Goal: Task Accomplishment & Management: Complete application form

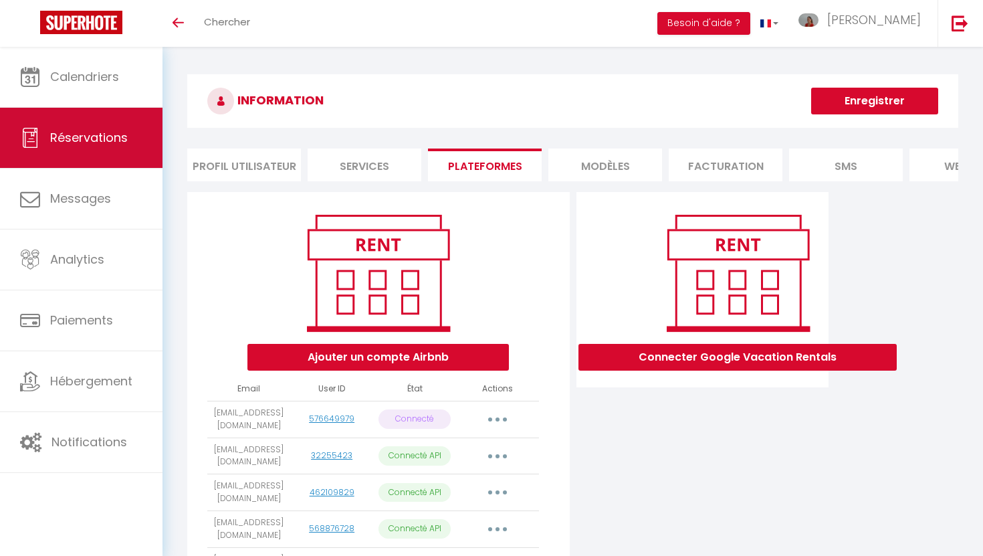
click at [91, 136] on span "Réservations" at bounding box center [89, 137] width 78 height 17
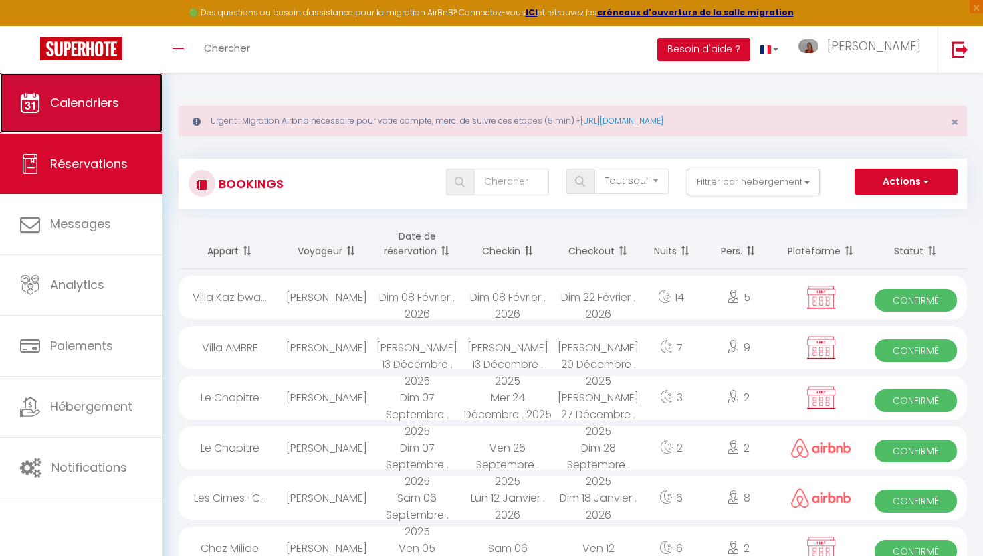
click at [93, 99] on span "Calendriers" at bounding box center [84, 102] width 69 height 17
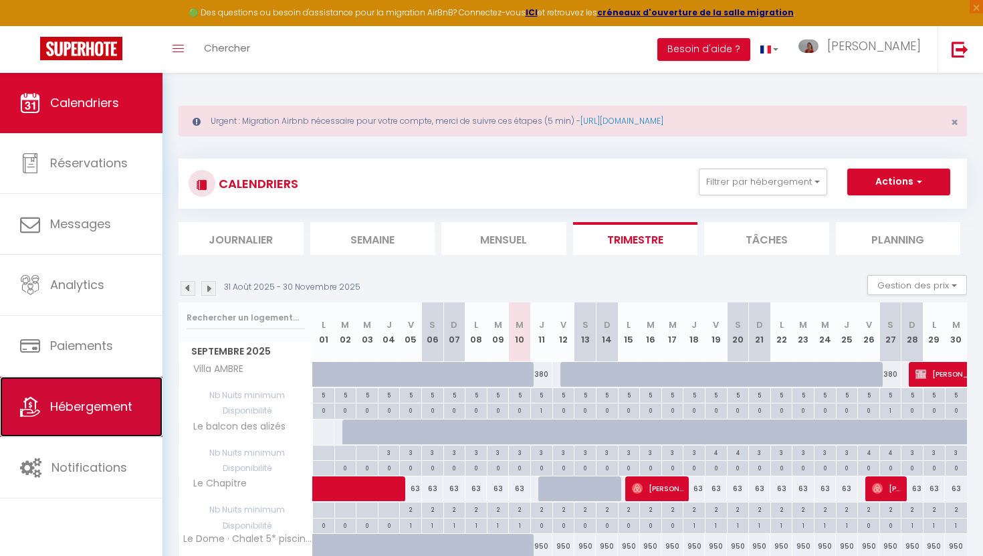
click at [98, 405] on span "Hébergement" at bounding box center [91, 406] width 82 height 17
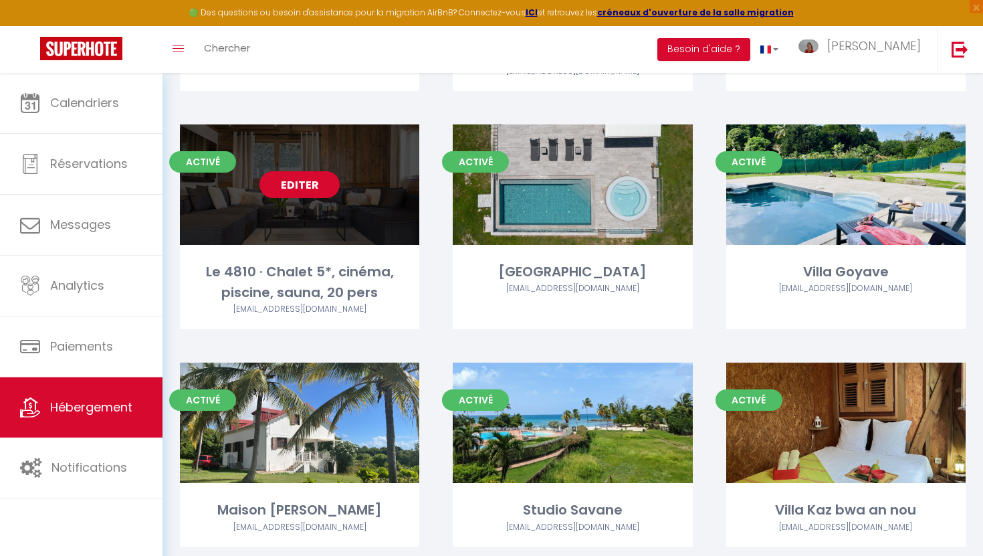
scroll to position [322, 0]
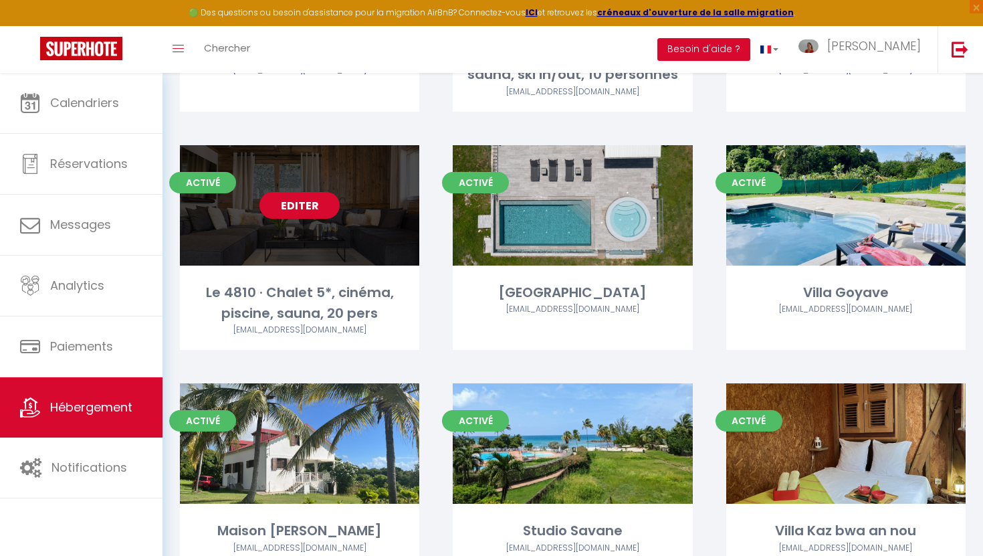
click at [322, 239] on div "Editer" at bounding box center [299, 205] width 239 height 120
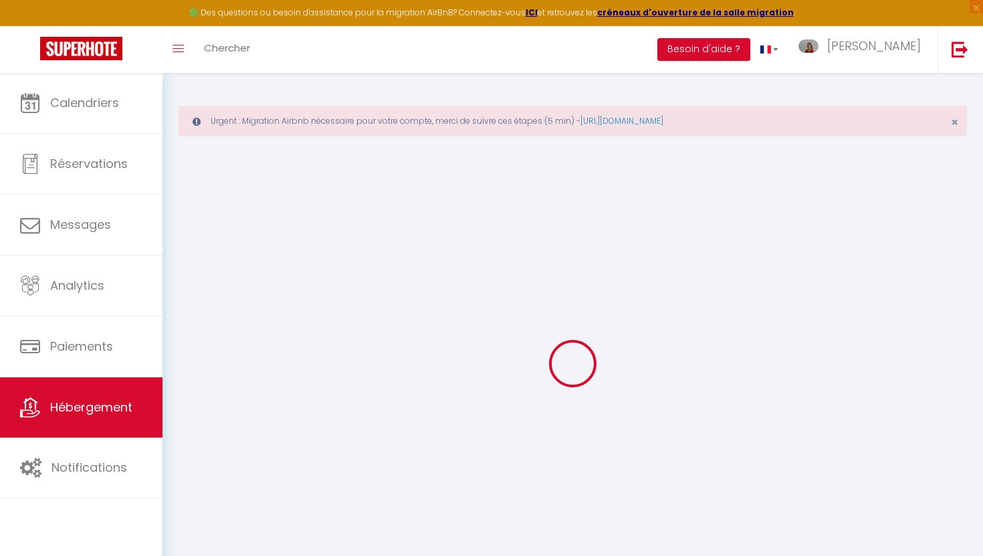
select select "+ 22 %"
select select "+ 10 %"
select select
checkbox input "false"
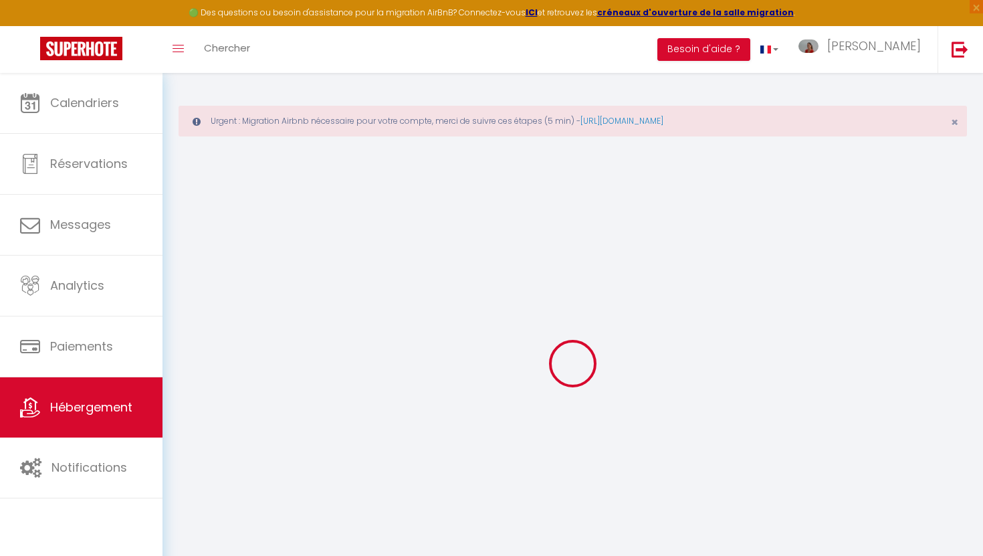
checkbox input "false"
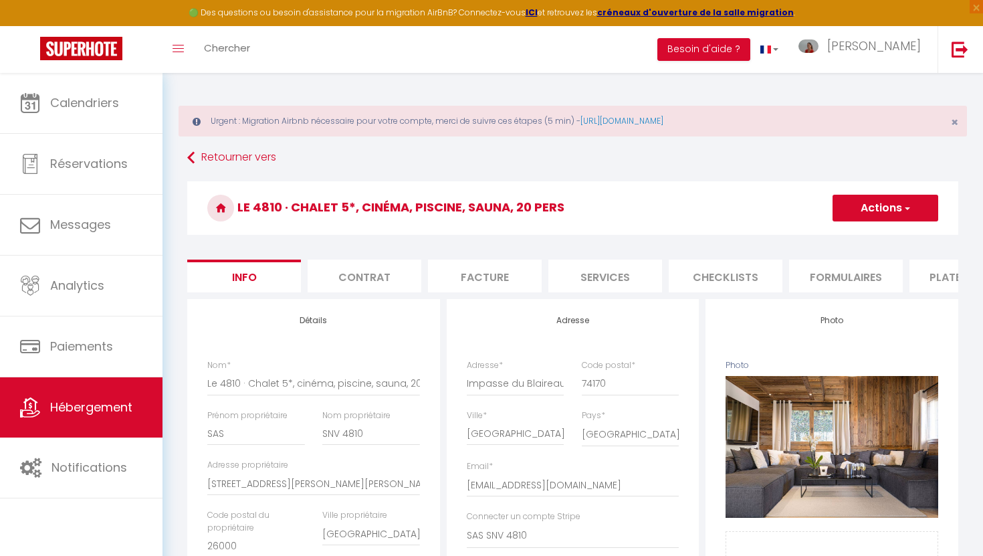
click at [928, 276] on li "Plateformes" at bounding box center [966, 275] width 114 height 33
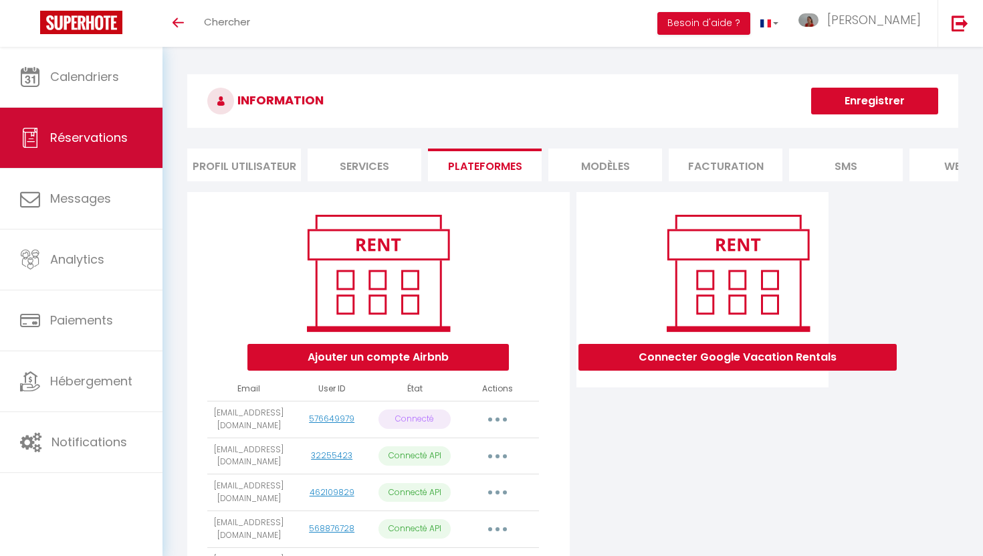
click at [88, 150] on link "Réservations" at bounding box center [81, 138] width 163 height 60
select select "not_cancelled"
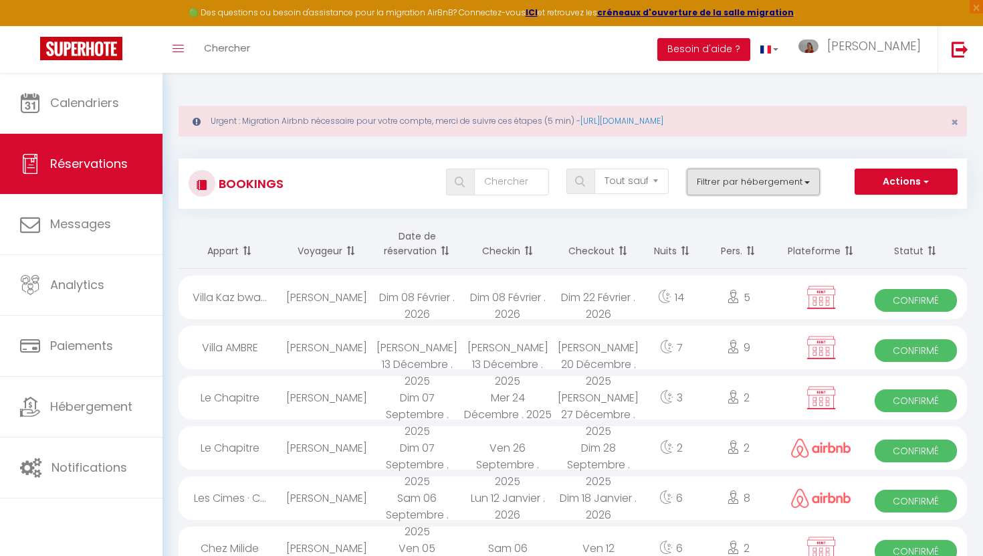
click at [710, 178] on button "Filtrer par hébergement" at bounding box center [754, 182] width 134 height 27
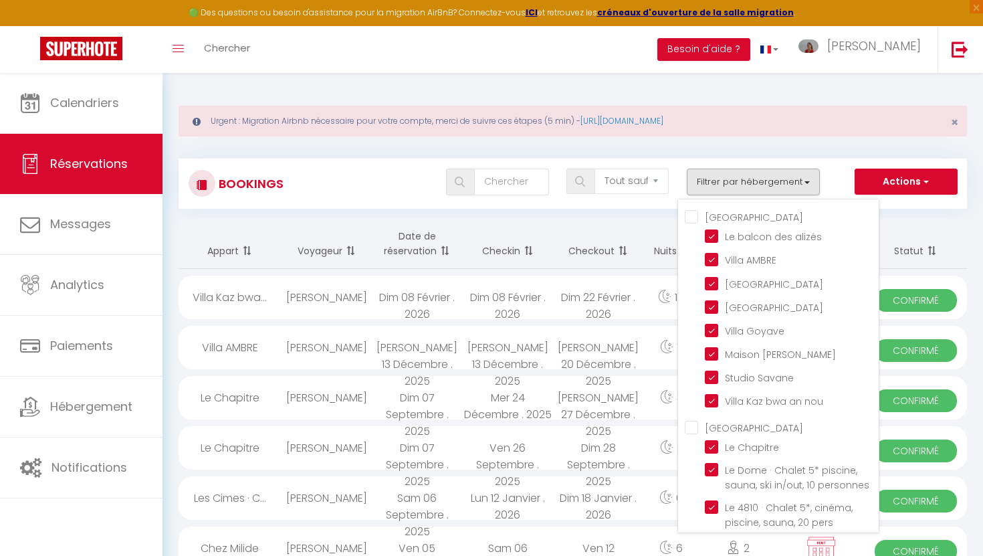
click at [695, 216] on input "[GEOGRAPHIC_DATA]" at bounding box center [782, 215] width 194 height 13
checkbox input "true"
click at [695, 216] on input "[GEOGRAPHIC_DATA]" at bounding box center [782, 215] width 194 height 13
checkbox input "false"
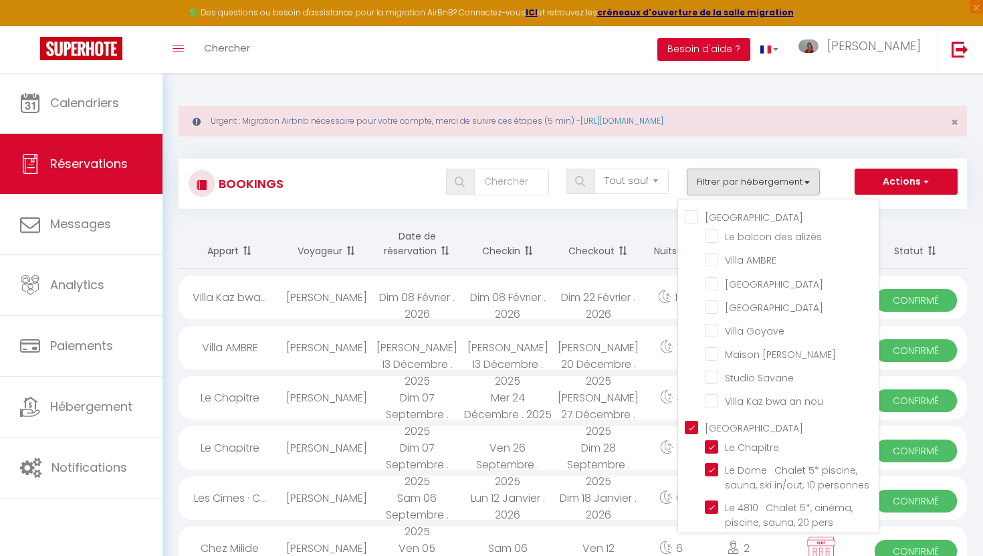
checkbox input "false"
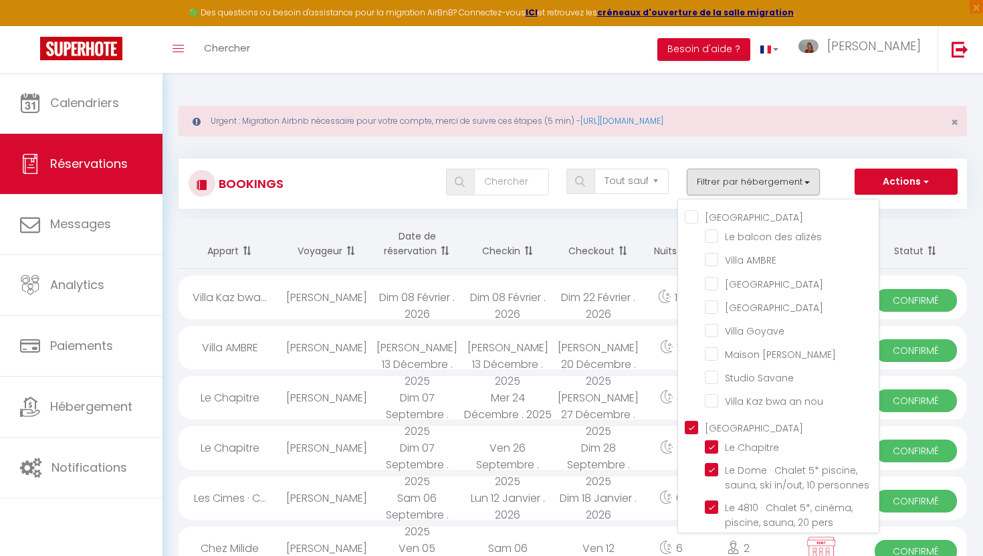
checkbox input "false"
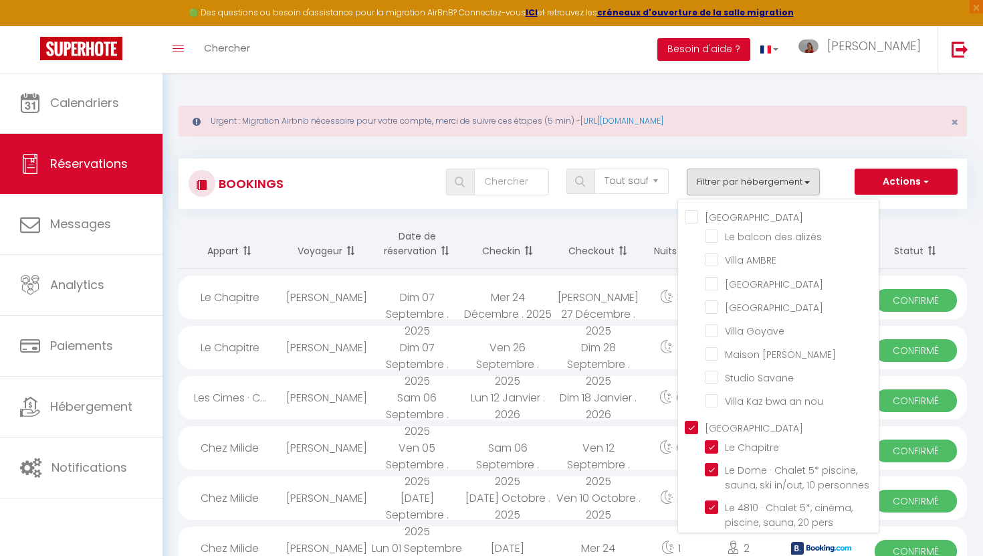
click at [690, 425] on input "[GEOGRAPHIC_DATA]" at bounding box center [782, 425] width 194 height 13
checkbox input "false"
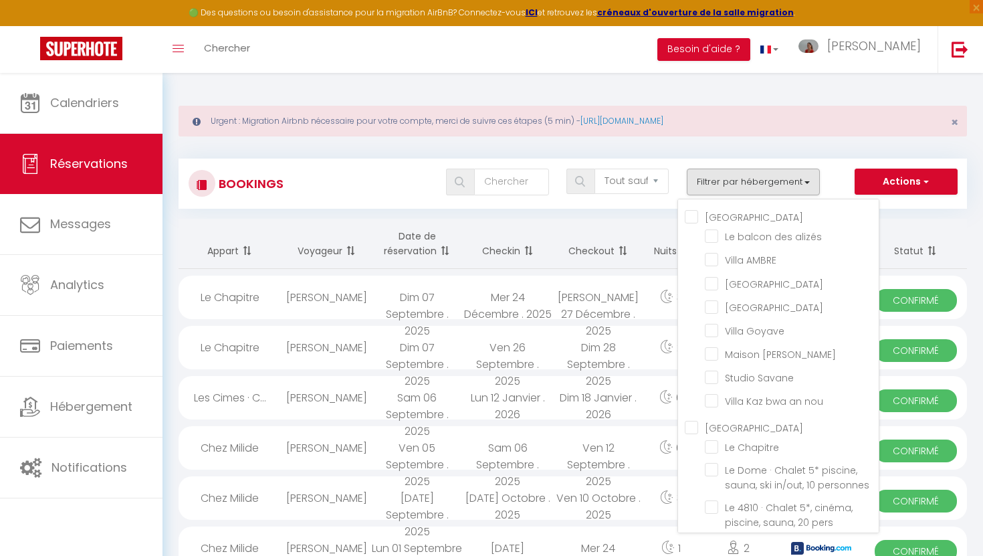
checkbox input "false"
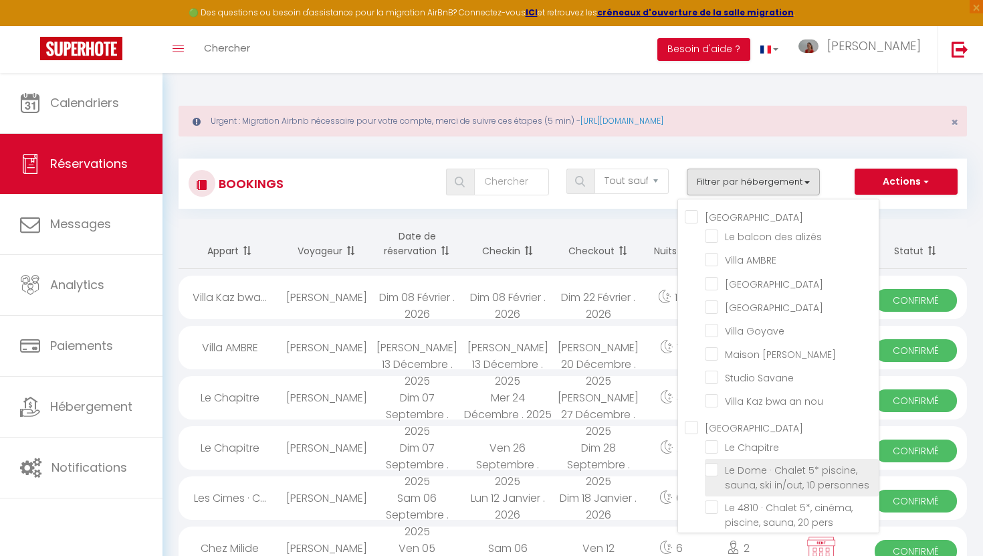
click at [718, 467] on input "Le Dome · Chalet 5* piscine, sauna, ski in/out, 10 personnes" at bounding box center [792, 469] width 174 height 13
checkbox input "true"
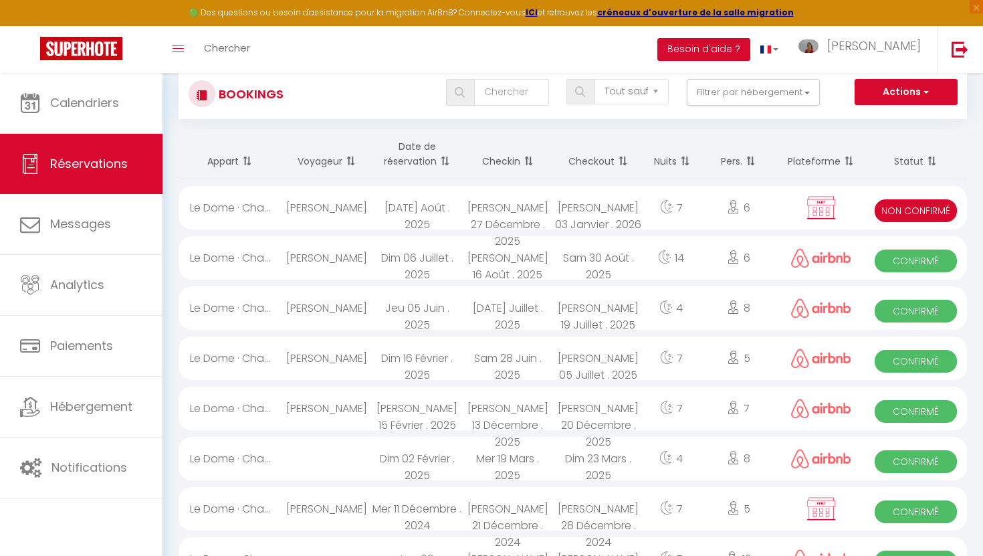
scroll to position [88, 0]
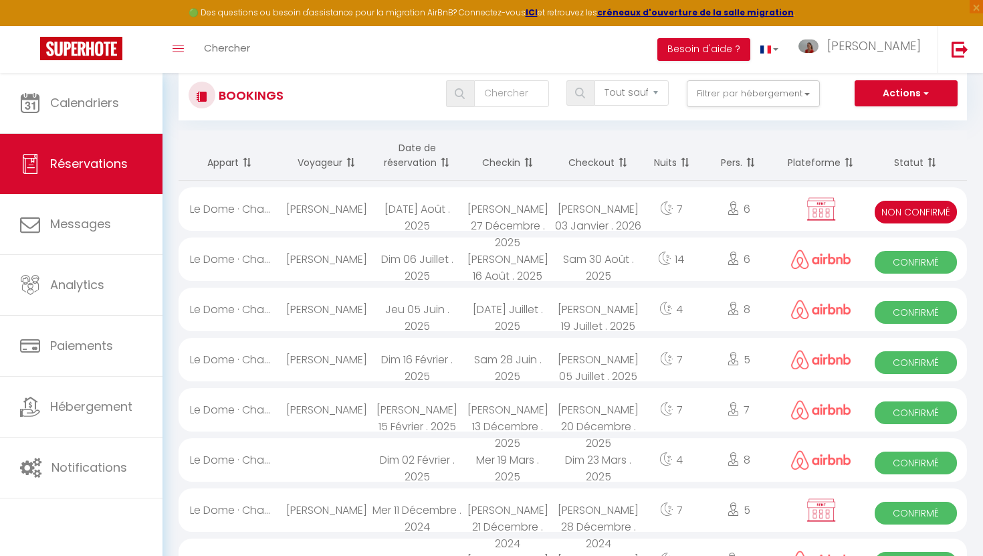
click at [574, 207] on div "[DATE] . 2026" at bounding box center [598, 208] width 91 height 43
select select "KO"
select select "0"
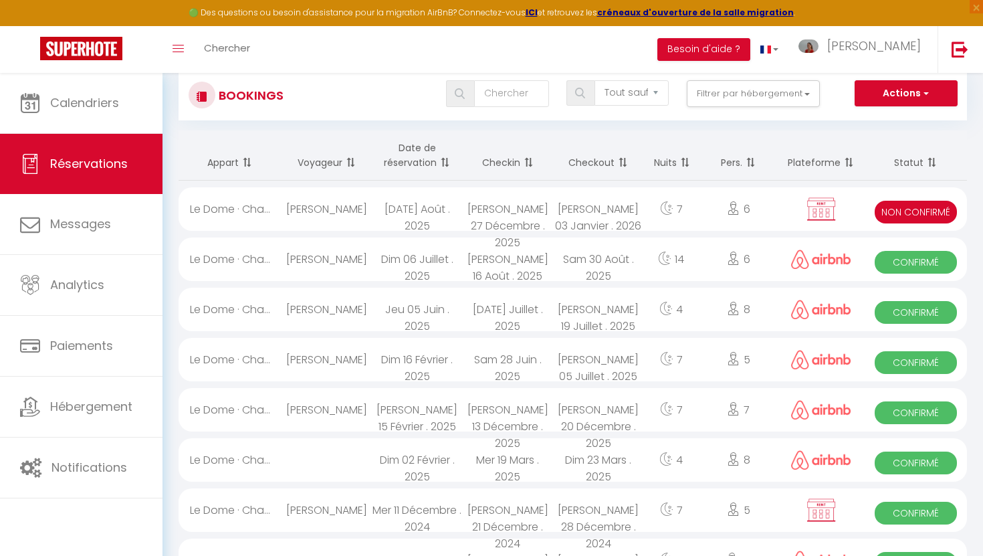
select select "1"
select select
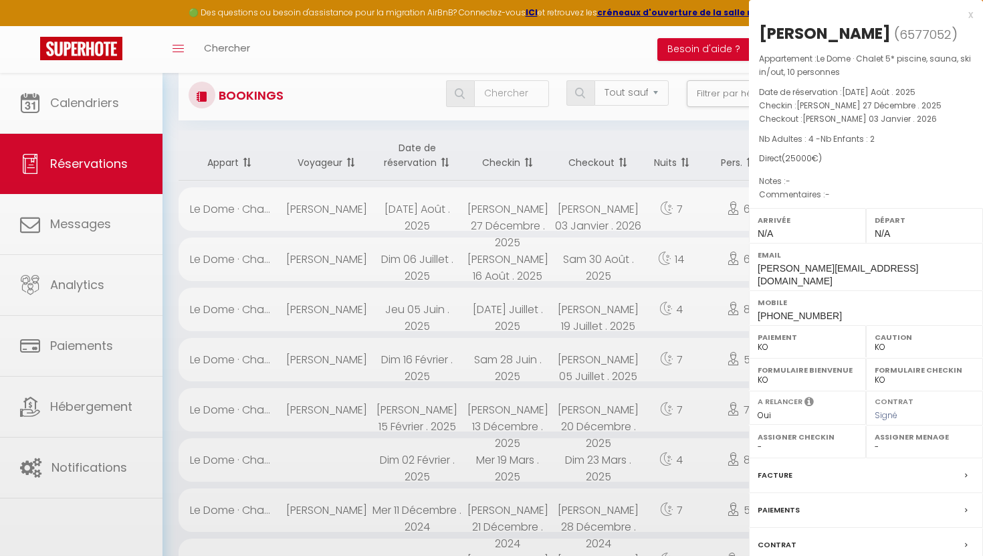
select select "27108"
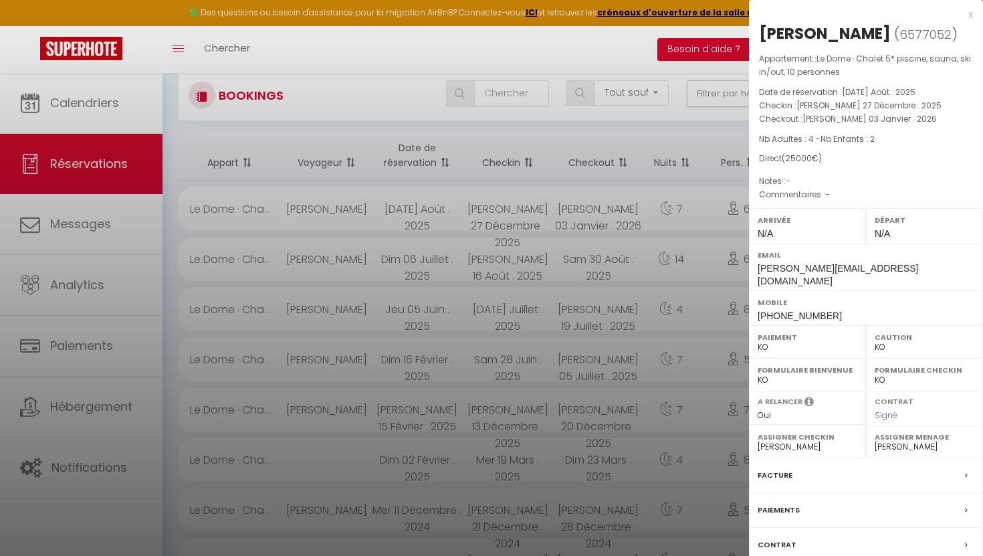
click at [774, 468] on label "Facture" at bounding box center [775, 475] width 35 height 14
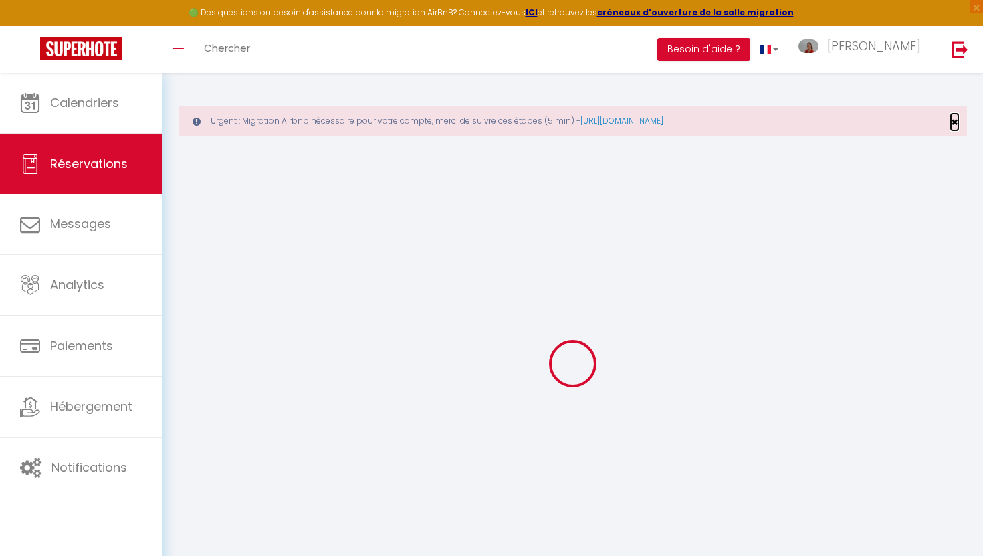
click at [953, 120] on span "×" at bounding box center [954, 122] width 7 height 17
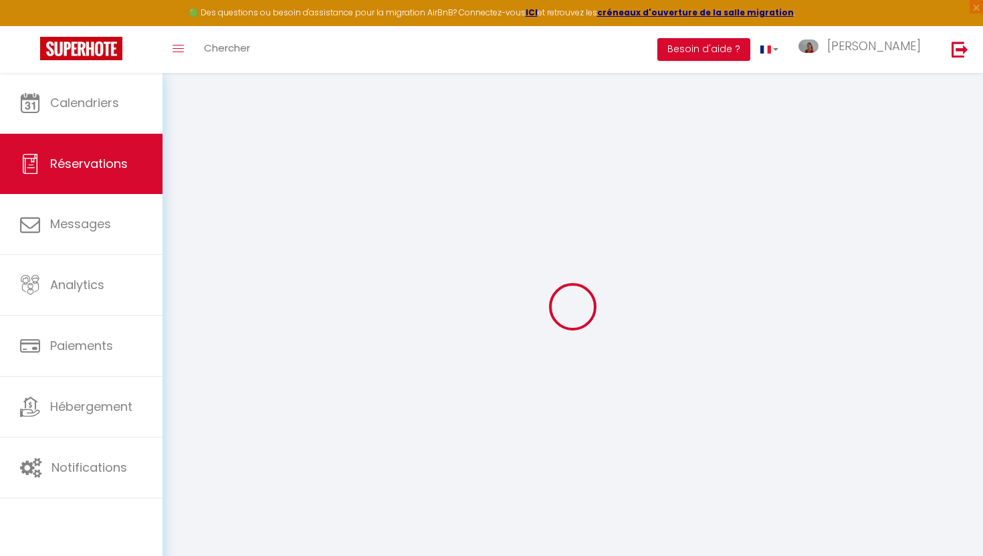
type input "Daniel"
type input "Boehm"
type input "boehm@boehmelement.de"
type input "+491724764699"
type input "12527"
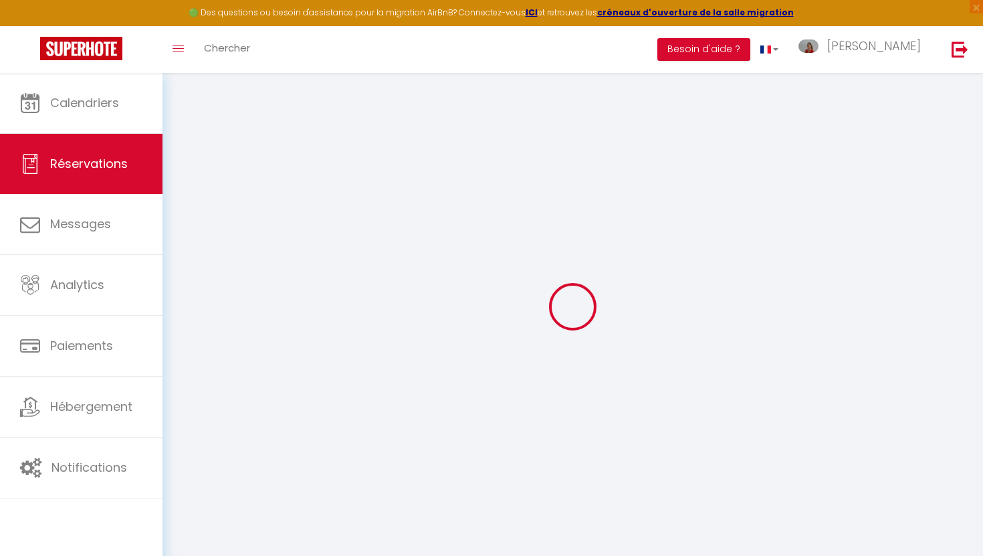
type input "Schmoeckwitzerdamm 15"
type input "BERLIN"
select select "DE"
select select "40968"
select select "2"
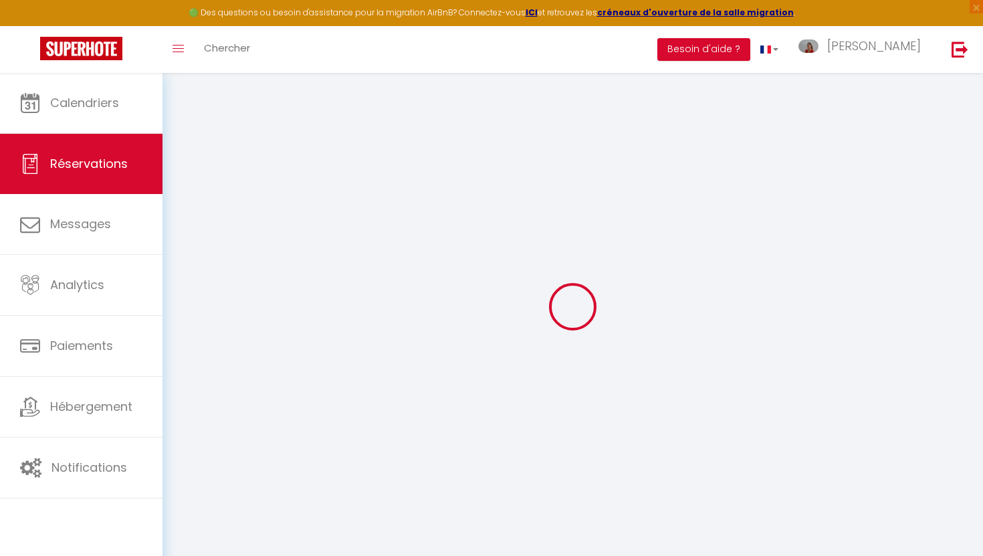
type input "Sam 27 Décembre 2025"
select select
type input "Sam 03 Janvier 2026"
select select
type input "4"
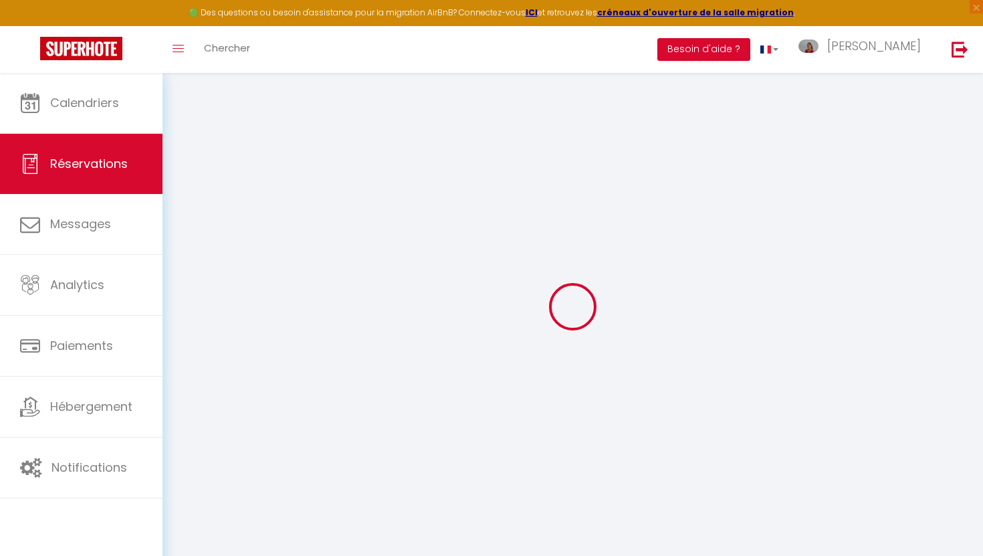
type input "2"
select select "10"
select select
type input "0"
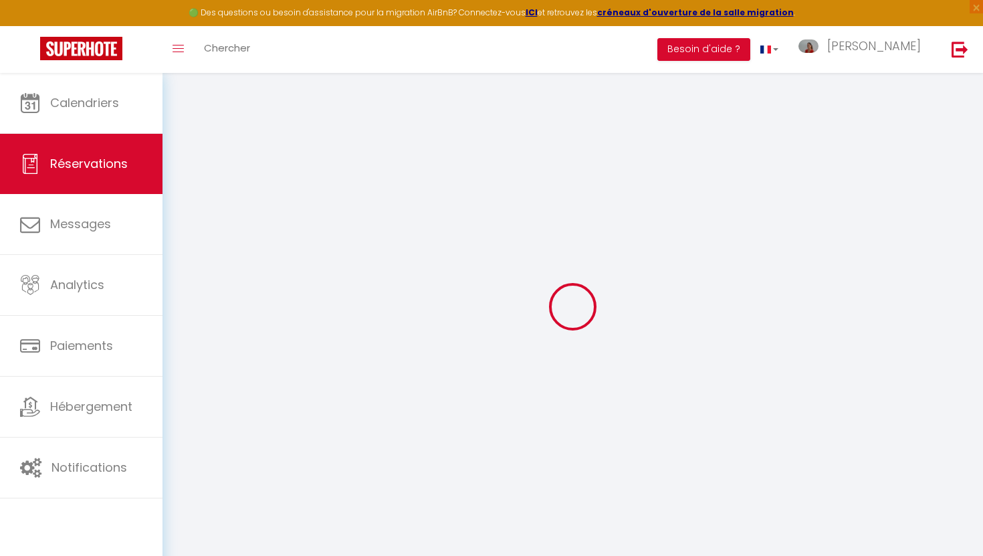
type input "0"
select select
select select "14"
select select
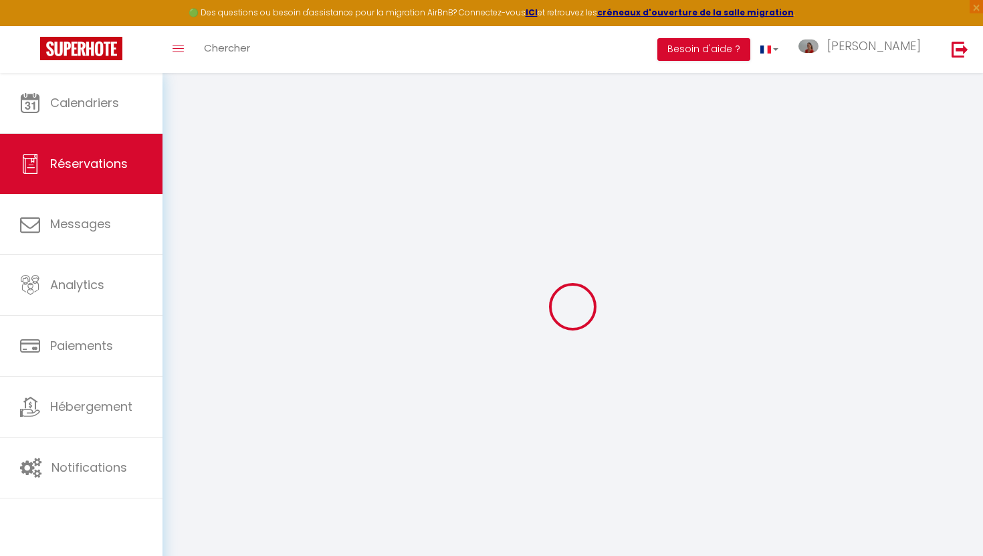
select select
checkbox input "false"
select select
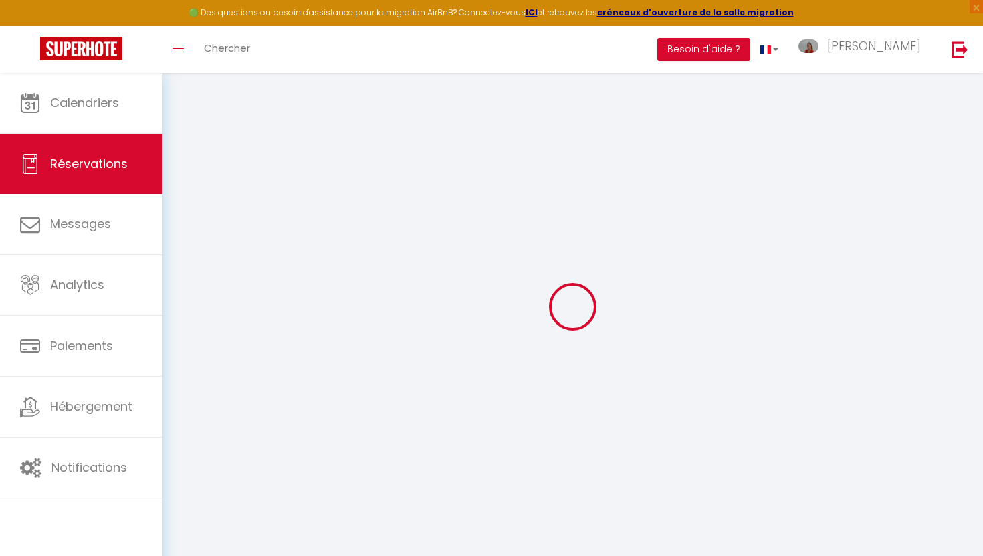
select select
checkbox input "false"
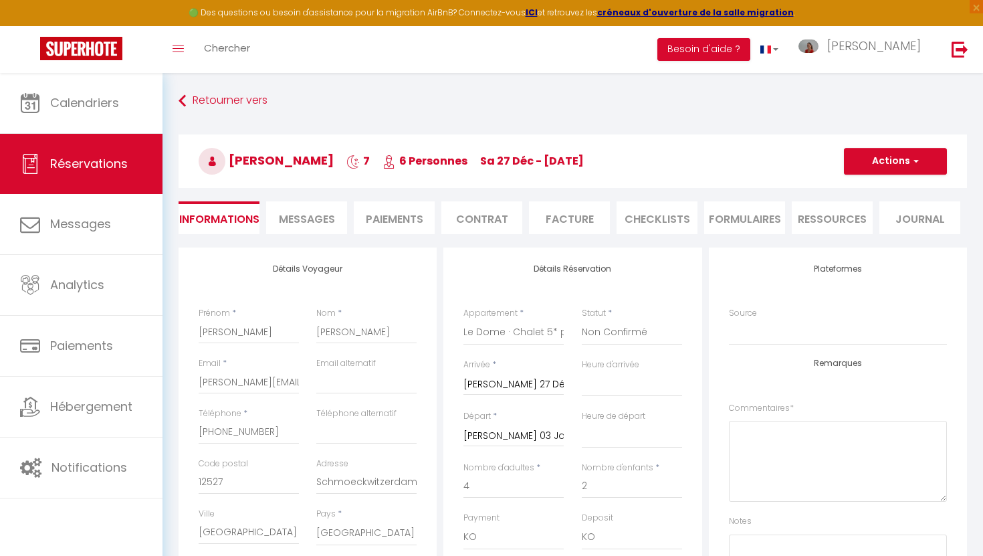
type input "500"
type input "98"
select select
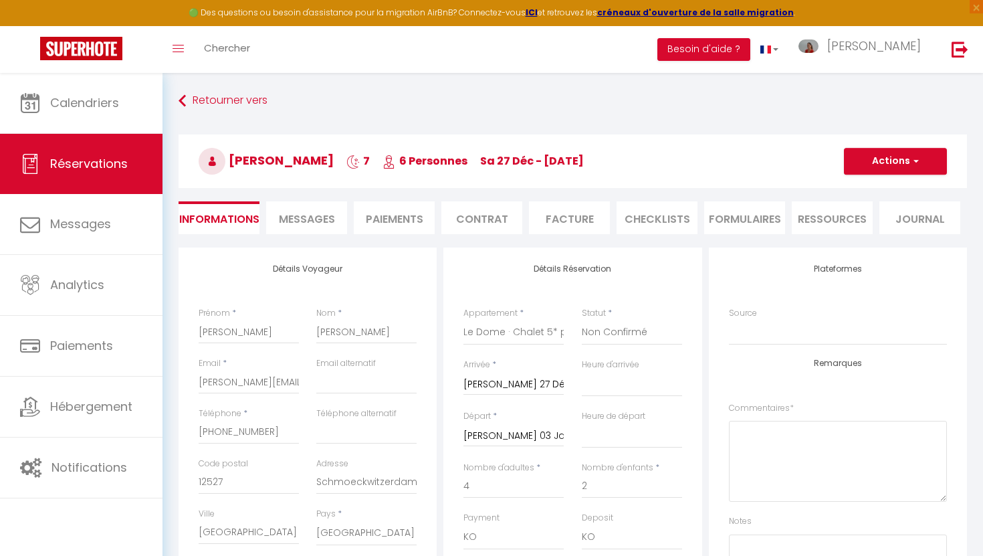
select select
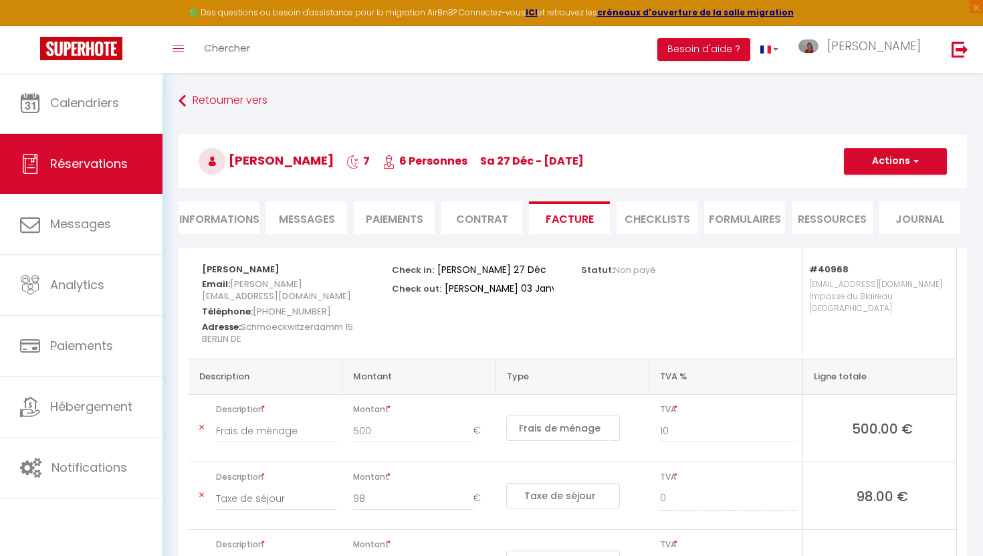
click at [234, 219] on li "Informations" at bounding box center [219, 217] width 81 height 33
select select
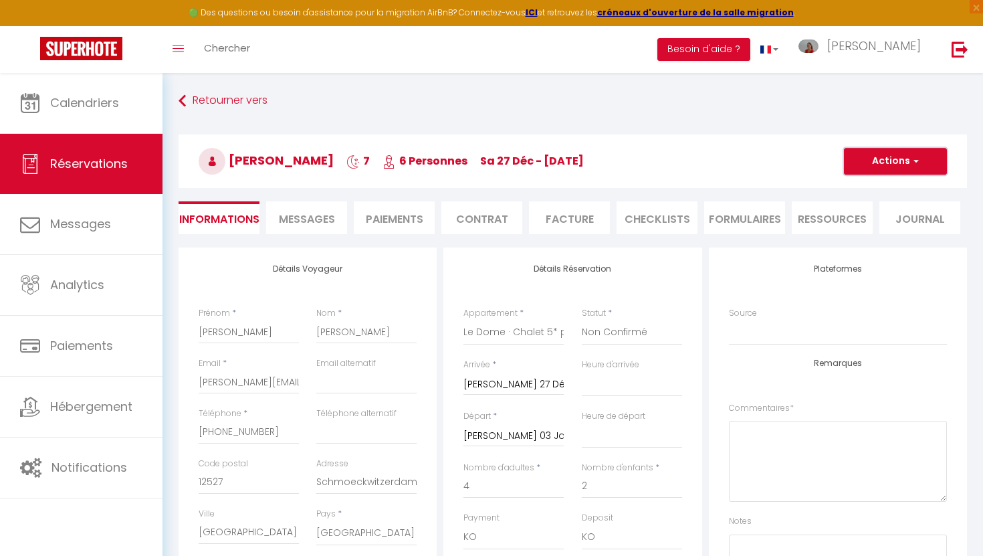
click at [875, 163] on button "Actions" at bounding box center [895, 161] width 103 height 27
click at [865, 189] on link "Enregistrer" at bounding box center [882, 190] width 106 height 17
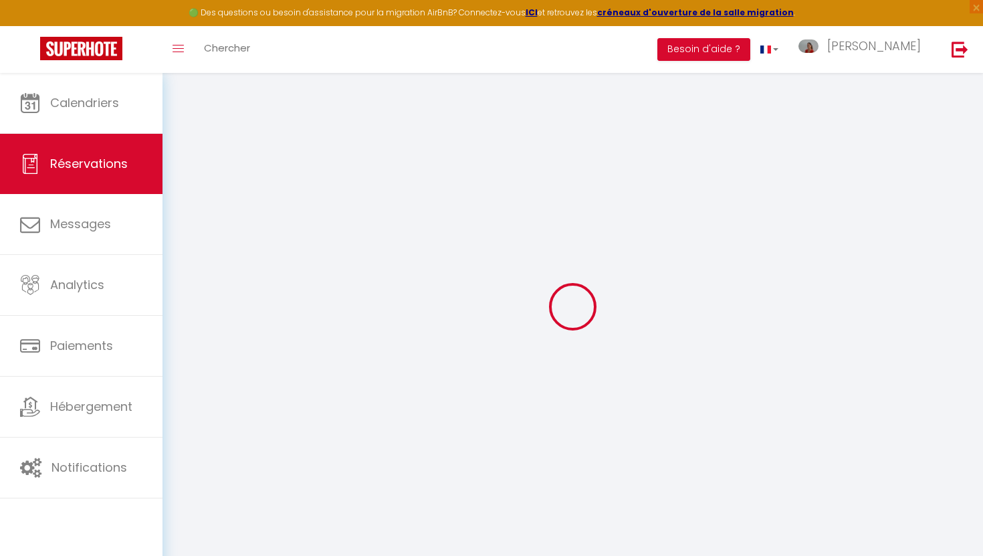
select select "not_cancelled"
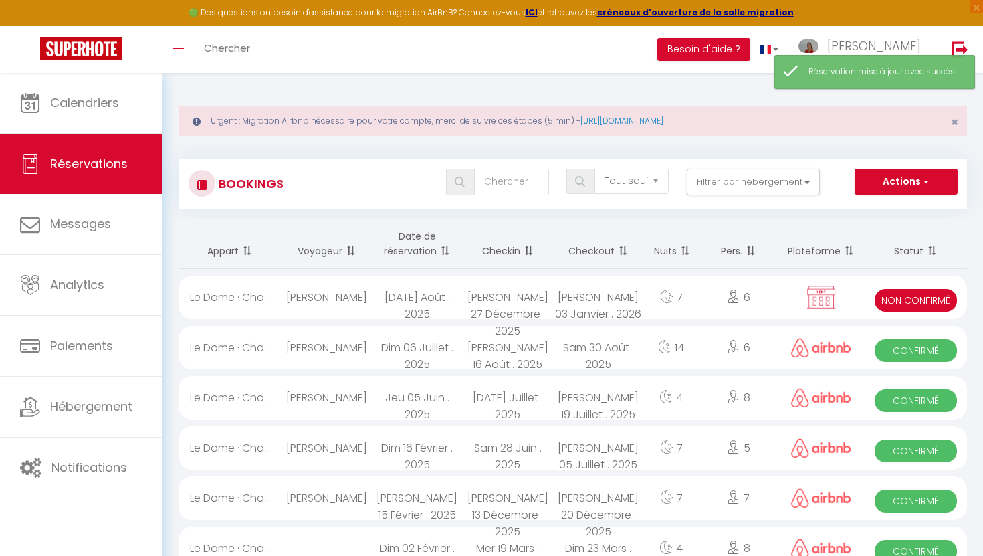
click at [592, 294] on div "[DATE] . 2026" at bounding box center [598, 297] width 91 height 43
select select "KO"
select select "0"
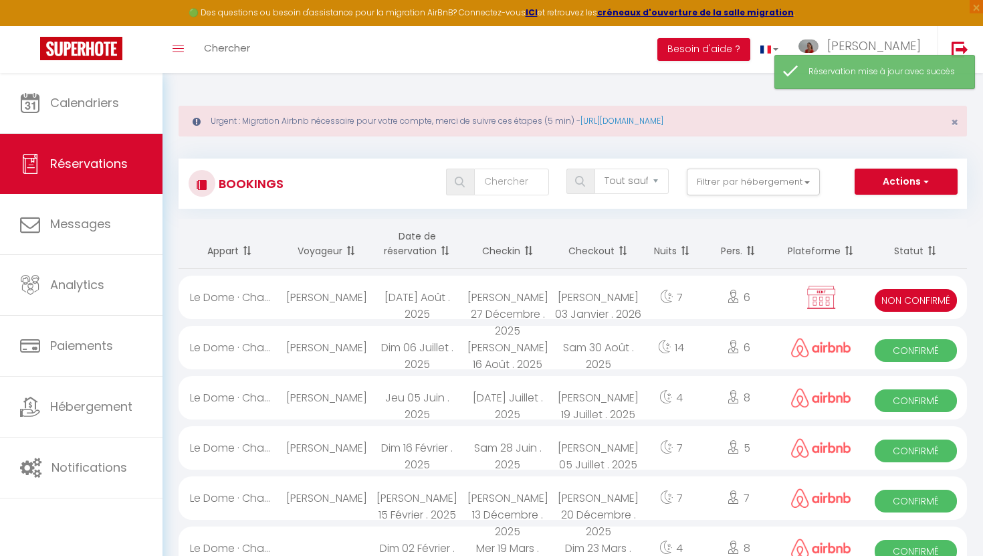
select select "1"
select select
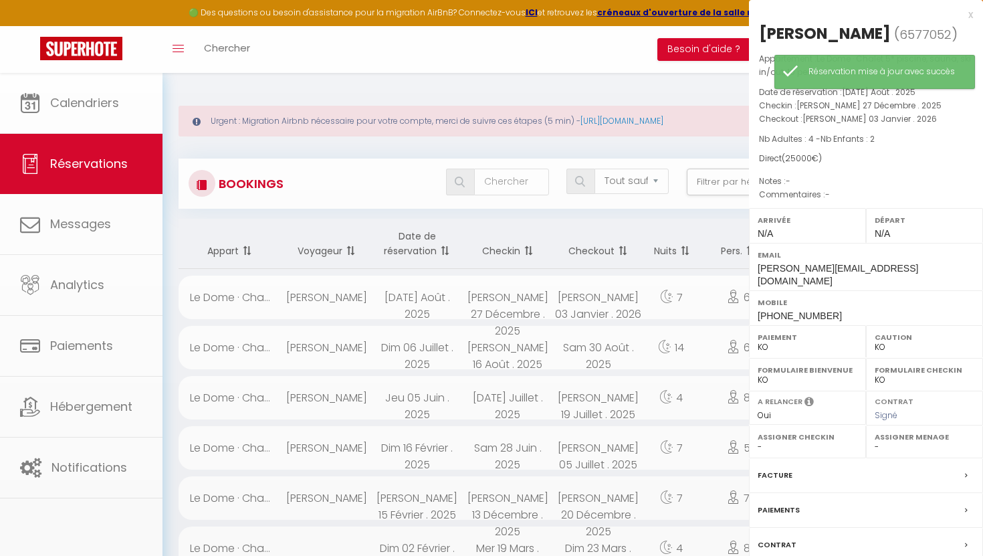
select select "27108"
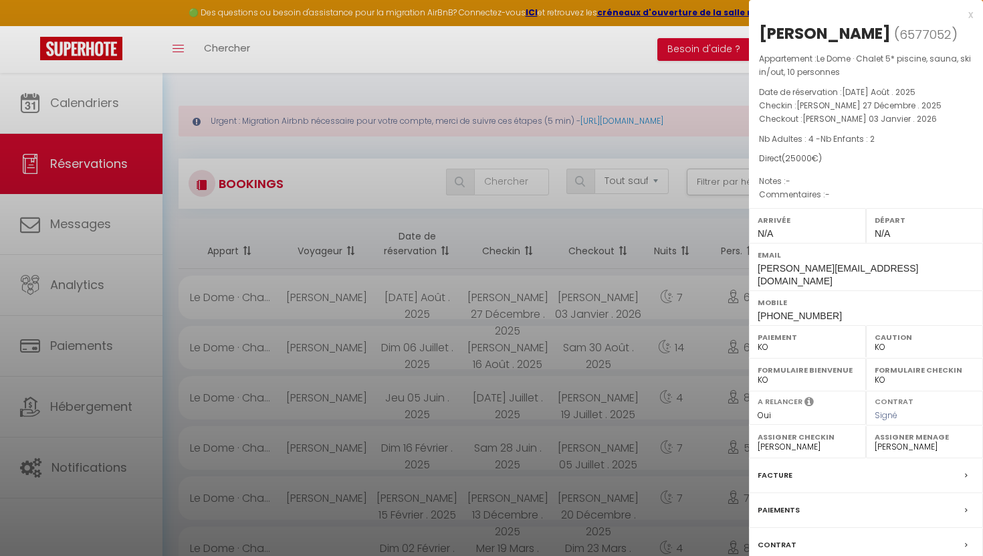
click at [773, 468] on label "Facture" at bounding box center [775, 475] width 35 height 14
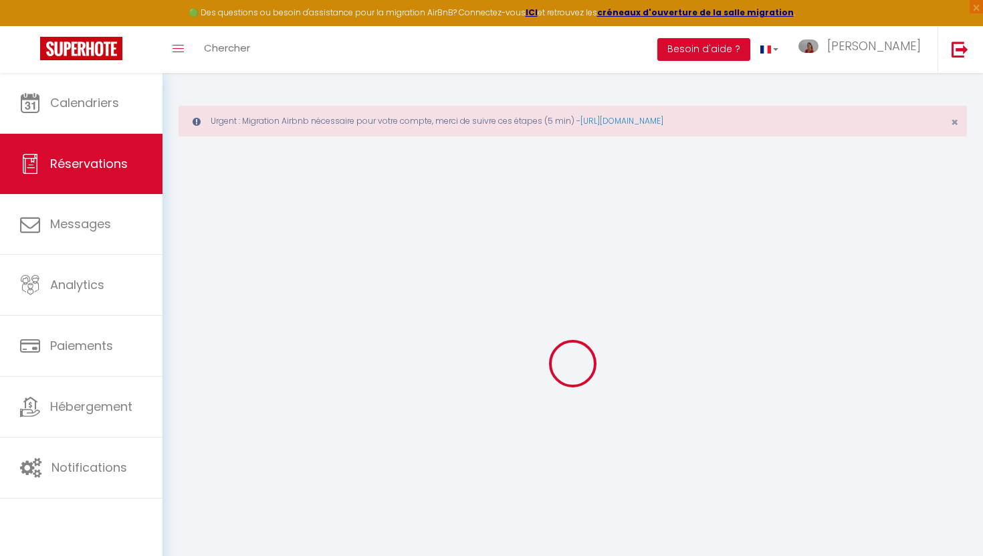
type input "Daniel"
type input "Boehm"
type input "boehm@boehmelement.de"
type input "+491724764699"
type input "12527"
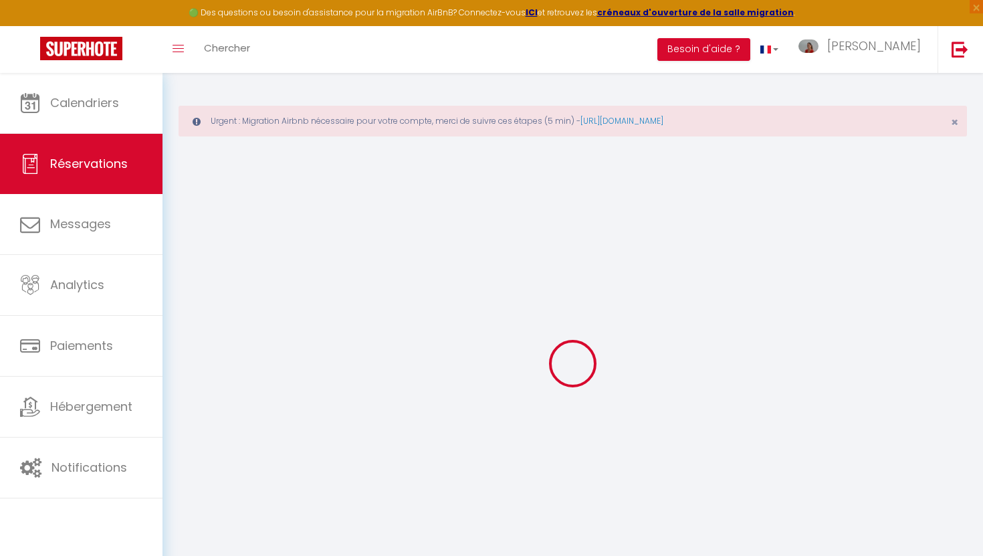
type input "Schmoeckwitzerdamm 15"
type input "BERLIN"
select select "DE"
select select "40968"
select select "2"
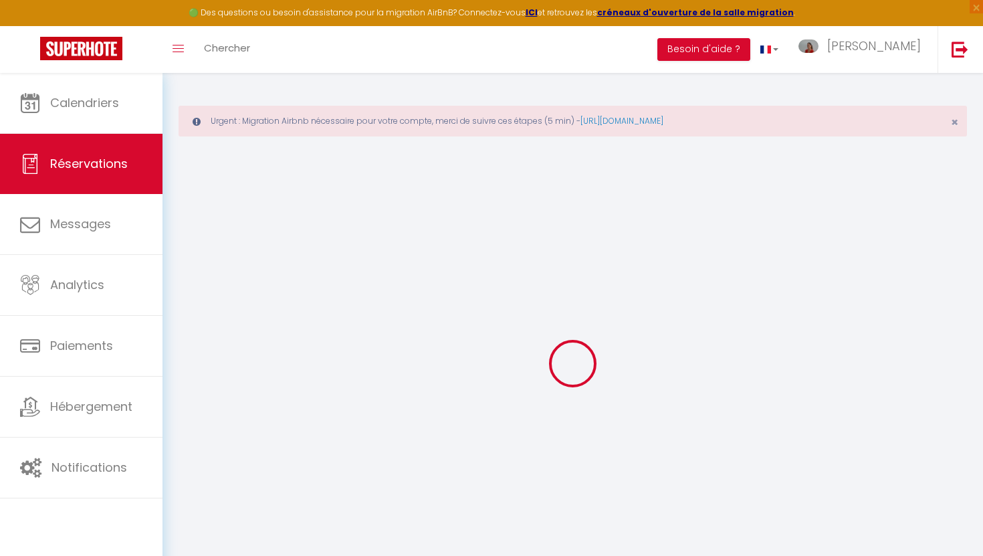
type input "Sam 27 Décembre 2025"
select select
type input "Sam 03 Janvier 2026"
select select
type input "4"
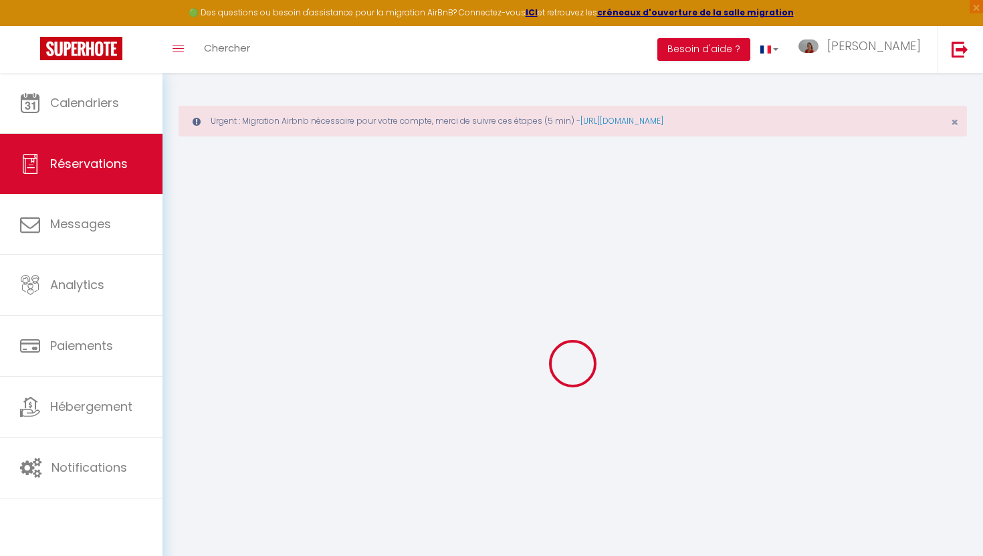
type input "2"
select select "10"
select select
type input "0"
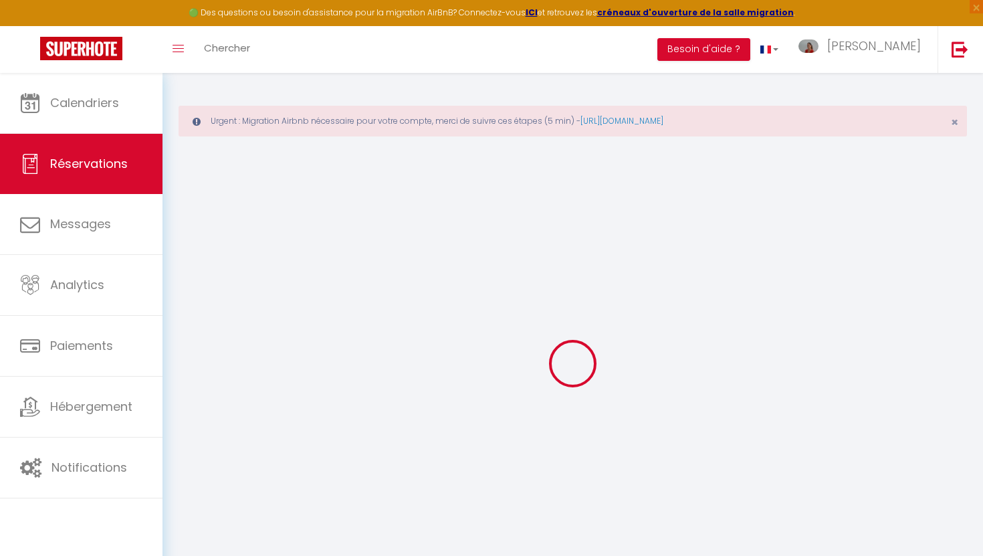
type input "0"
select select
select select "14"
select select
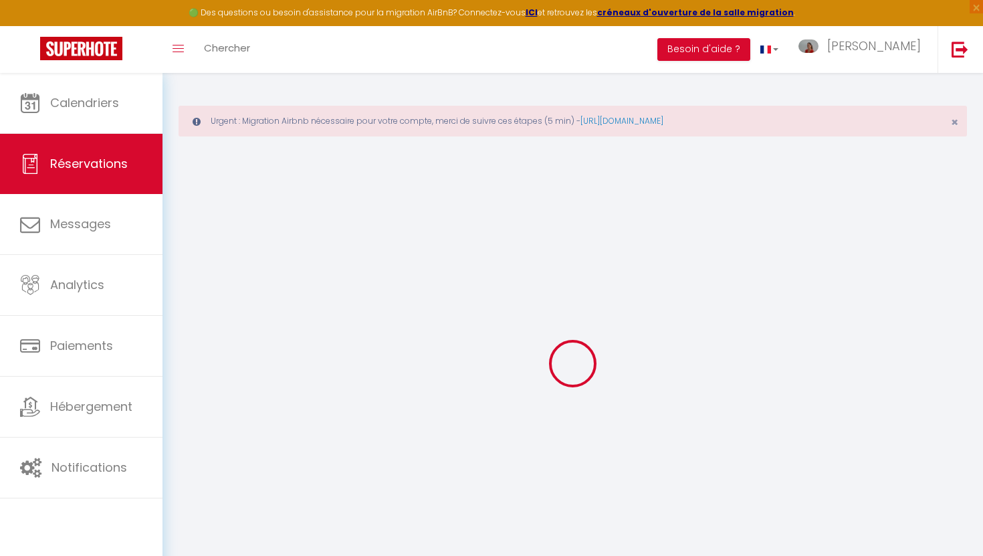
select select
checkbox input "false"
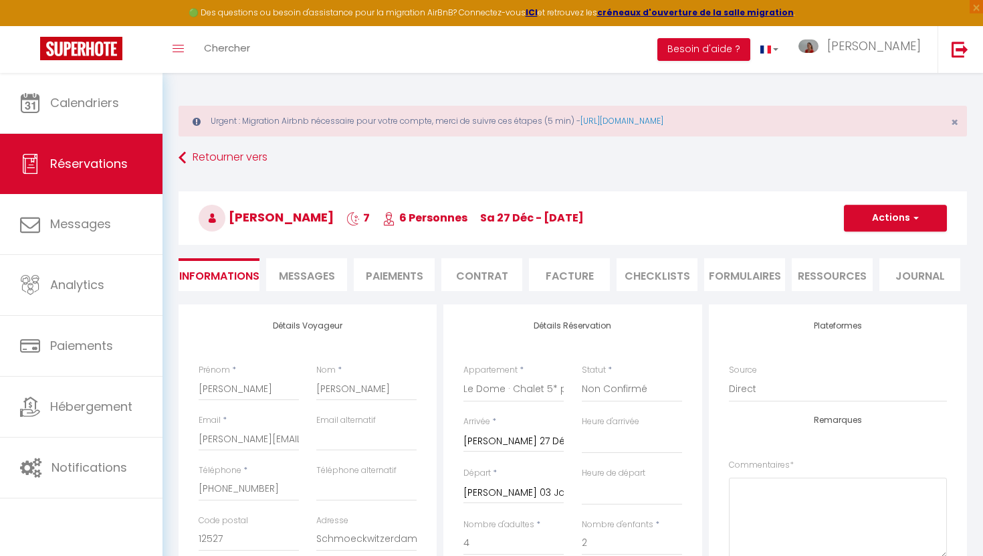
type input "500"
type input "98"
select select
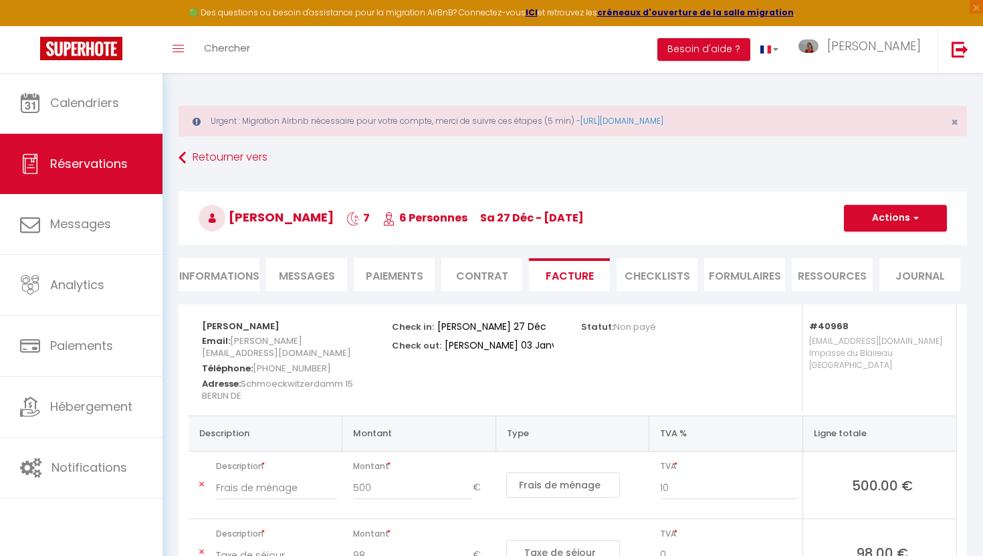
select select
click at [243, 283] on li "Informations" at bounding box center [219, 274] width 81 height 33
select select
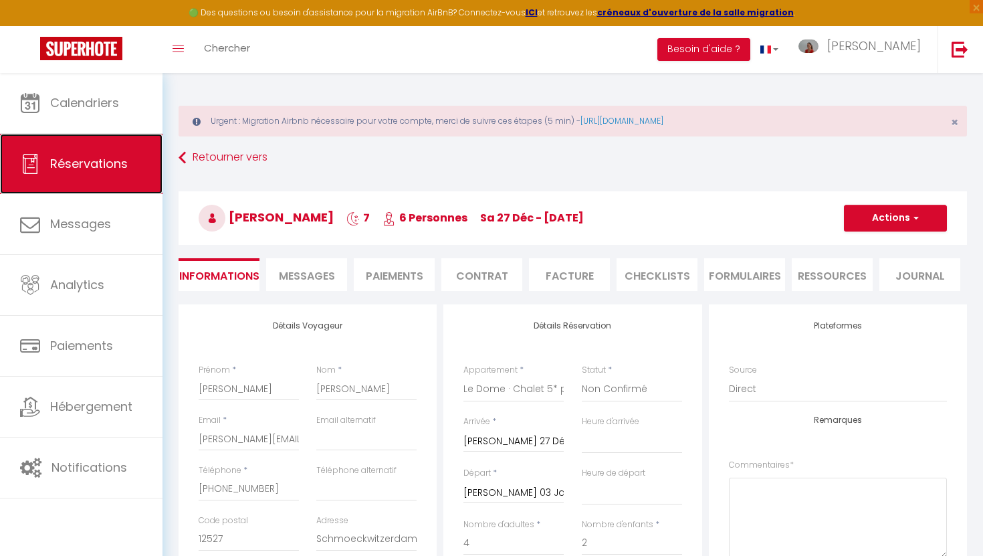
click at [98, 160] on span "Réservations" at bounding box center [89, 163] width 78 height 17
select select "not_cancelled"
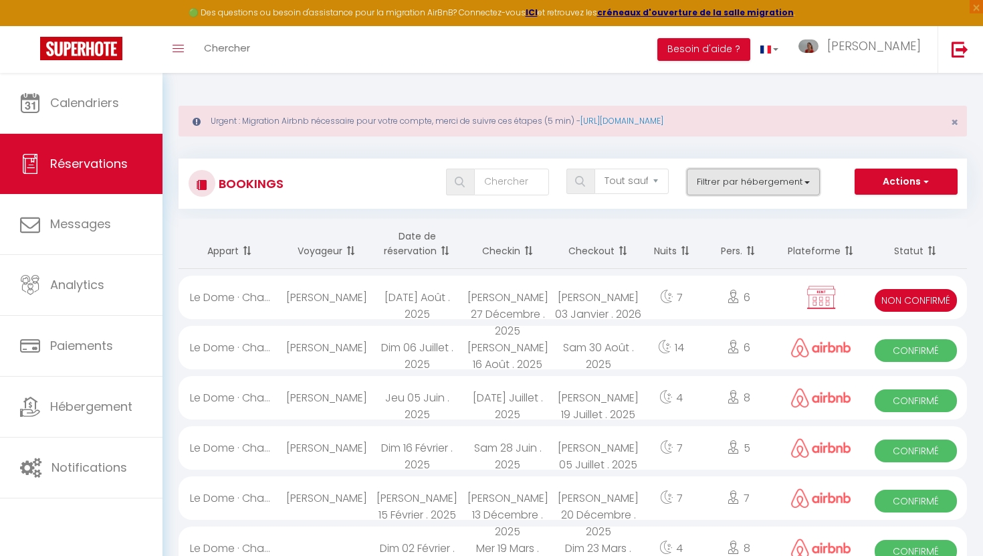
click at [786, 189] on button "Filtrer par hébergement" at bounding box center [754, 182] width 134 height 27
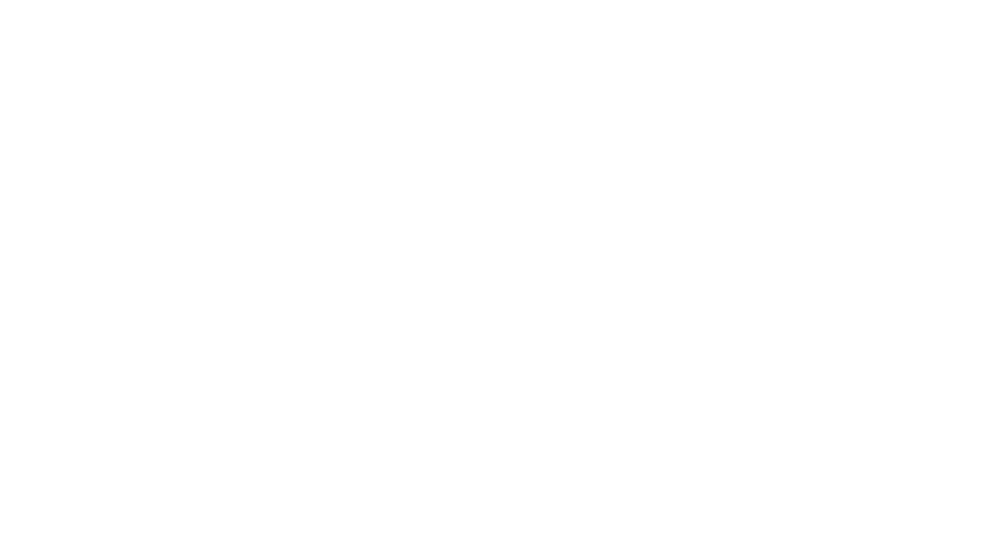
select select "not_cancelled"
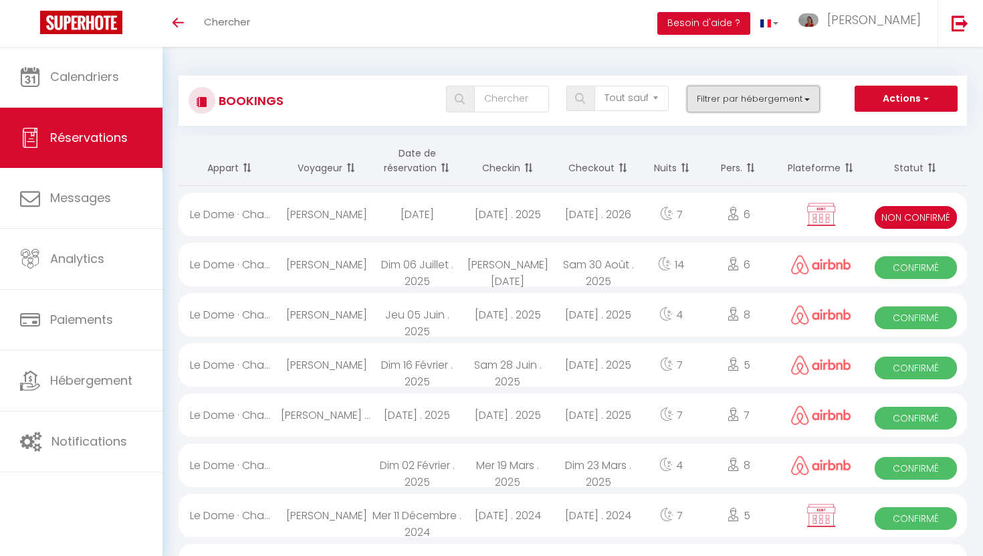
click at [742, 104] on button "Filtrer par hébergement" at bounding box center [754, 99] width 134 height 27
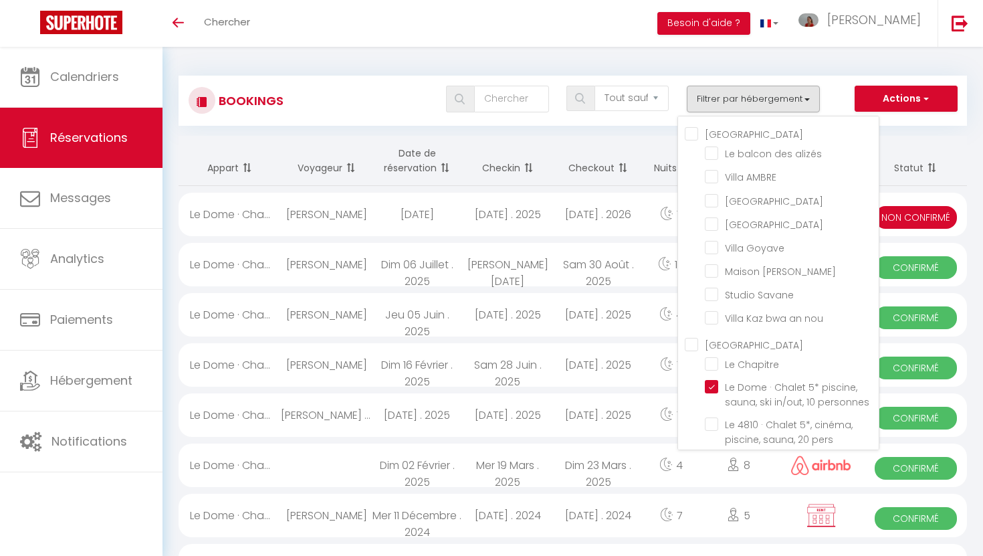
click at [692, 133] on input "[GEOGRAPHIC_DATA]" at bounding box center [782, 132] width 194 height 13
checkbox input "true"
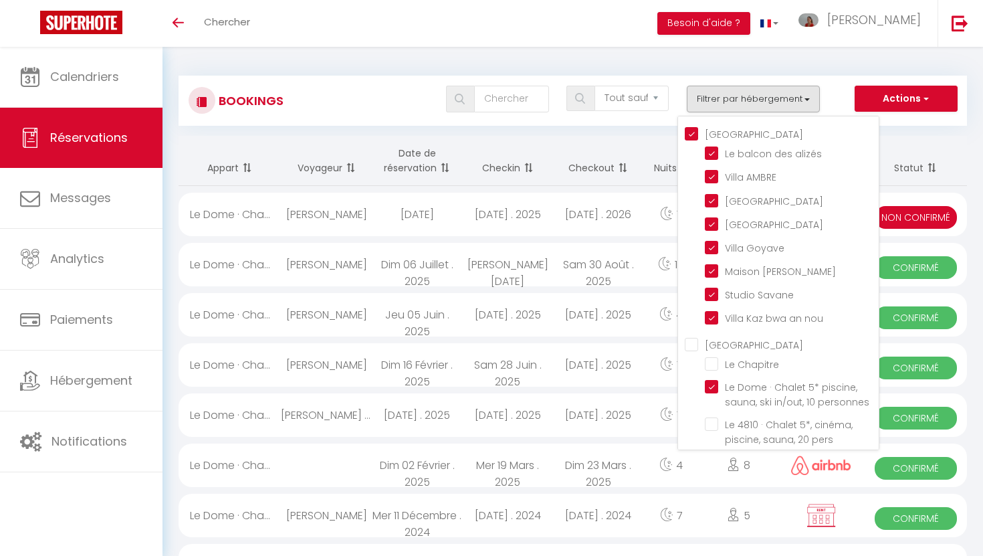
checkbox input "true"
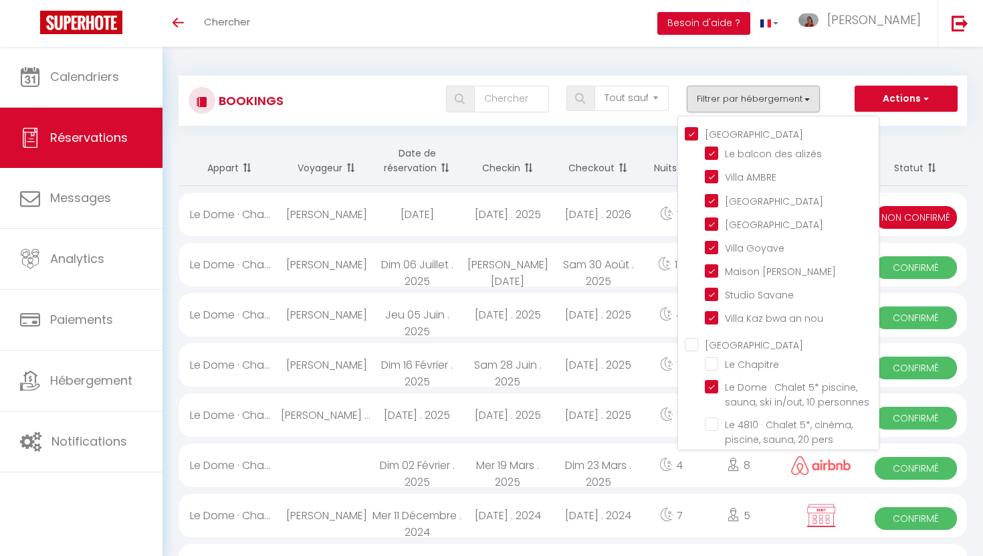
checkbox input "false"
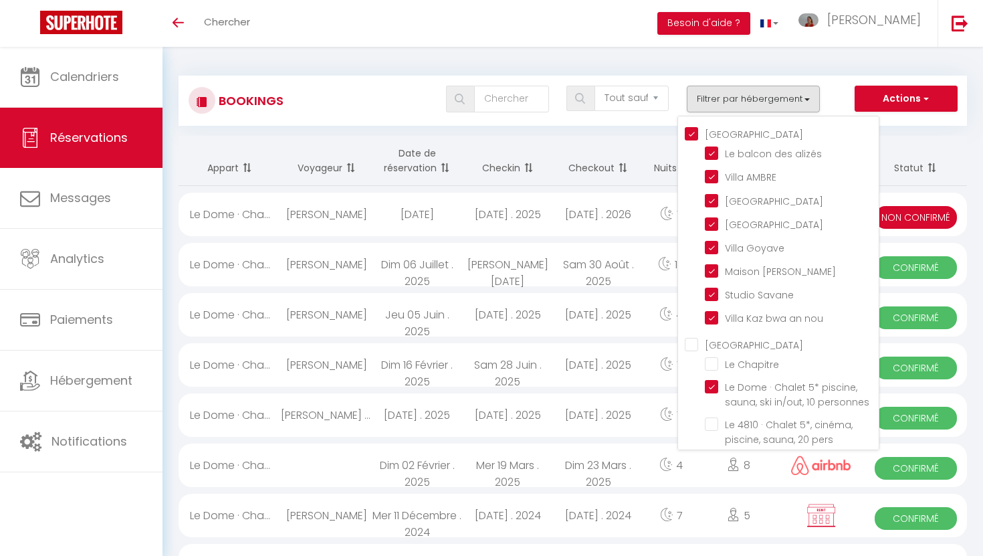
checkbox input "false"
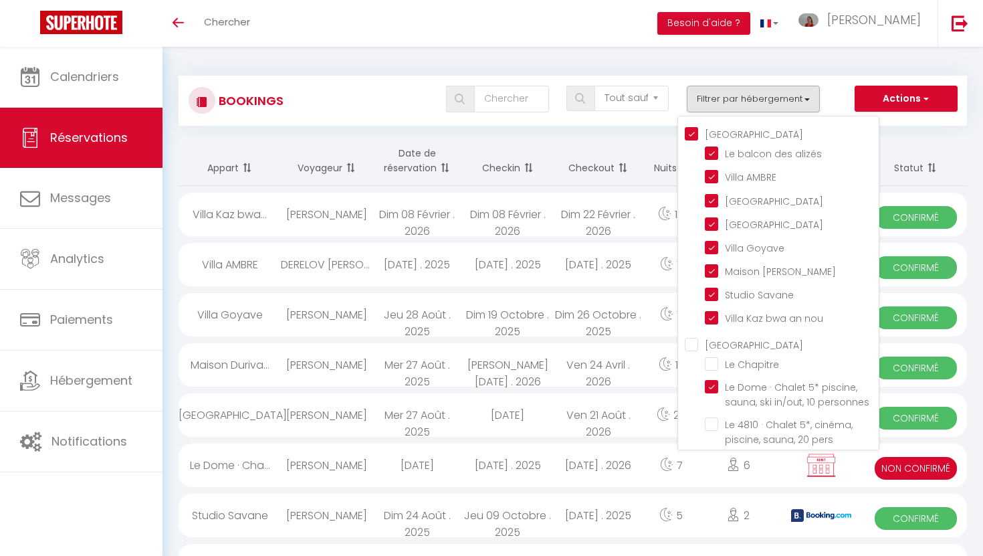
click at [695, 340] on input "[GEOGRAPHIC_DATA]" at bounding box center [782, 342] width 194 height 13
checkbox input "true"
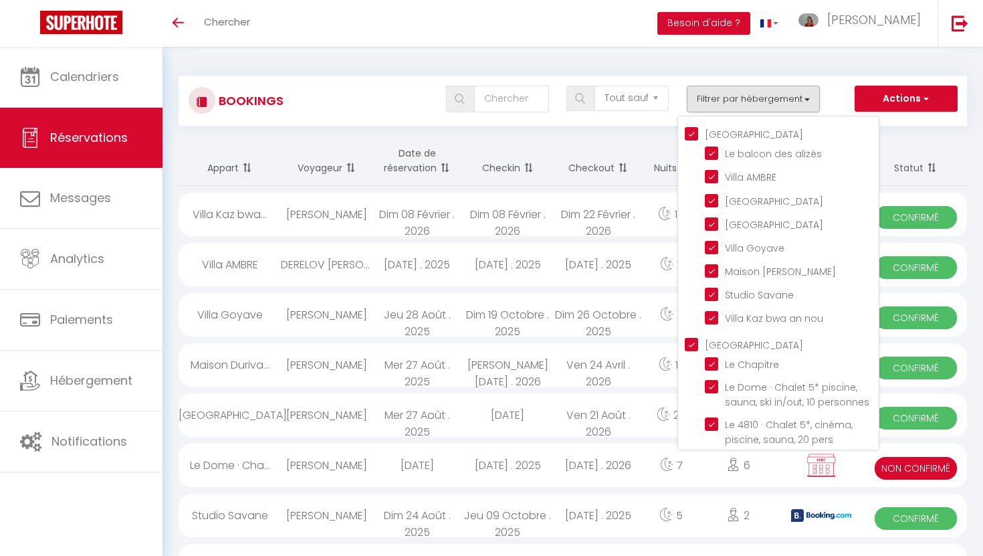
checkbox input "true"
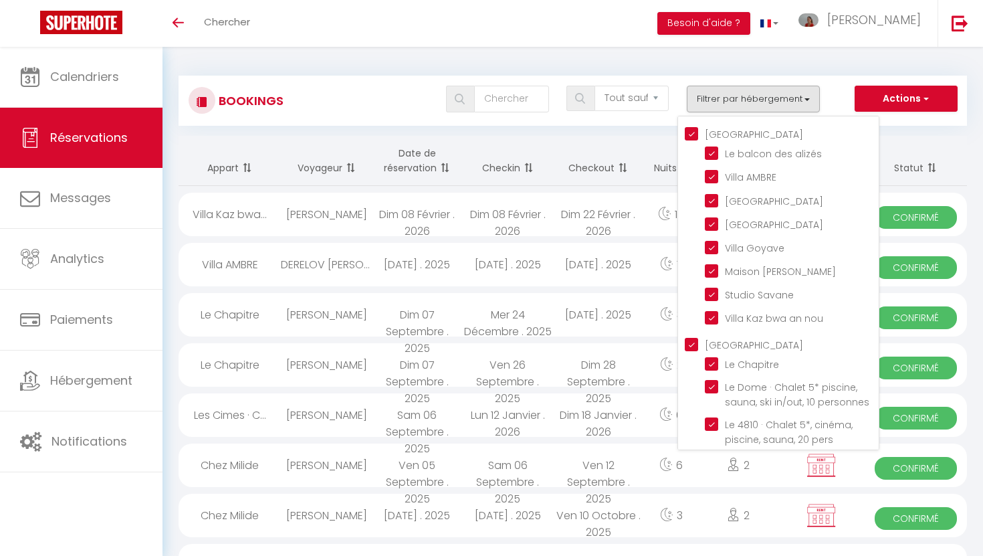
click at [545, 15] on div "Toggle menubar Chercher BUTTON Besoin d'aide ? Emilie Paramètres Équipe" at bounding box center [535, 23] width 876 height 47
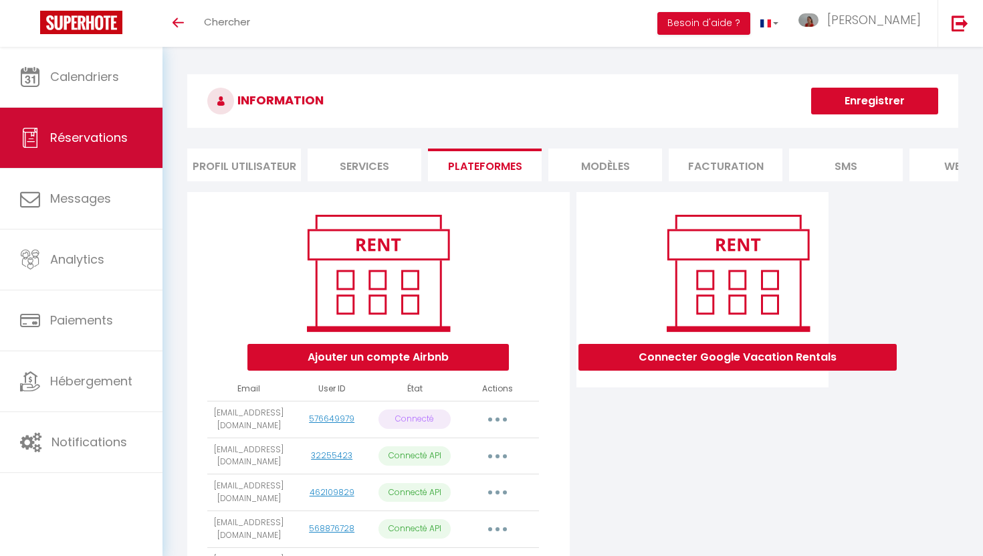
click at [93, 143] on span "Réservations" at bounding box center [89, 137] width 78 height 17
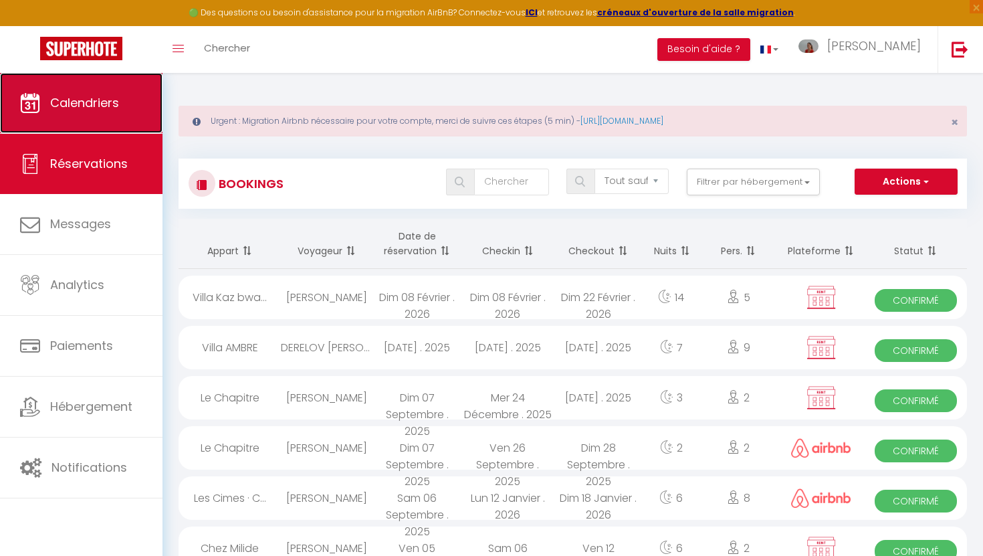
click at [92, 104] on span "Calendriers" at bounding box center [84, 102] width 69 height 17
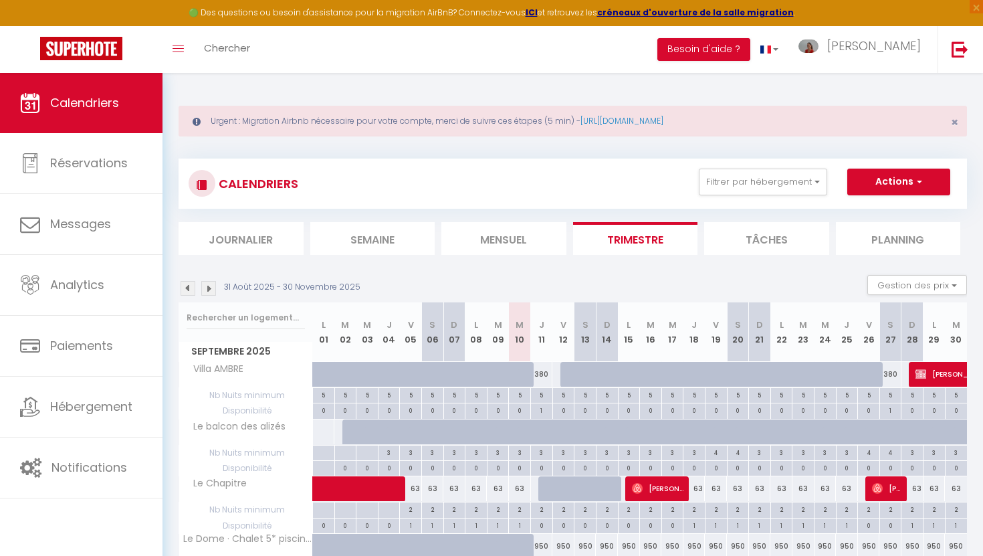
click at [211, 286] on img at bounding box center [208, 288] width 15 height 15
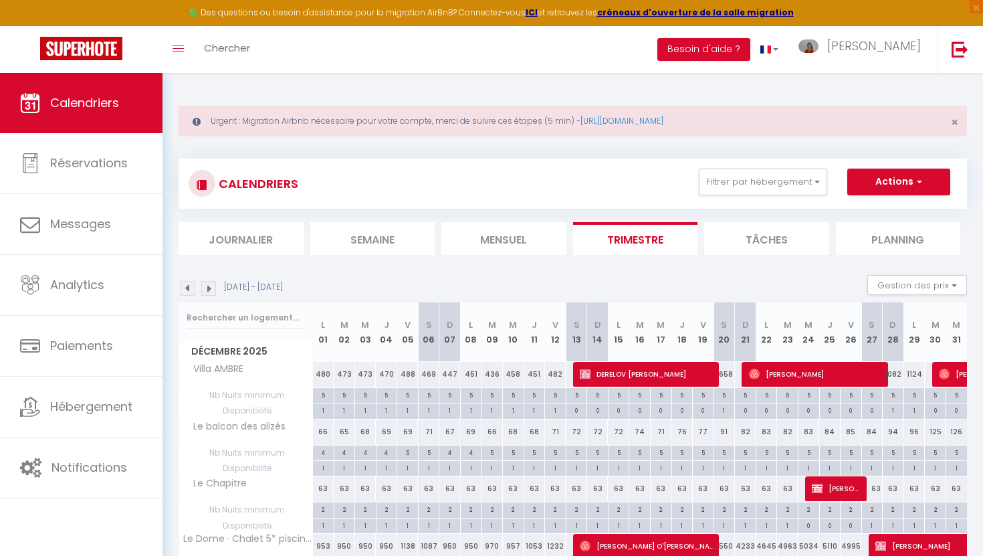
click at [211, 286] on img at bounding box center [208, 288] width 15 height 15
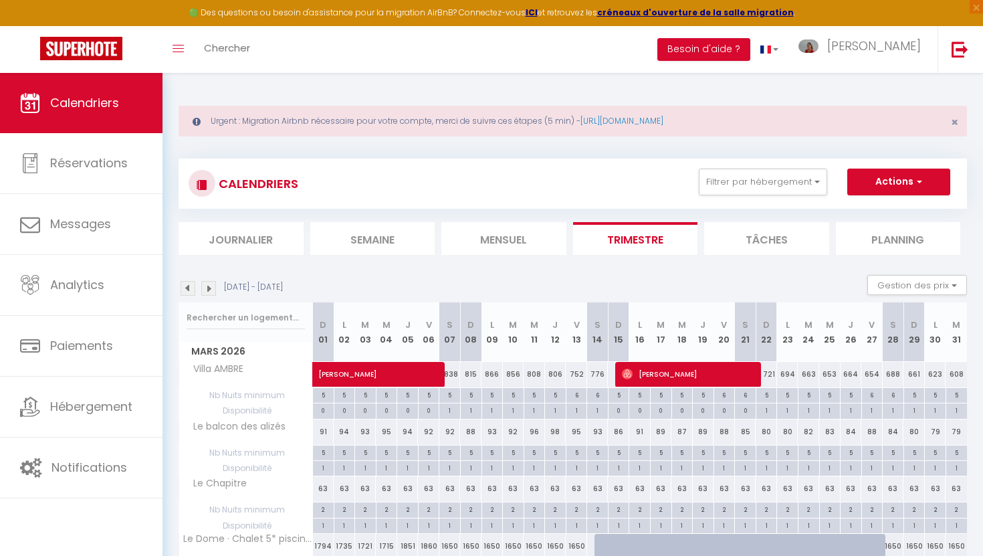
click at [211, 286] on img at bounding box center [208, 288] width 15 height 15
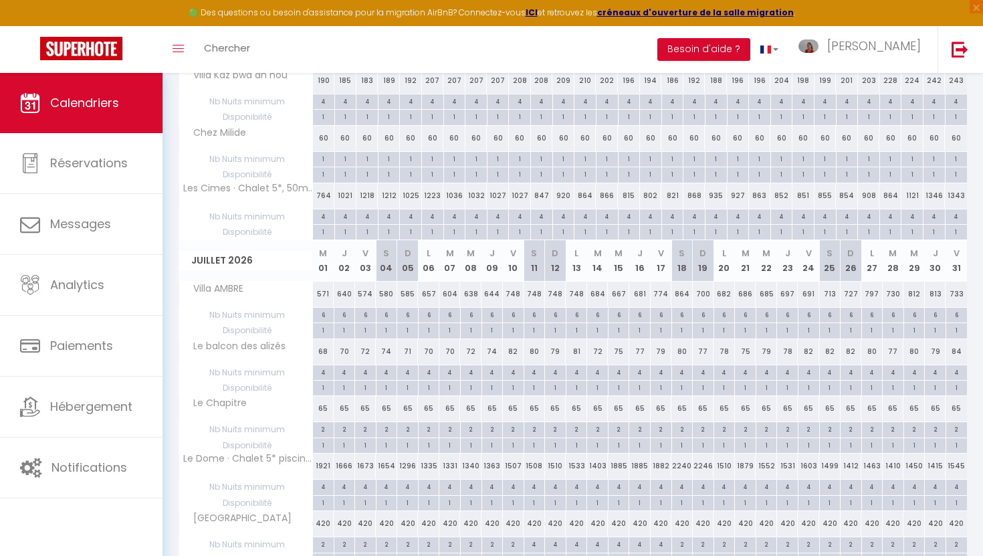
scroll to position [868, 0]
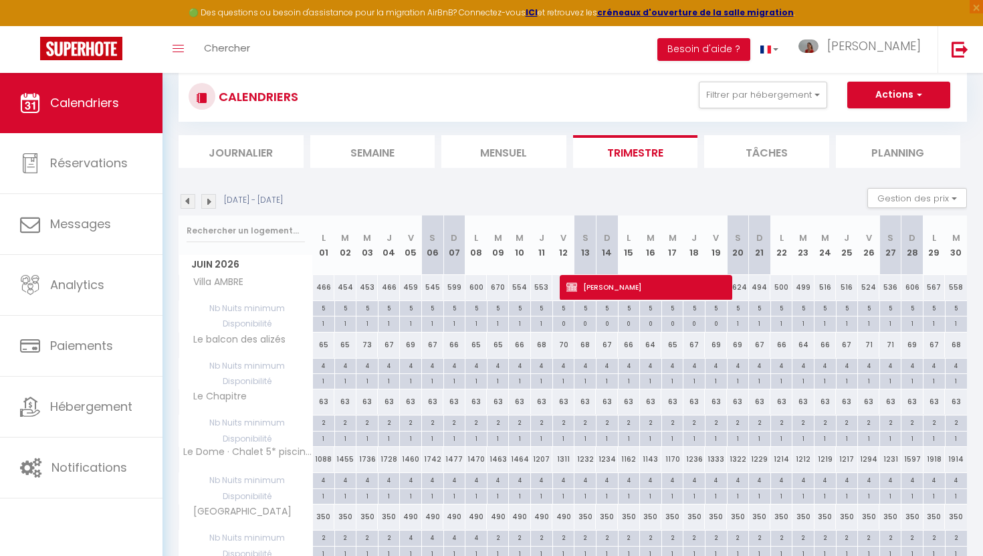
click at [189, 199] on img at bounding box center [188, 201] width 15 height 15
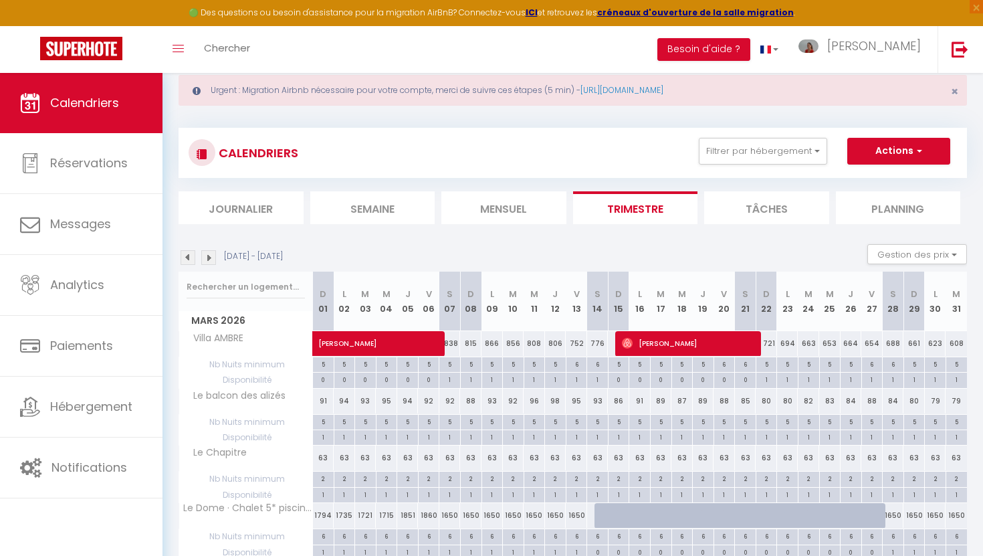
scroll to position [9, 0]
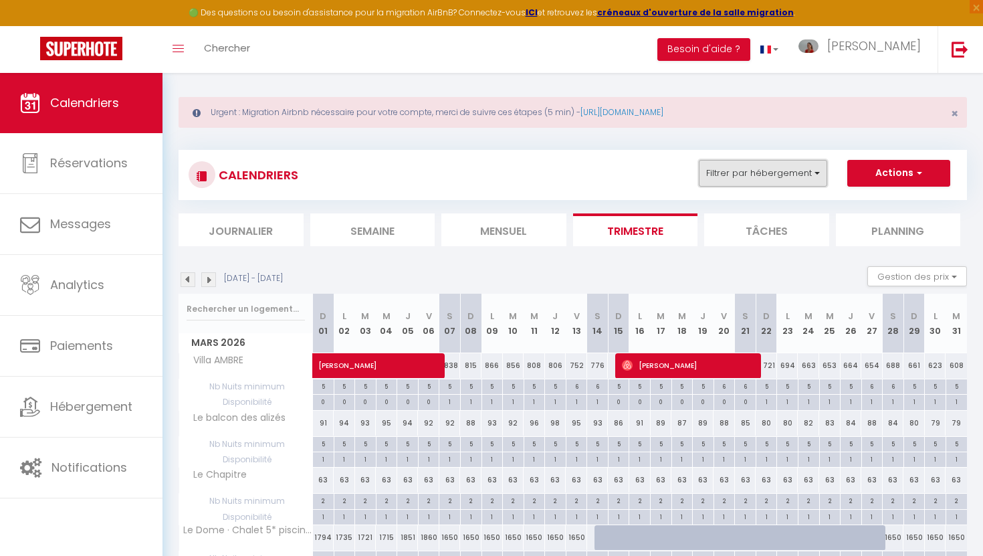
click at [787, 183] on button "Filtrer par hébergement" at bounding box center [763, 173] width 128 height 27
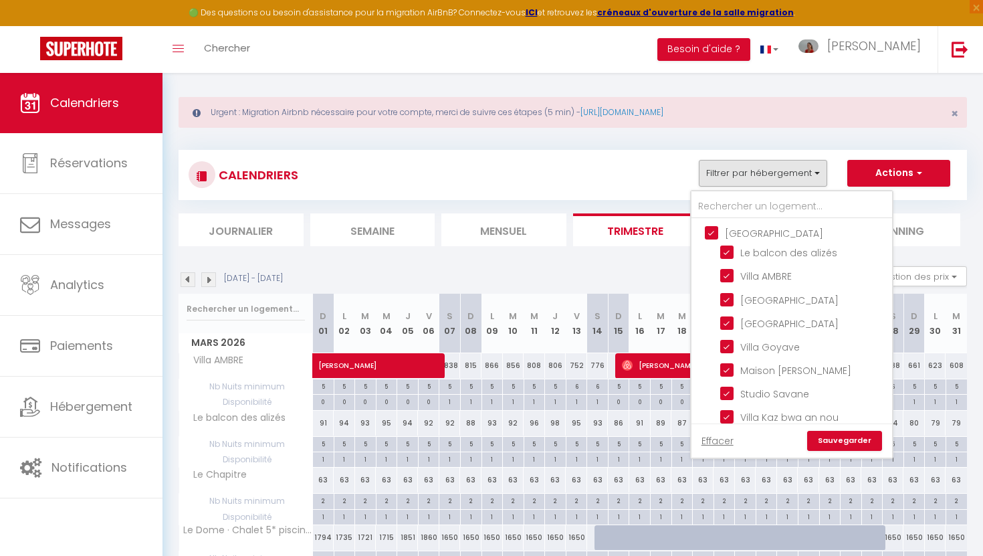
click at [714, 227] on input "[GEOGRAPHIC_DATA]" at bounding box center [805, 231] width 201 height 13
checkbox input "false"
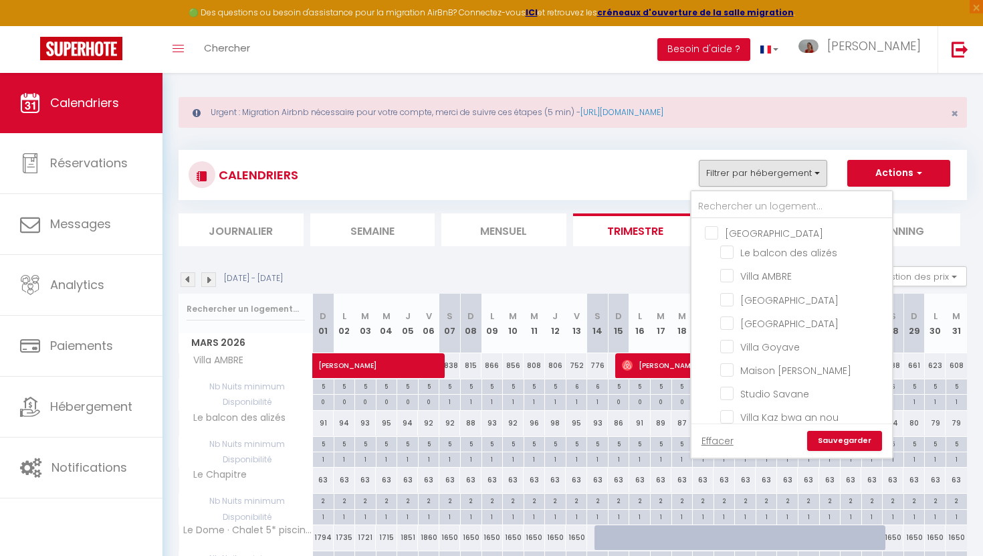
checkbox input "false"
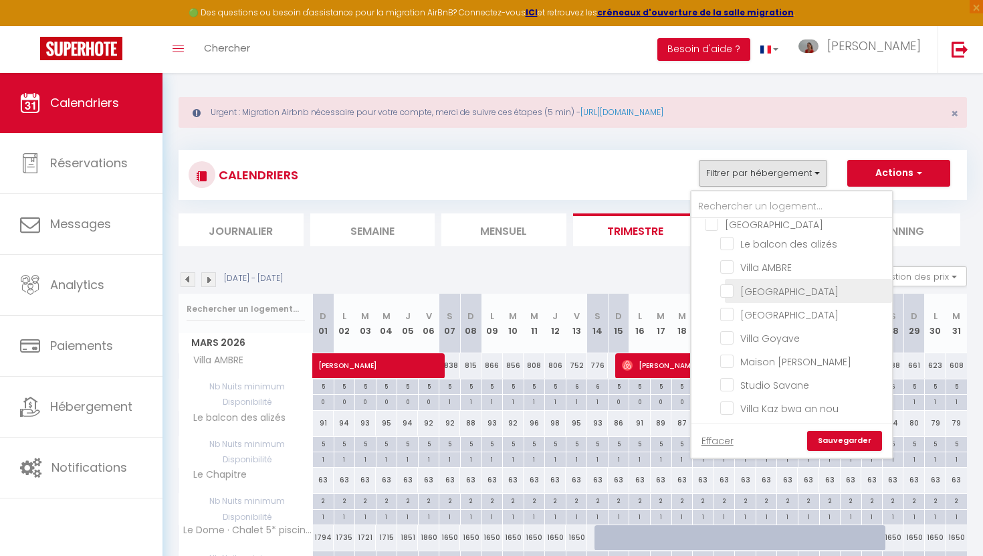
click at [726, 288] on input "[GEOGRAPHIC_DATA]" at bounding box center [803, 289] width 167 height 13
checkbox input "true"
click at [849, 441] on link "Sauvegarder" at bounding box center [844, 441] width 75 height 20
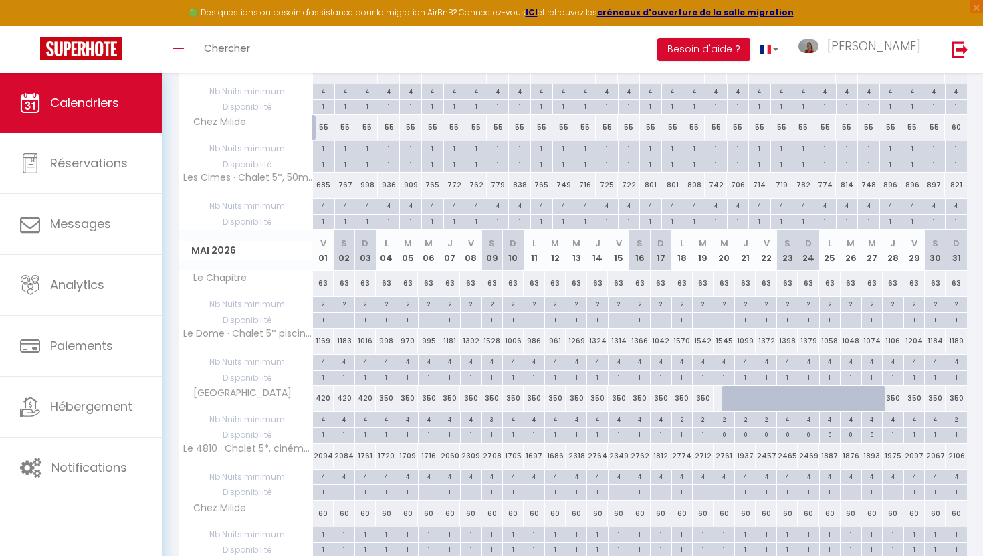
scroll to position [902, 0]
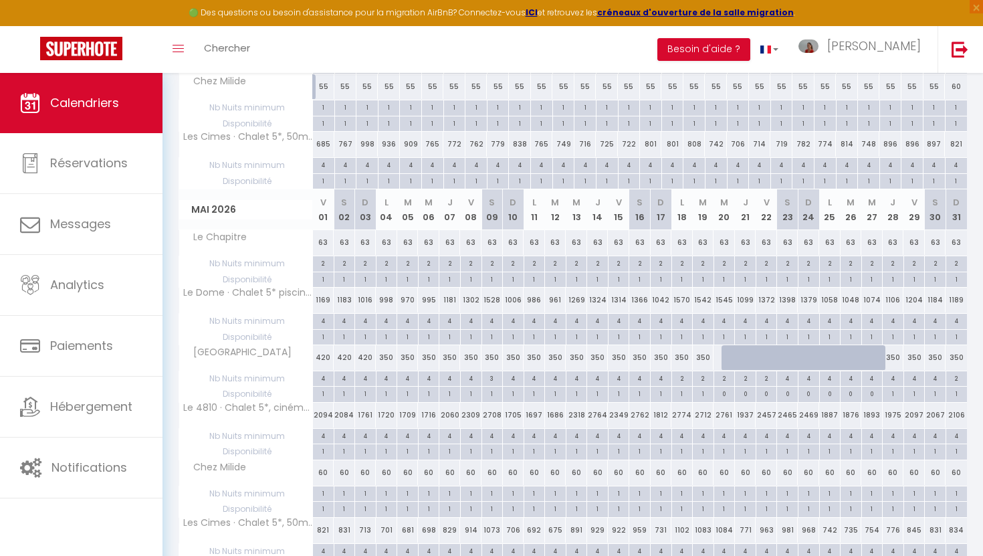
click at [748, 363] on div at bounding box center [752, 364] width 21 height 25
type input "350"
type input "[DATE]"
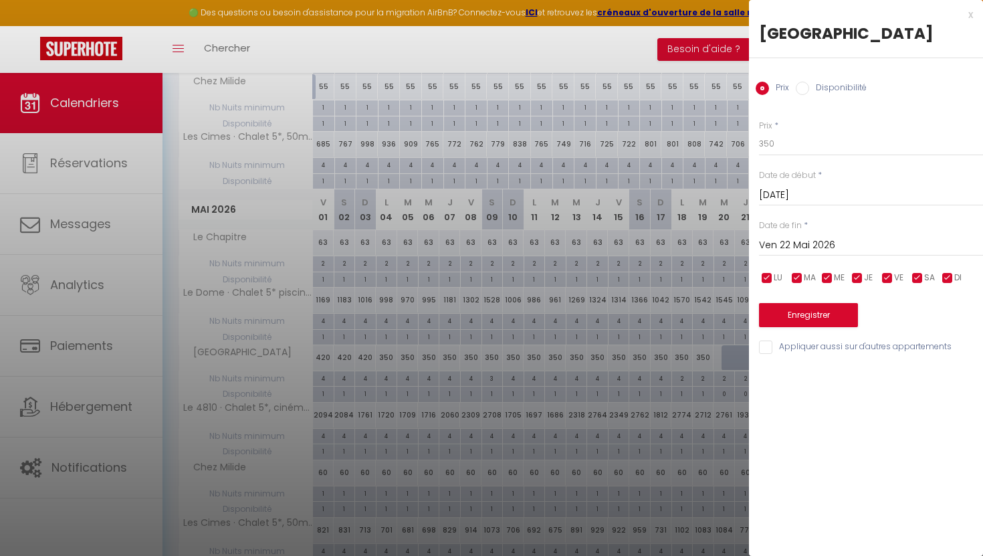
click at [792, 247] on input "Ven 22 Mai 2026" at bounding box center [871, 245] width 224 height 17
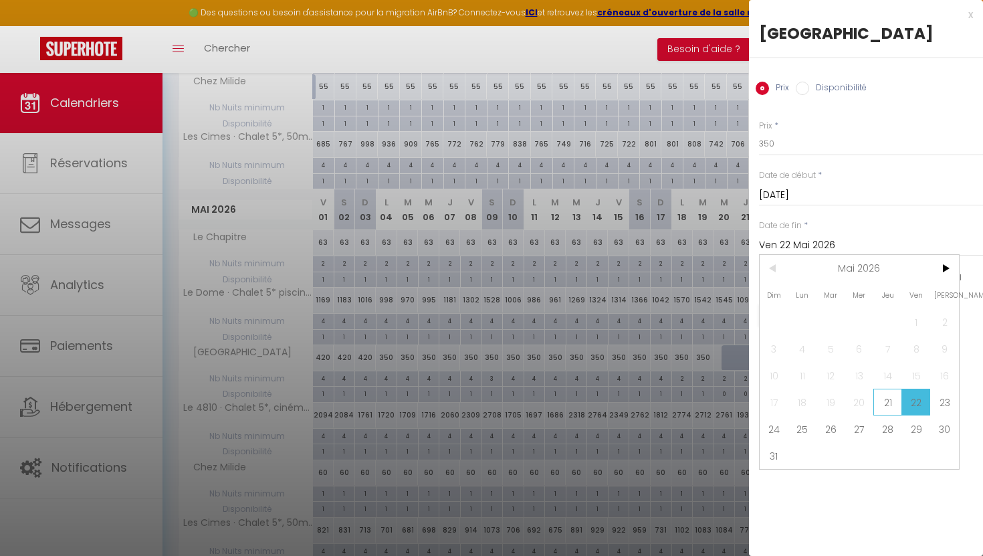
click at [888, 402] on span "21" at bounding box center [887, 402] width 29 height 27
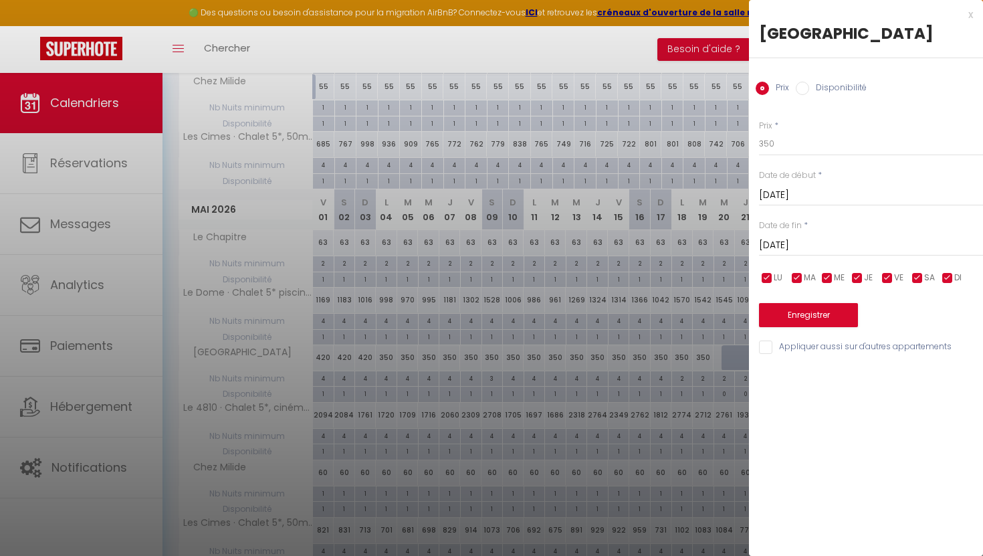
click at [830, 243] on input "[DATE]" at bounding box center [871, 245] width 224 height 17
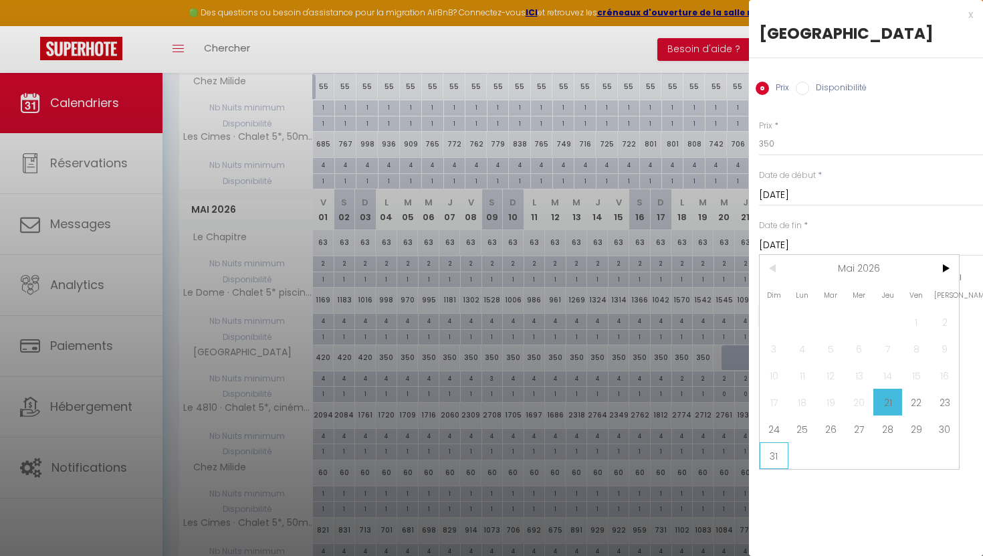
click at [772, 457] on span "31" at bounding box center [774, 455] width 29 height 27
type input "Dim 31 Mai 2026"
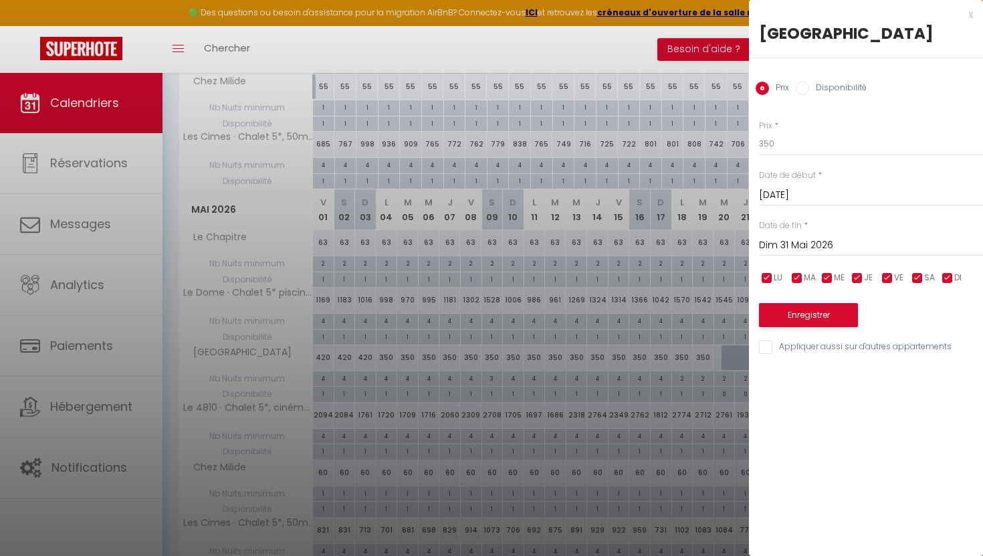
click at [799, 90] on input "Disponibilité" at bounding box center [802, 88] width 13 height 13
radio input "true"
radio input "false"
click at [794, 320] on button "Enregistrer" at bounding box center [808, 316] width 99 height 24
type input "[DATE]"
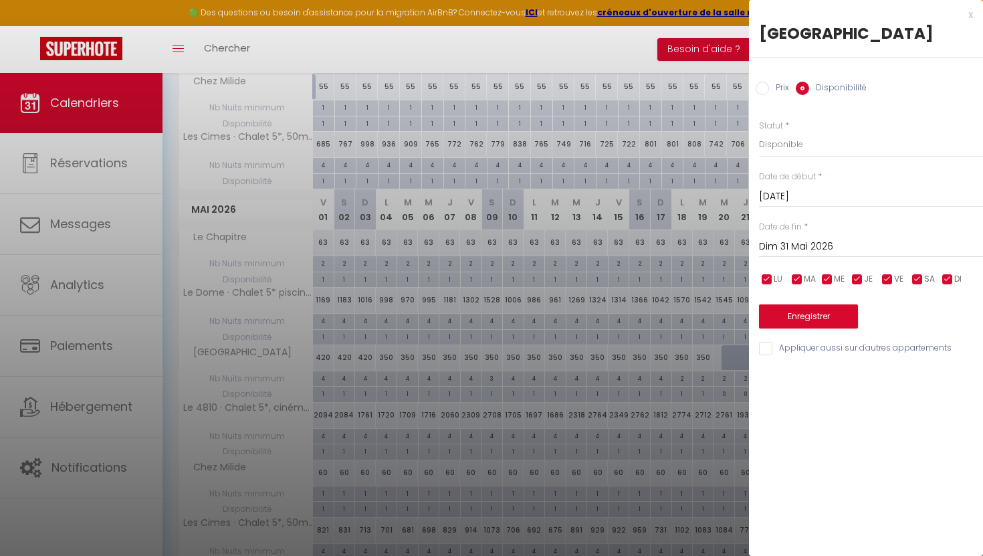
type input "[DATE]"
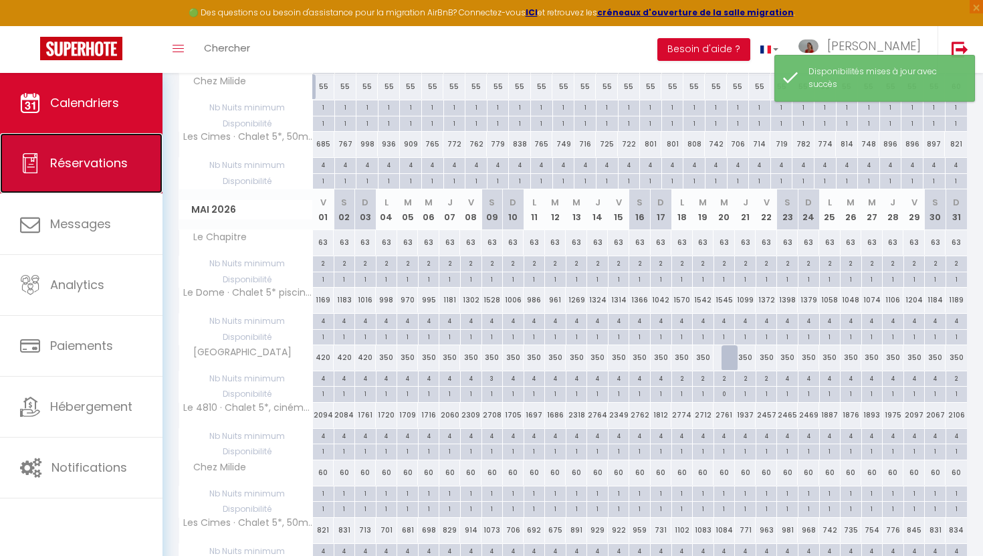
click at [101, 169] on span "Réservations" at bounding box center [89, 162] width 78 height 17
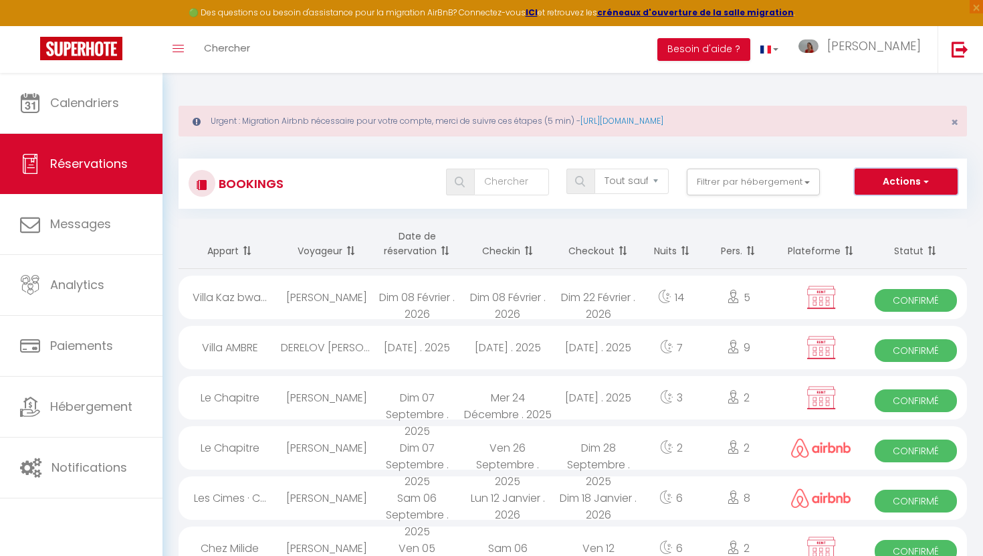
click at [881, 187] on button "Actions" at bounding box center [906, 182] width 103 height 27
click at [851, 212] on link "Nouvelle Réservation" at bounding box center [885, 210] width 143 height 17
select select
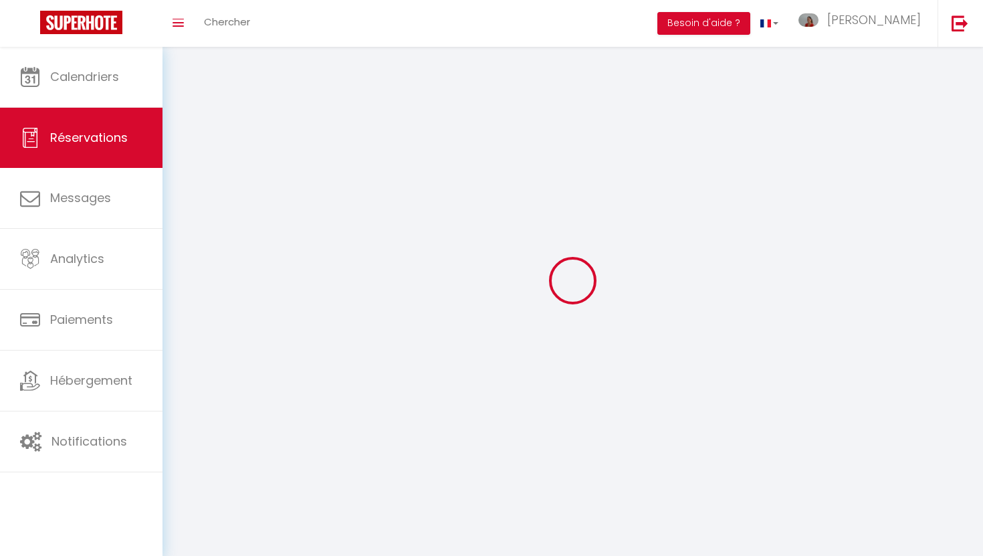
select select
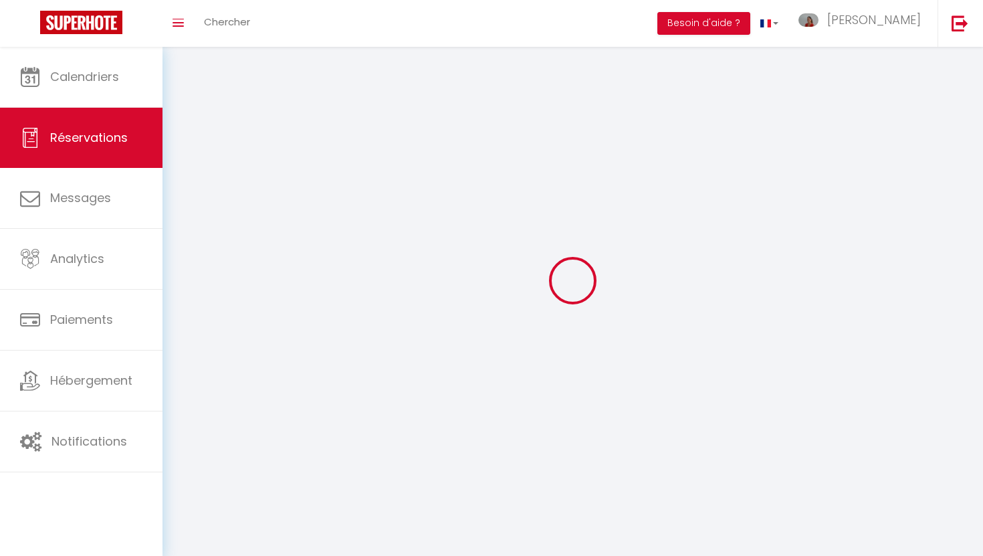
select select
checkbox input "false"
select select
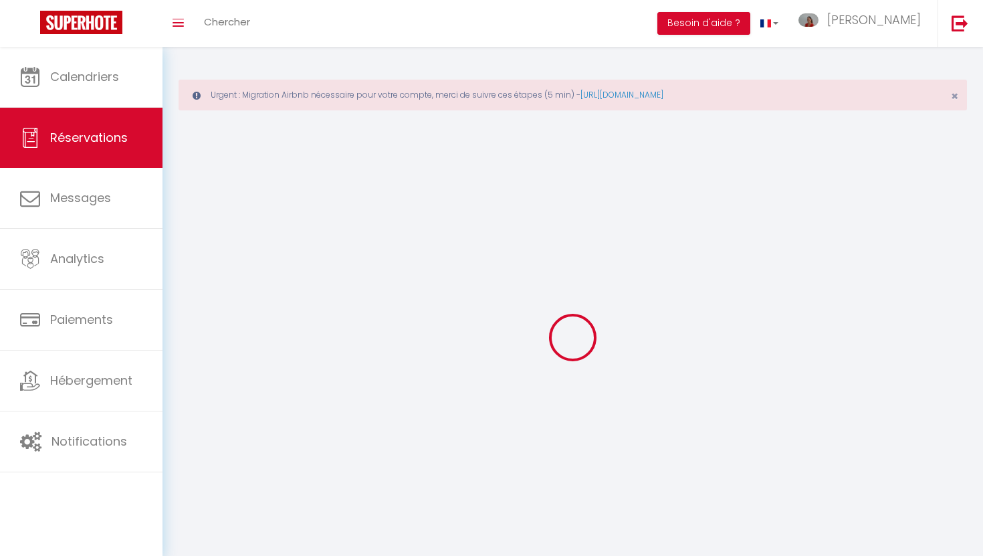
select select
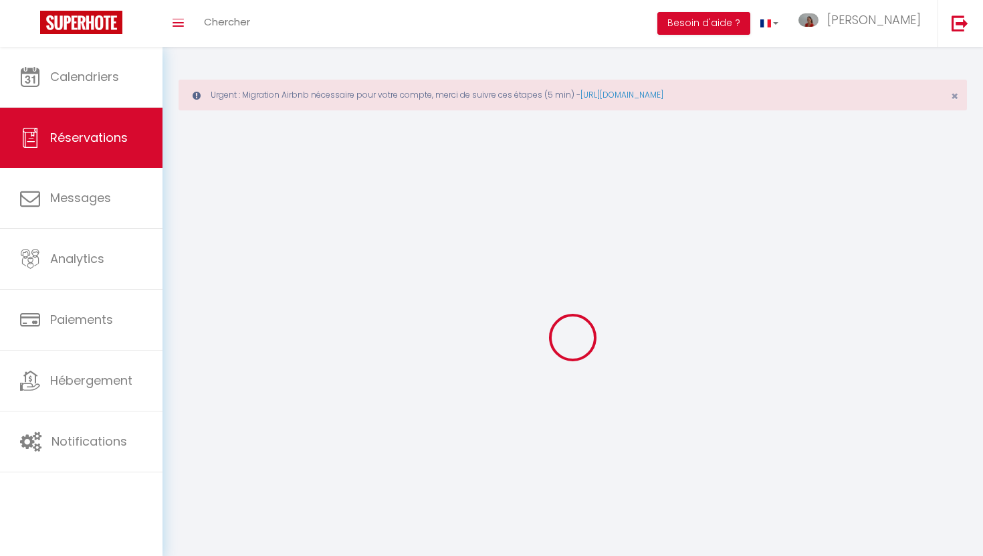
select select
checkbox input "false"
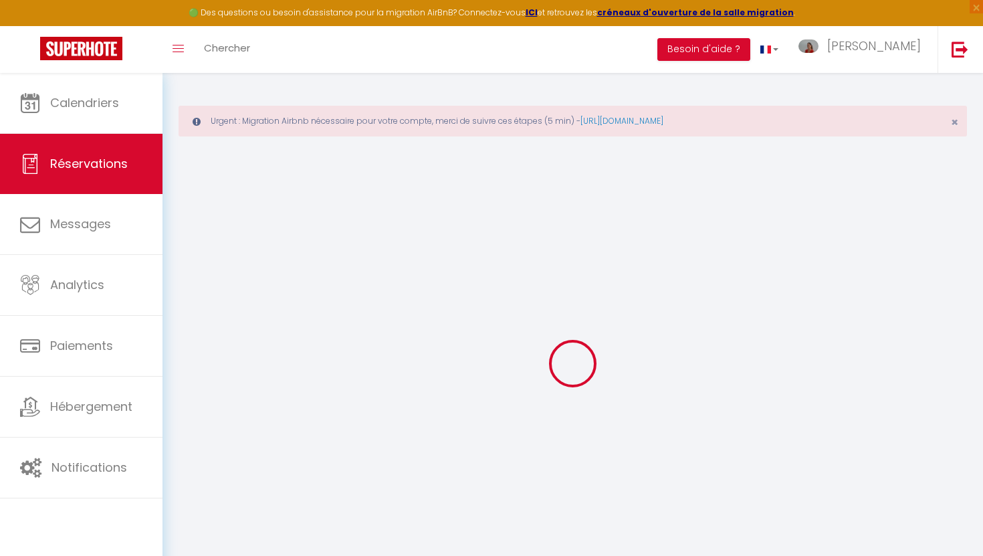
select select
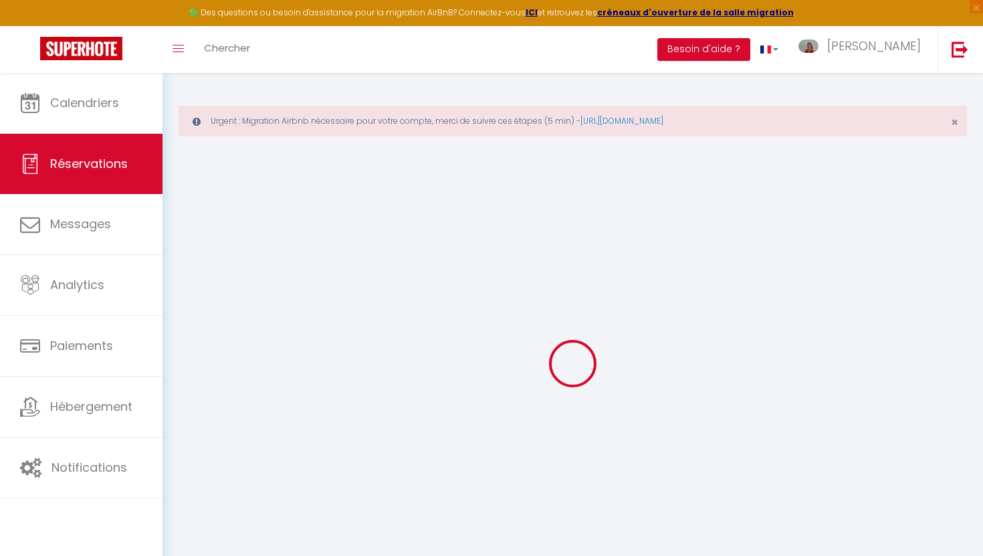
select select
checkbox input "false"
select select
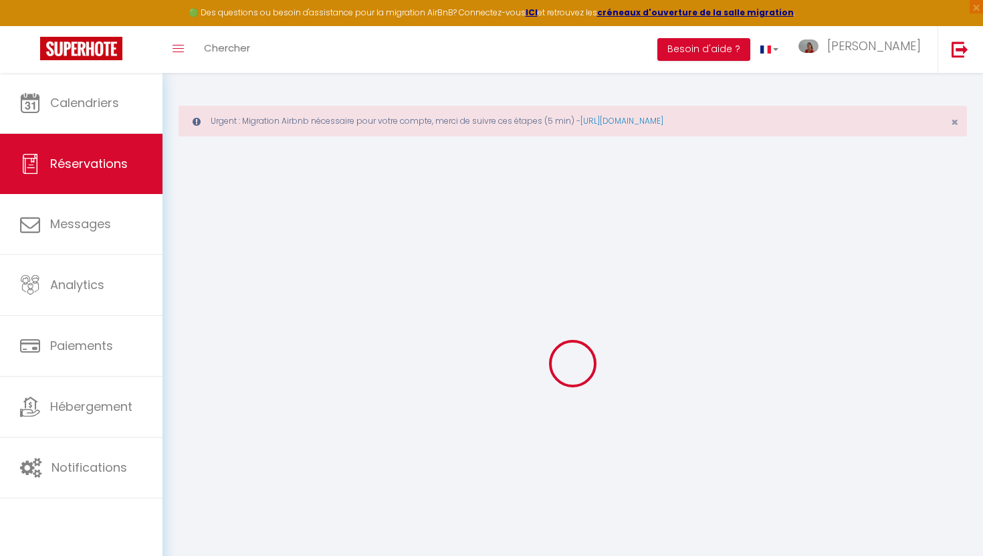
select select
checkbox input "false"
select select
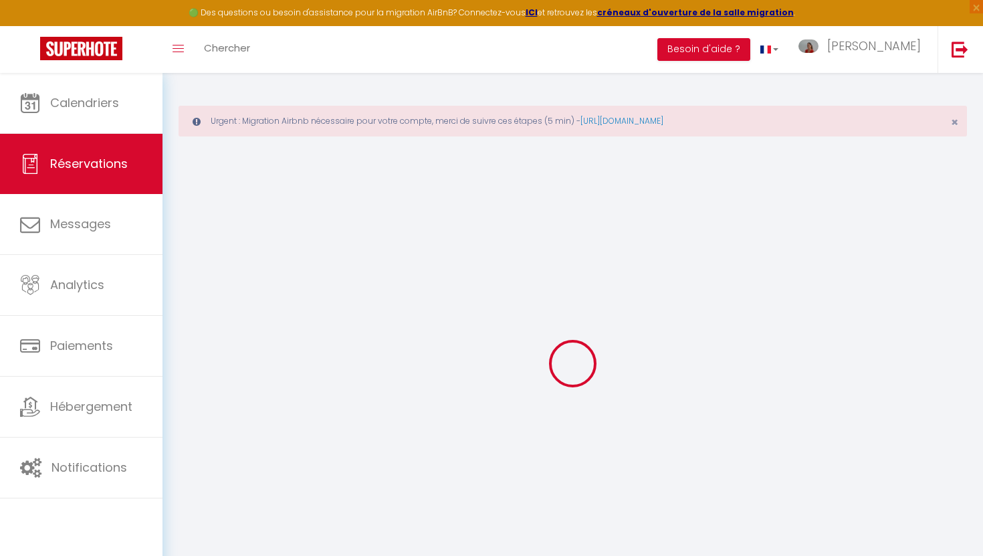
select select
checkbox input "false"
select select
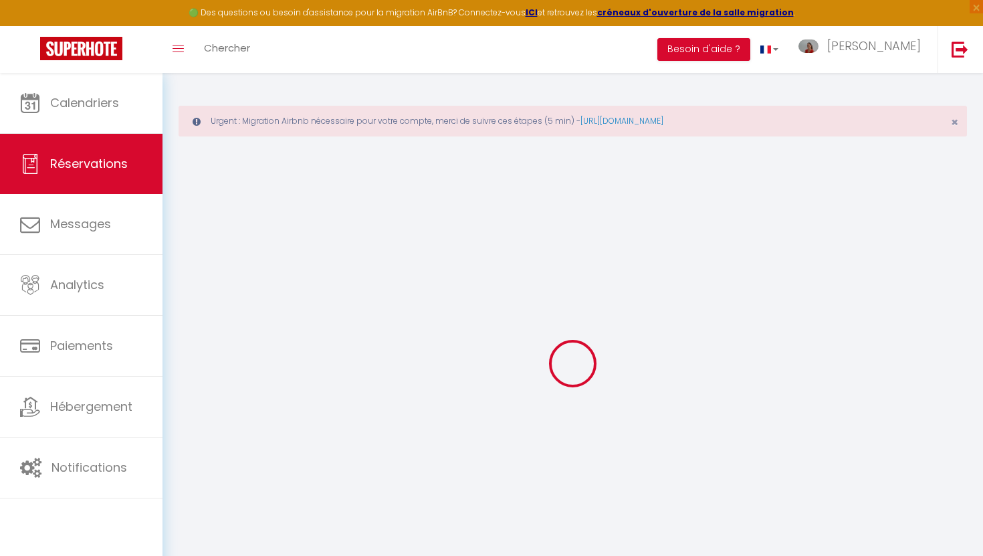
select select
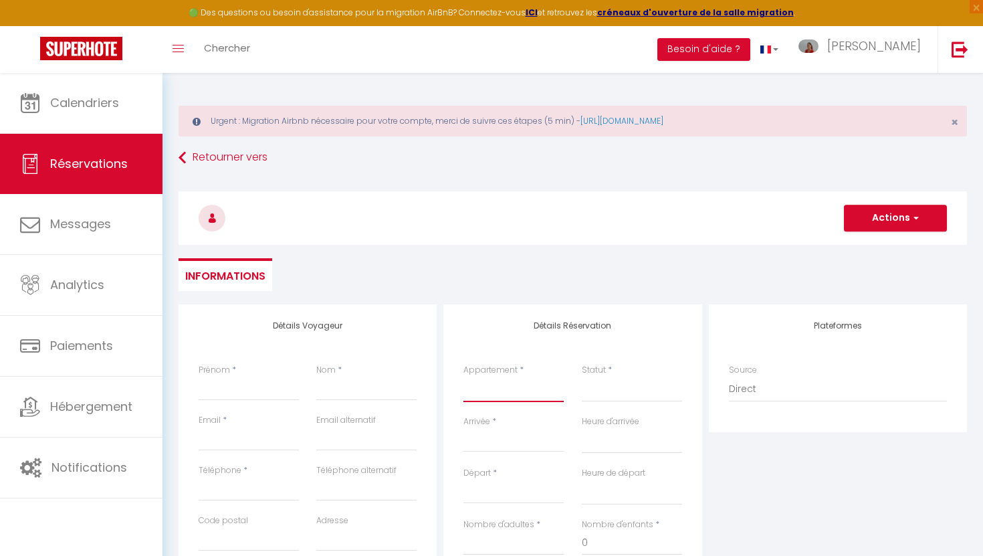
click at [493, 387] on select "Villa AMBRE Le Dome · Chalet 5* piscine, sauna, ski in/out, 10 personnes [GEOGR…" at bounding box center [513, 388] width 100 height 25
select select "68967"
click at [463, 376] on select "Villa AMBRE Le Dome · Chalet 5* piscine, sauna, ski in/out, 10 personnes [GEOGR…" at bounding box center [513, 388] width 100 height 25
select select
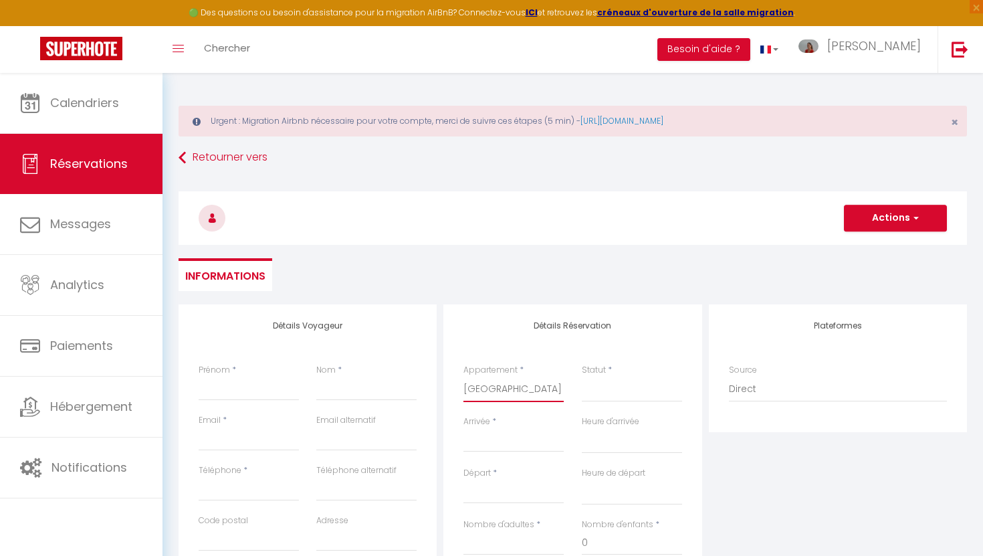
select select
checkbox input "false"
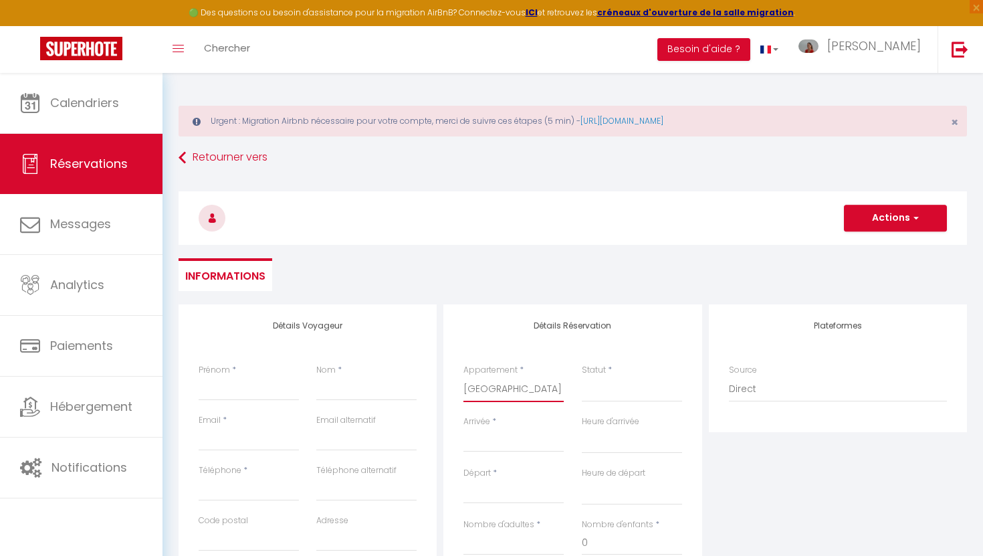
select select
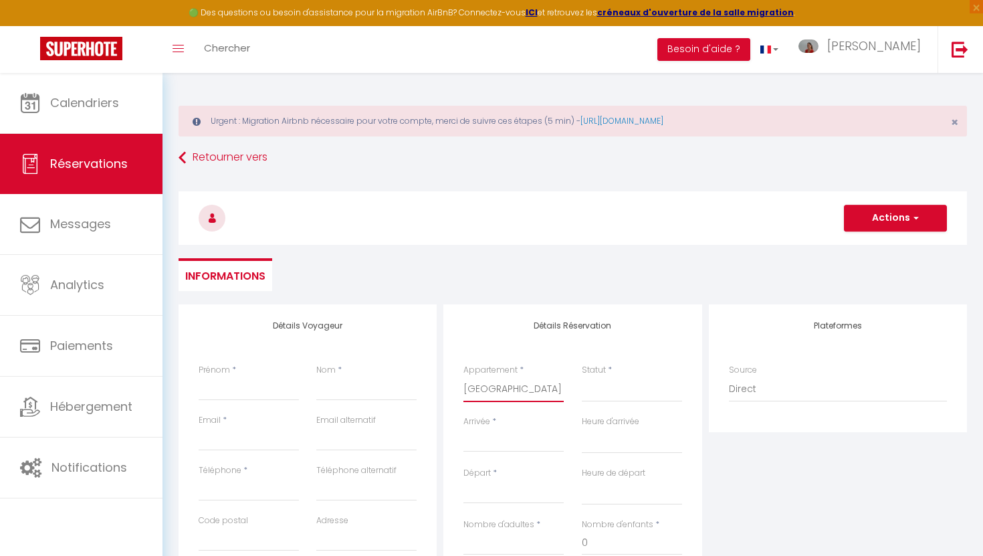
select select
checkbox input "false"
click at [483, 446] on input "Arrivée" at bounding box center [513, 441] width 100 height 17
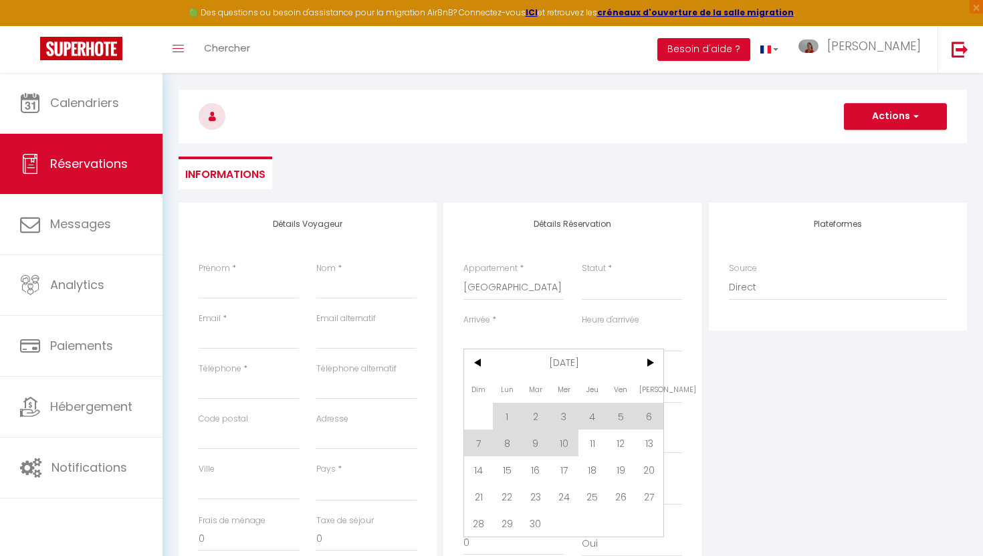
scroll to position [104, 0]
click at [647, 352] on span ">" at bounding box center [649, 359] width 29 height 27
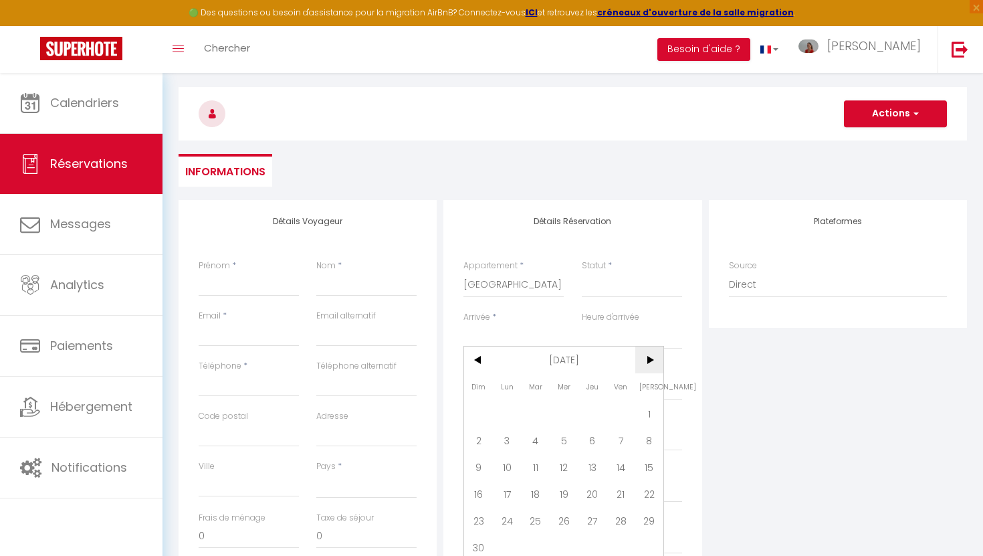
click at [647, 352] on span ">" at bounding box center [649, 359] width 29 height 27
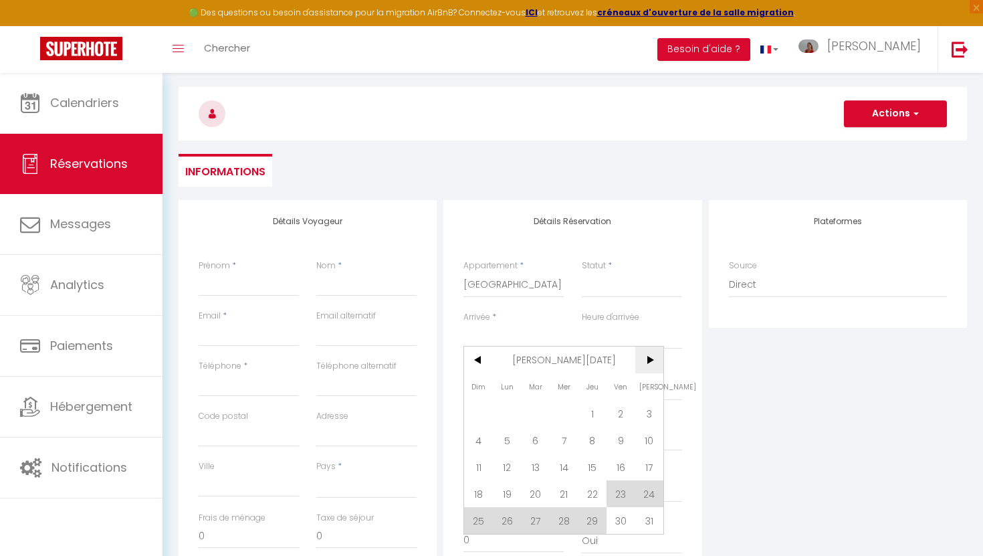
click at [647, 352] on span ">" at bounding box center [649, 359] width 29 height 27
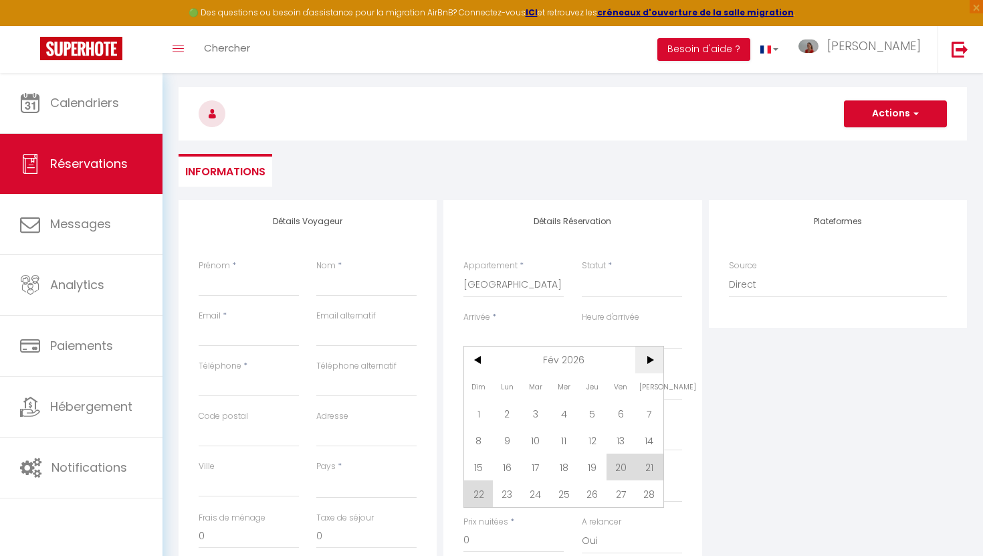
click at [647, 352] on span ">" at bounding box center [649, 359] width 29 height 27
click at [589, 492] on span "21" at bounding box center [592, 493] width 29 height 27
select select
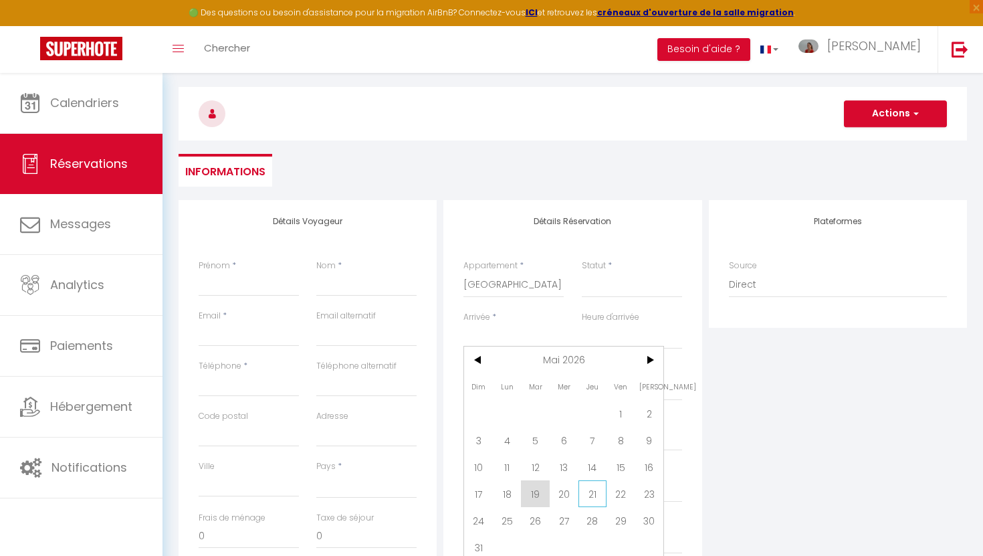
select select
type input "[DATE]"
select select
type input "Ven 22 Mai 2026"
select select
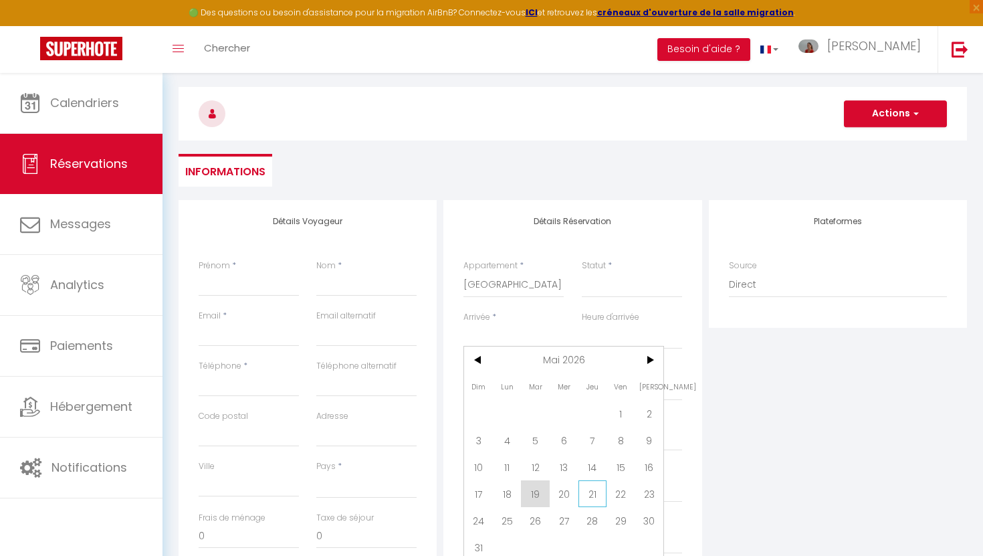
select select
checkbox input "false"
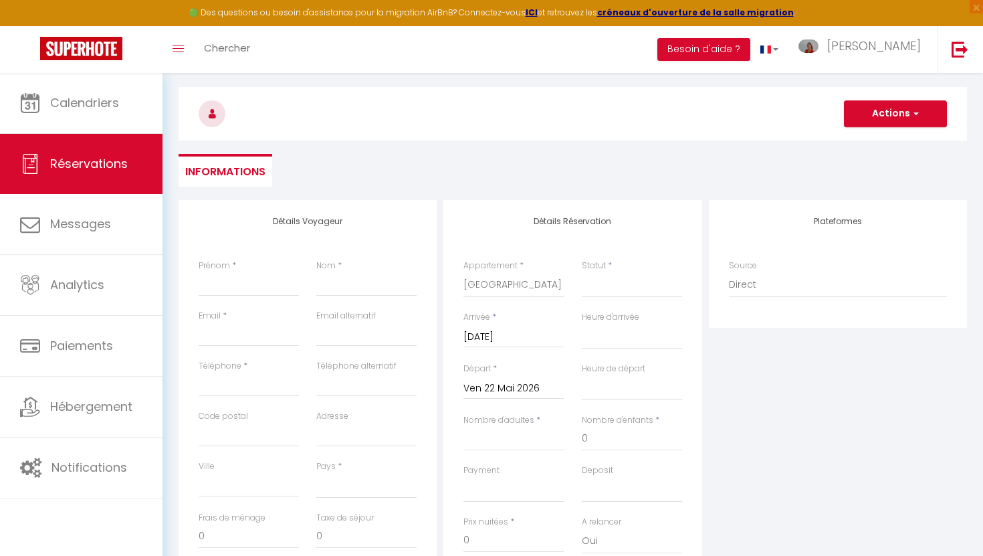
click at [508, 387] on input "Ven 22 Mai 2026" at bounding box center [513, 388] width 100 height 17
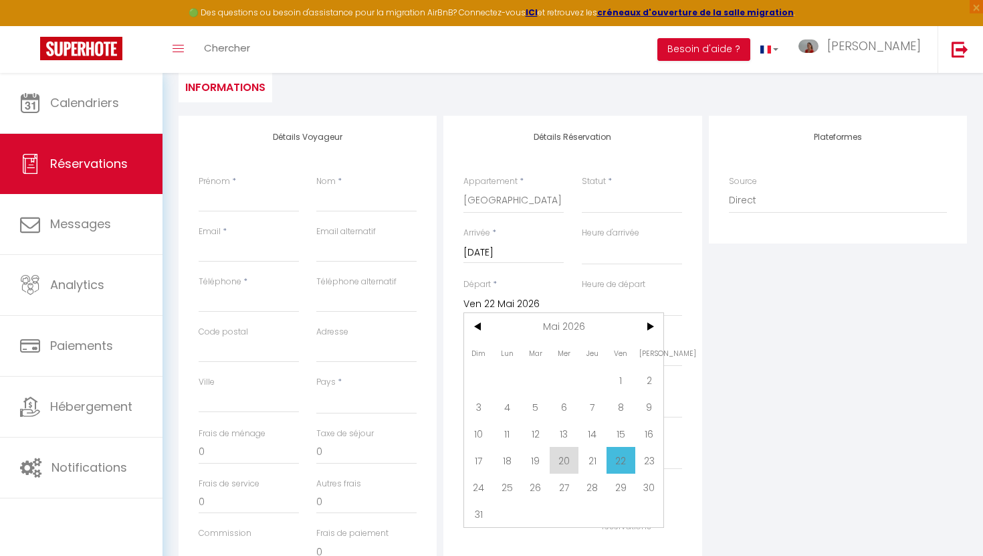
scroll to position [201, 0]
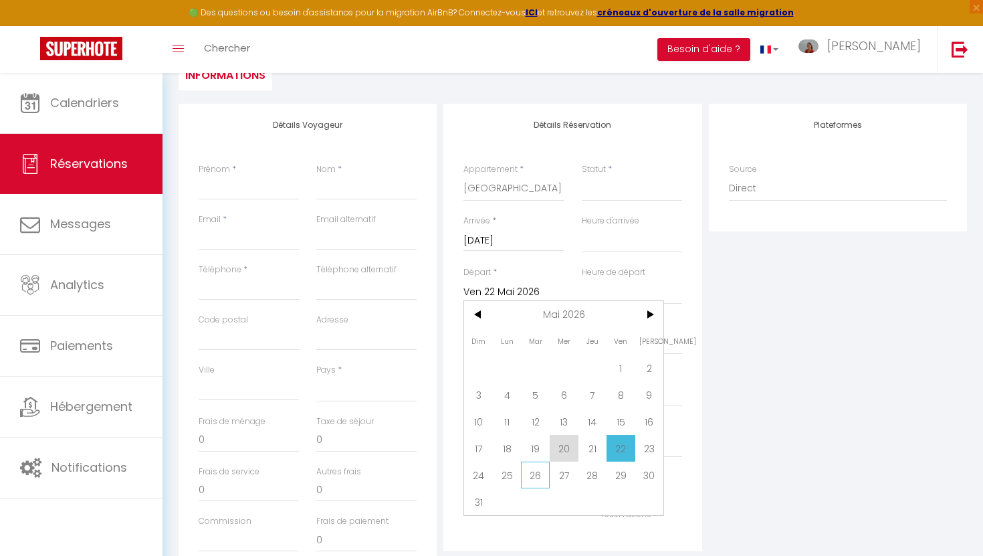
click at [537, 477] on span "26" at bounding box center [535, 474] width 29 height 27
select select
type input "[DATE]"
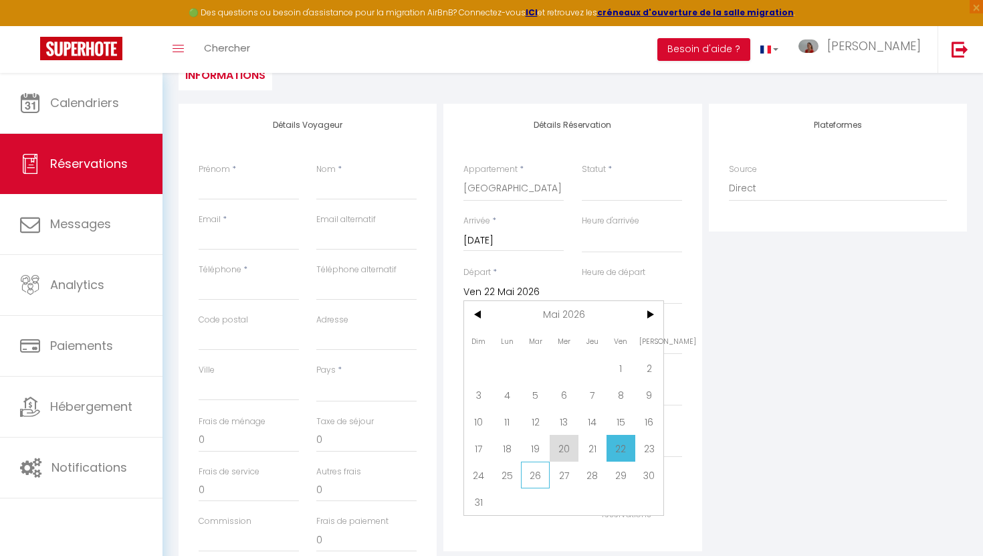
select select
checkbox input "false"
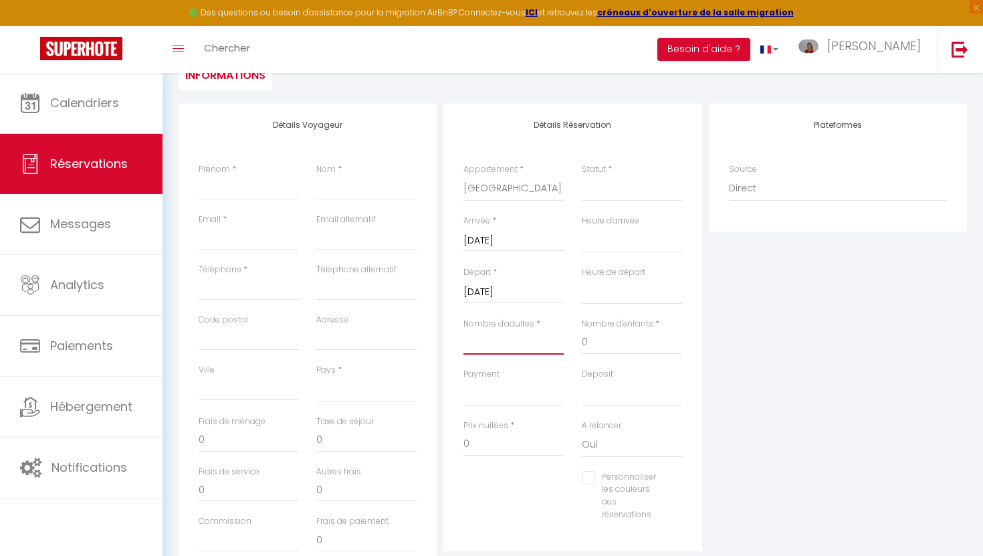
click at [510, 351] on input "Nombre d'adultes" at bounding box center [513, 342] width 100 height 24
type input "5"
select select
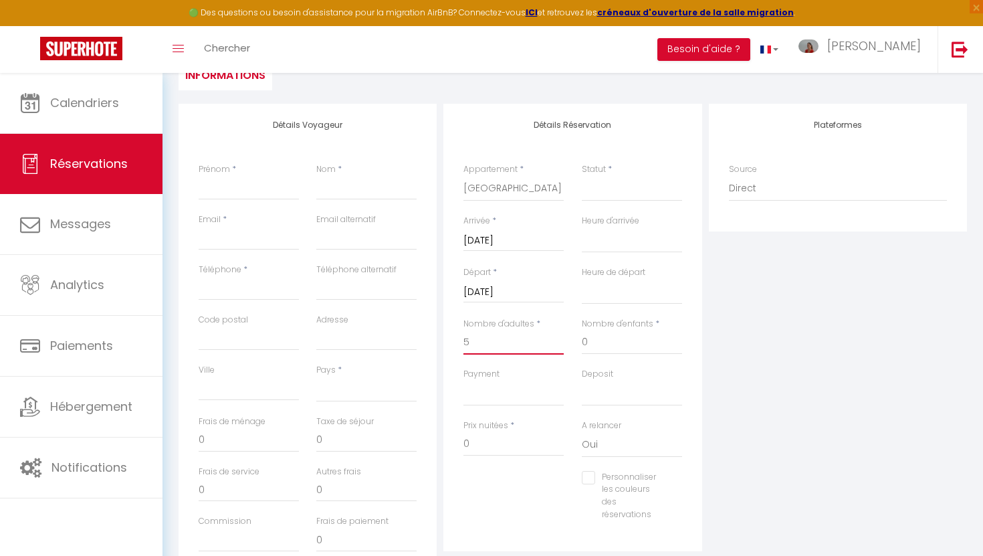
select select
checkbox input "false"
select select
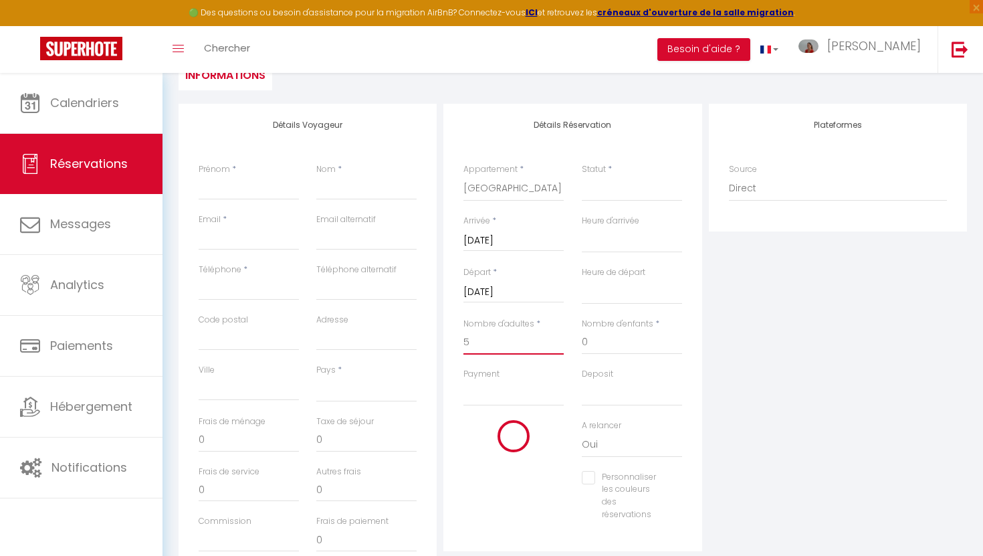
type input "200"
type input "57.5"
select select
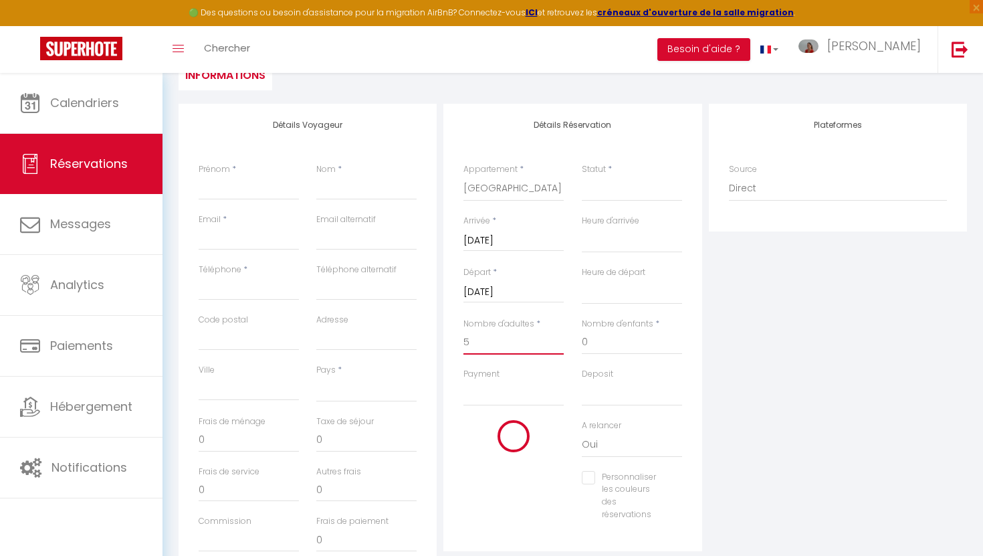
select select
type input "1750"
checkbox input "false"
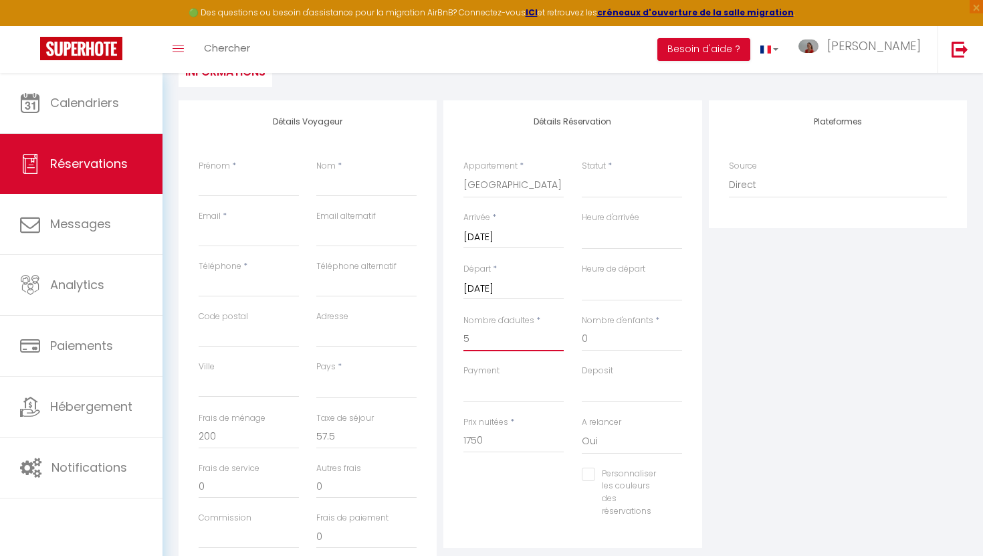
scroll to position [192, 0]
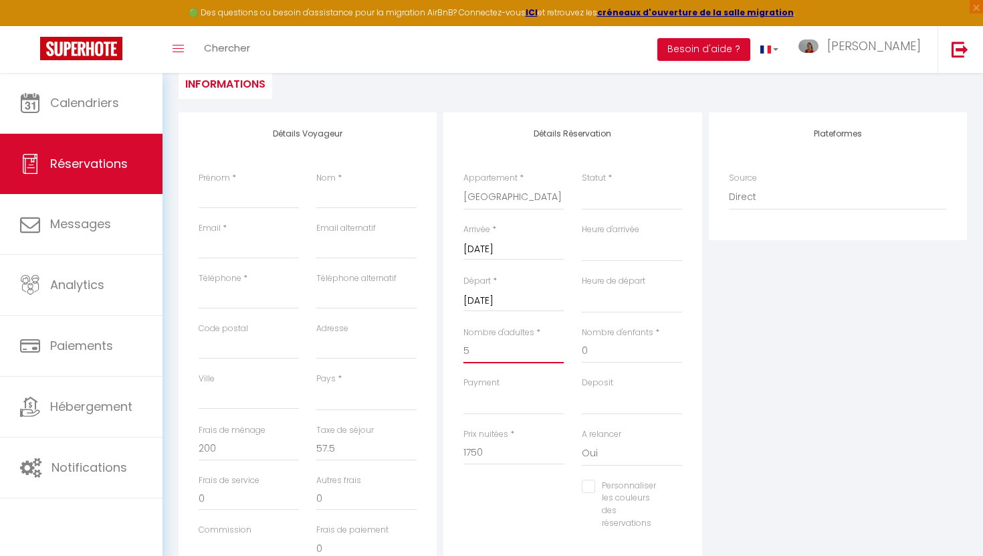
type input "5"
click at [217, 194] on input "Prénom" at bounding box center [249, 197] width 100 height 24
type input "H"
select select
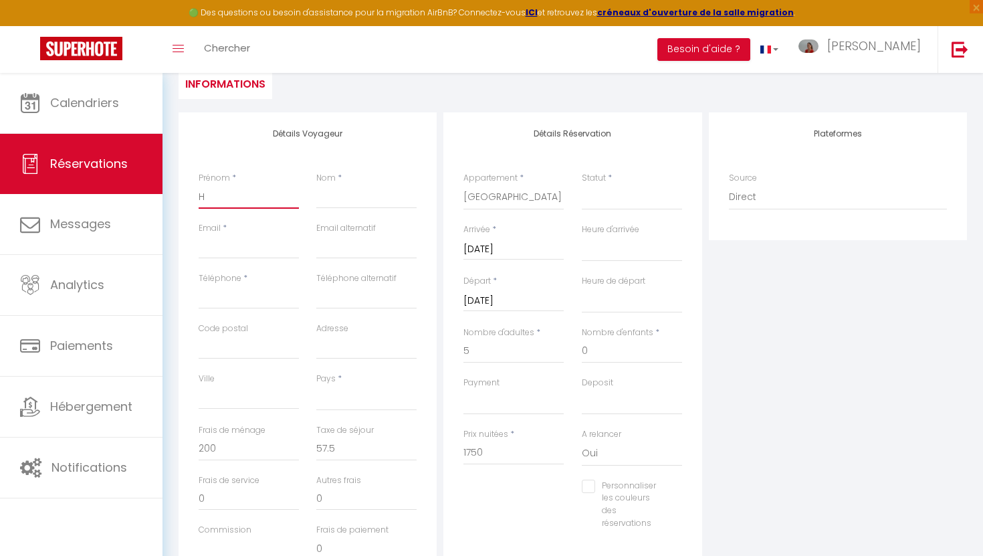
select select
checkbox input "false"
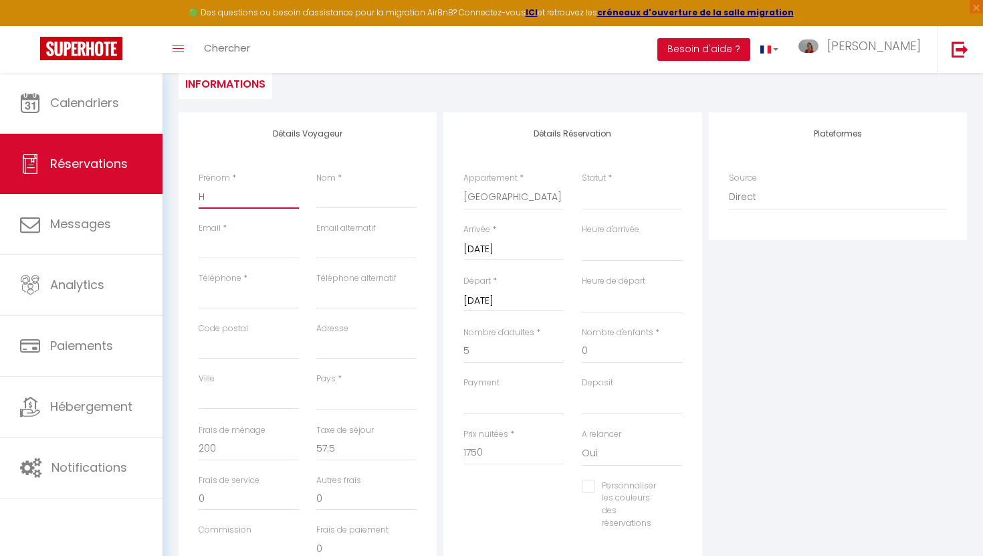
type input "He"
select select
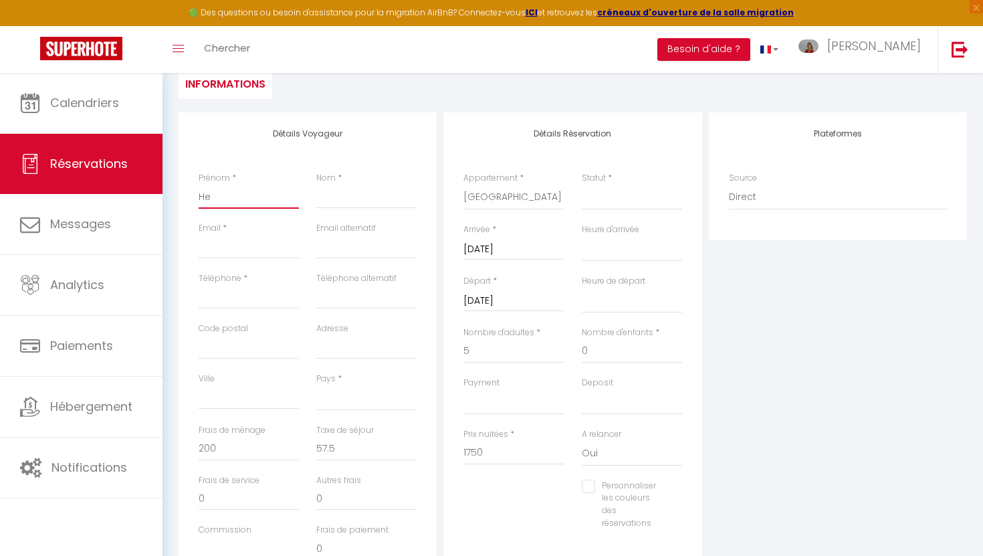
select select
checkbox input "false"
type input "Her"
select select
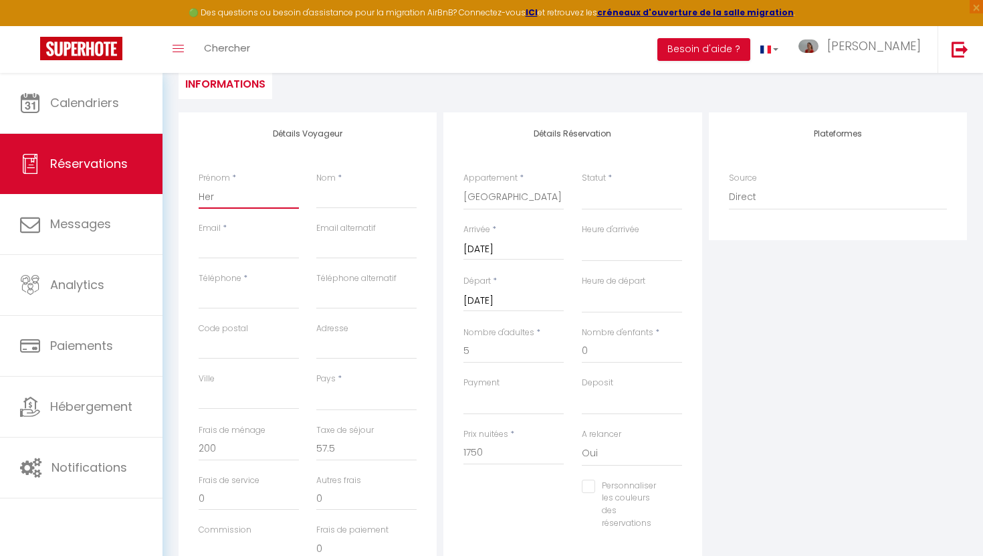
select select
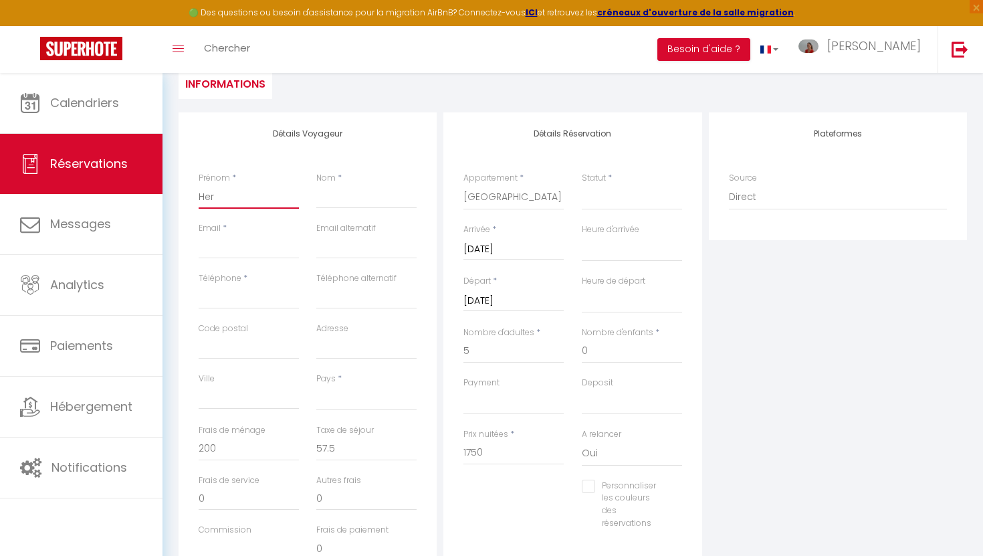
checkbox input "false"
type input "Herv"
select select
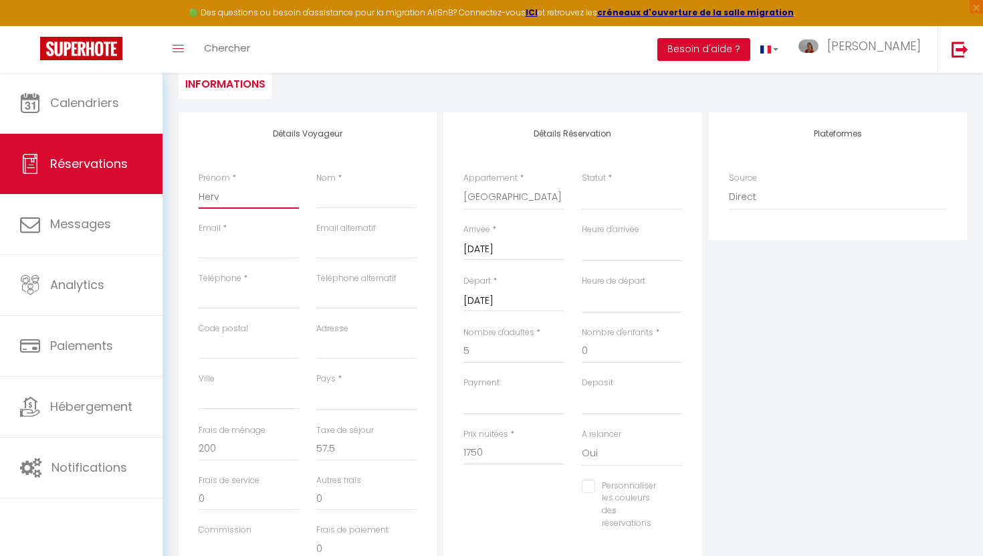
select select
checkbox input "false"
type input "[PERSON_NAME]"
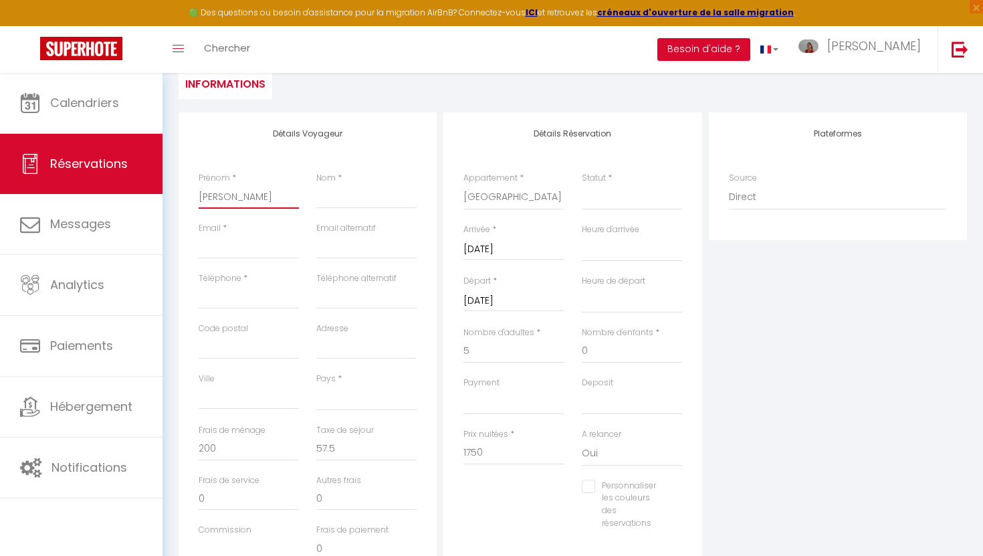
select select
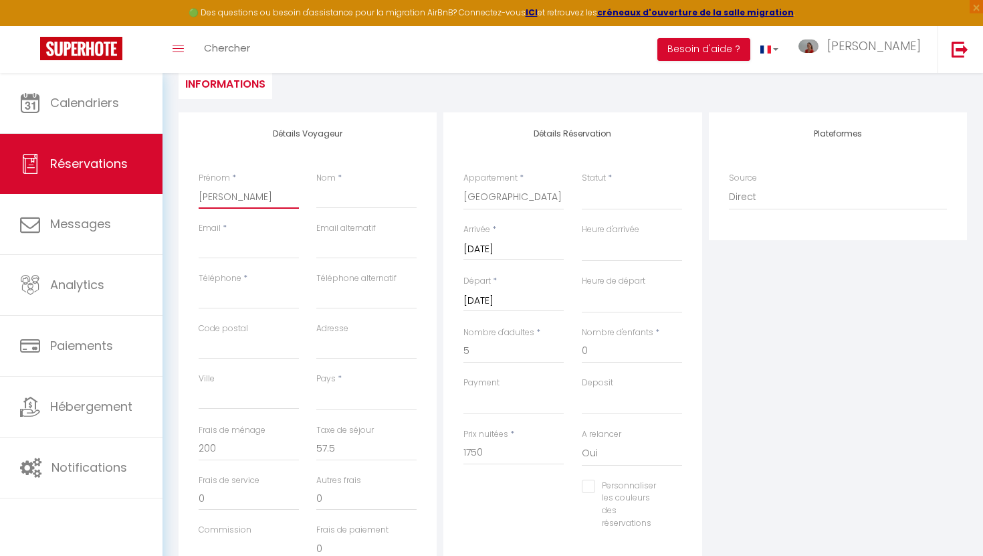
select select
checkbox input "false"
type input "[PERSON_NAME]"
type input "B"
select select
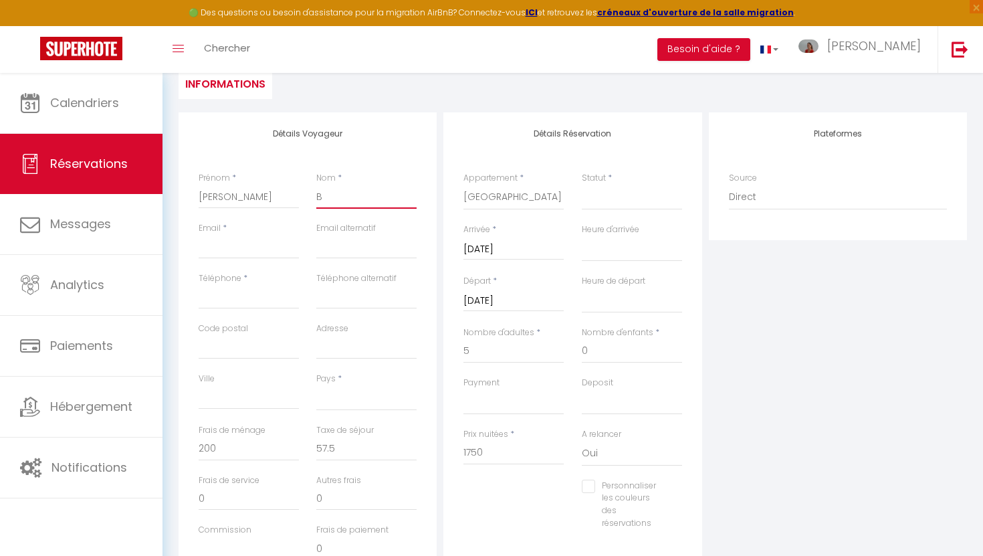
select select
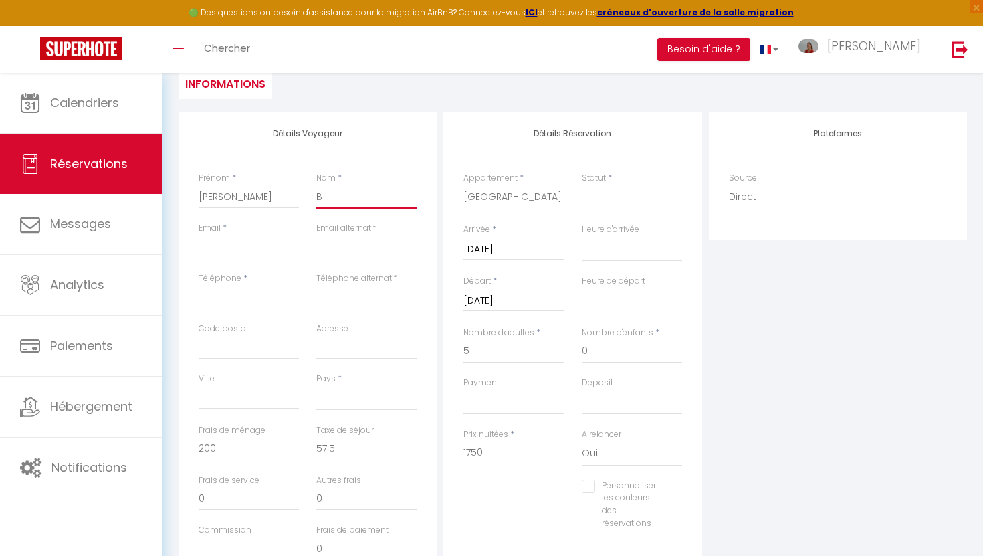
checkbox input "false"
type input "BU"
select select
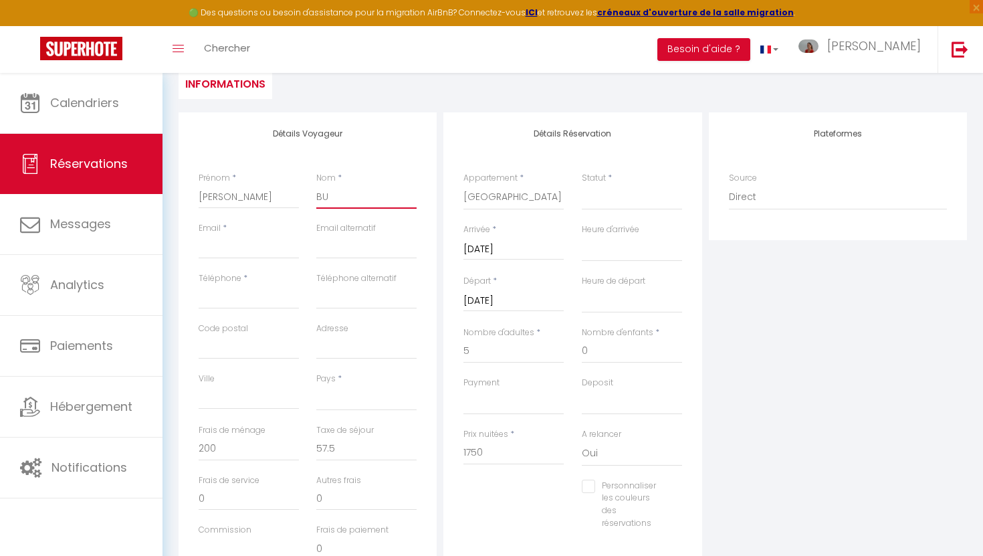
select select
checkbox input "false"
type input "BUF"
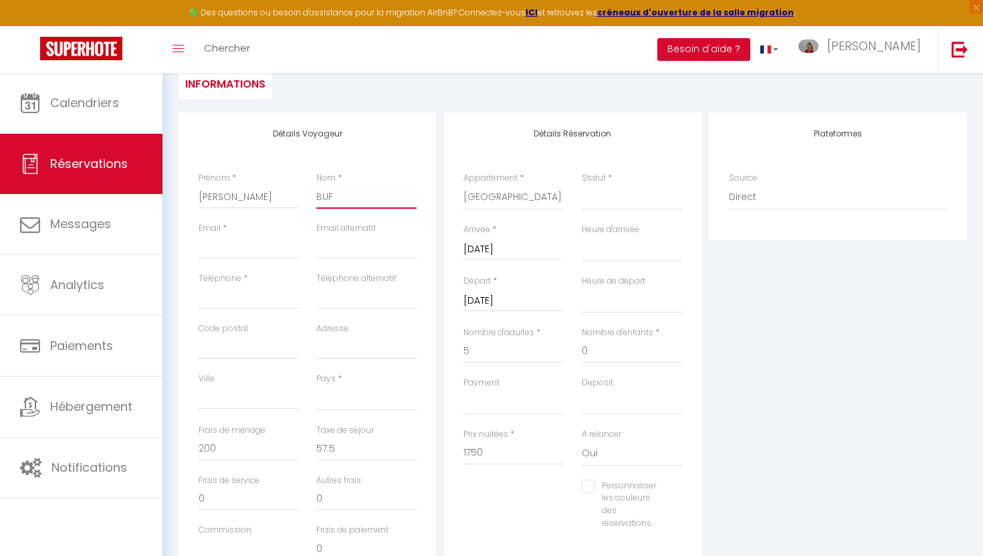
select select
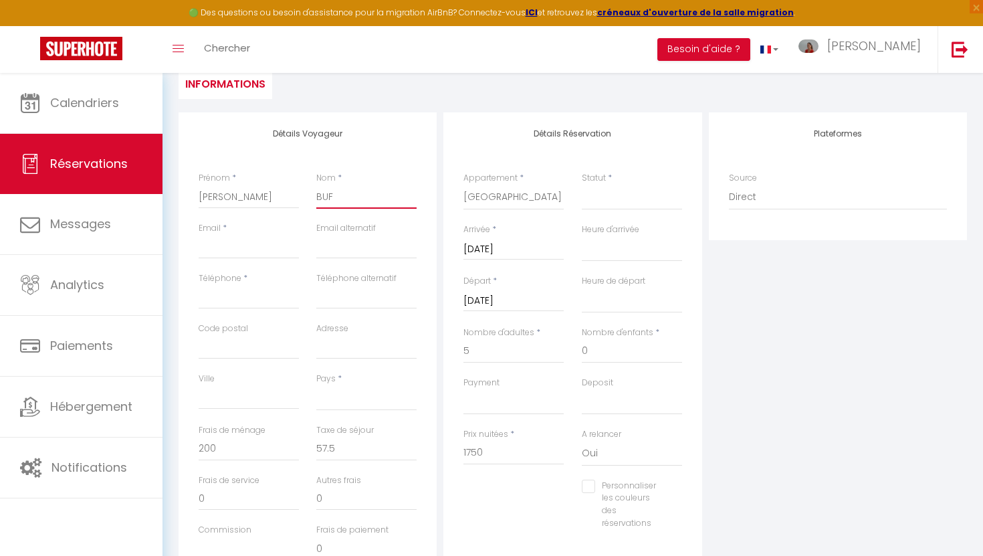
select select
checkbox input "false"
type input "BUFF"
select select
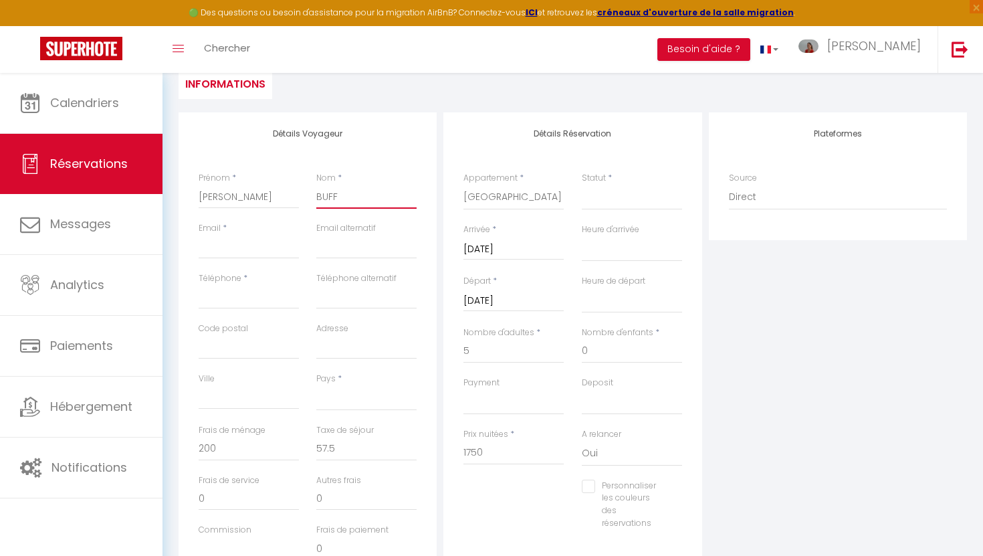
select select
checkbox input "false"
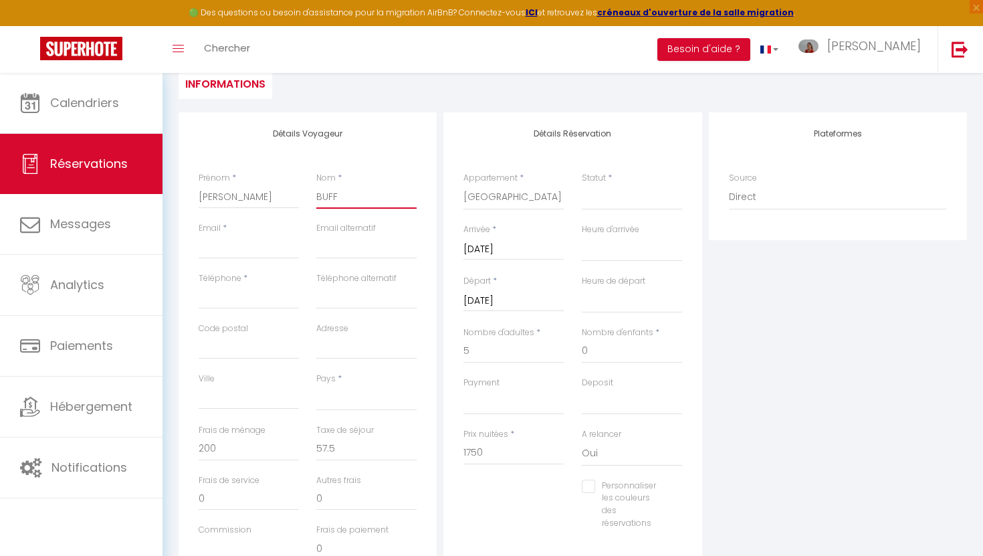
type input "BUFFO"
select select
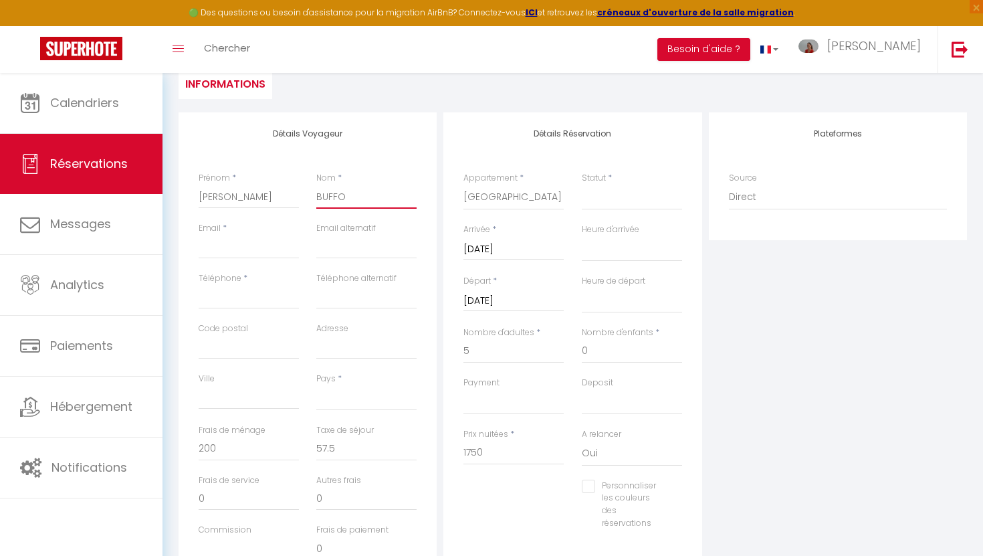
select select
checkbox input "false"
type input "BUFFON"
select select
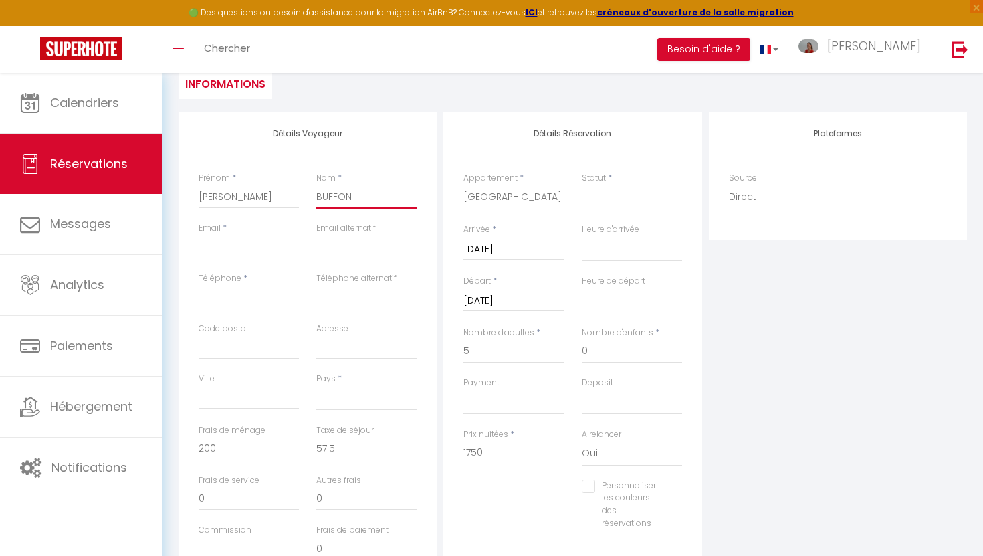
select select
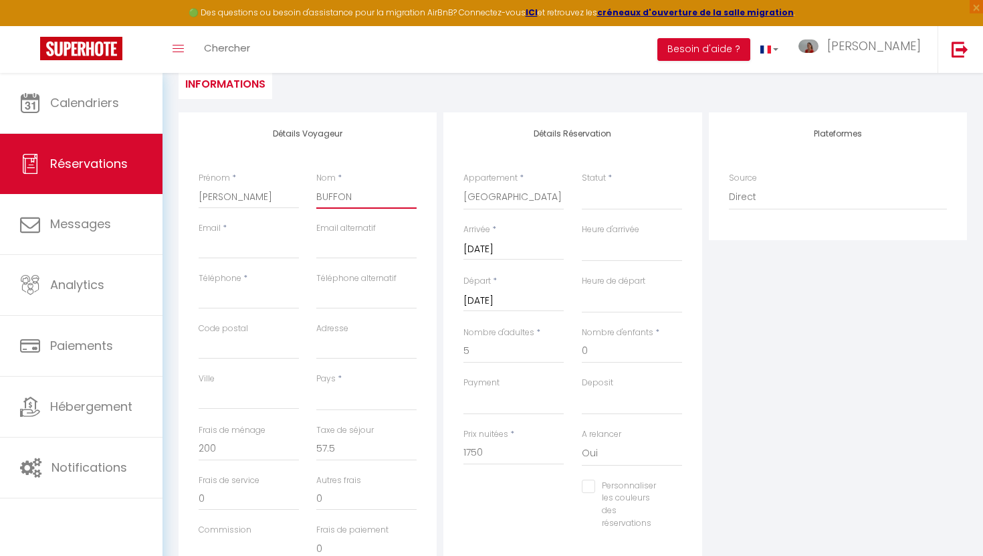
checkbox input "false"
type input "BUFFON"
click at [201, 256] on input "Email client" at bounding box center [249, 247] width 100 height 24
type input "a"
click at [271, 292] on input "Téléphone" at bounding box center [249, 297] width 100 height 24
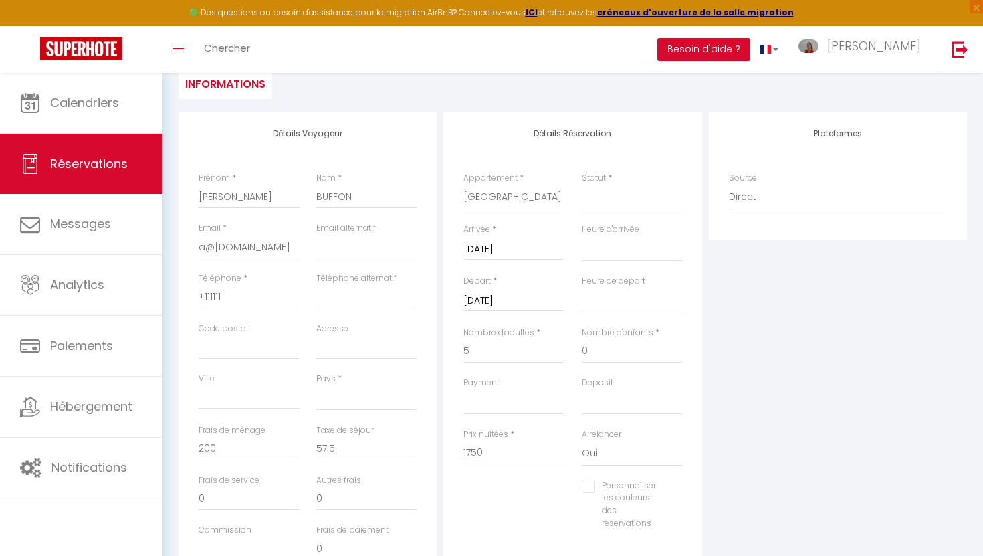
click at [865, 382] on div "Plateformes Source Direct [DOMAIN_NAME] [DOMAIN_NAME] Chalet montagne Expedia G…" at bounding box center [838, 351] width 265 height 478
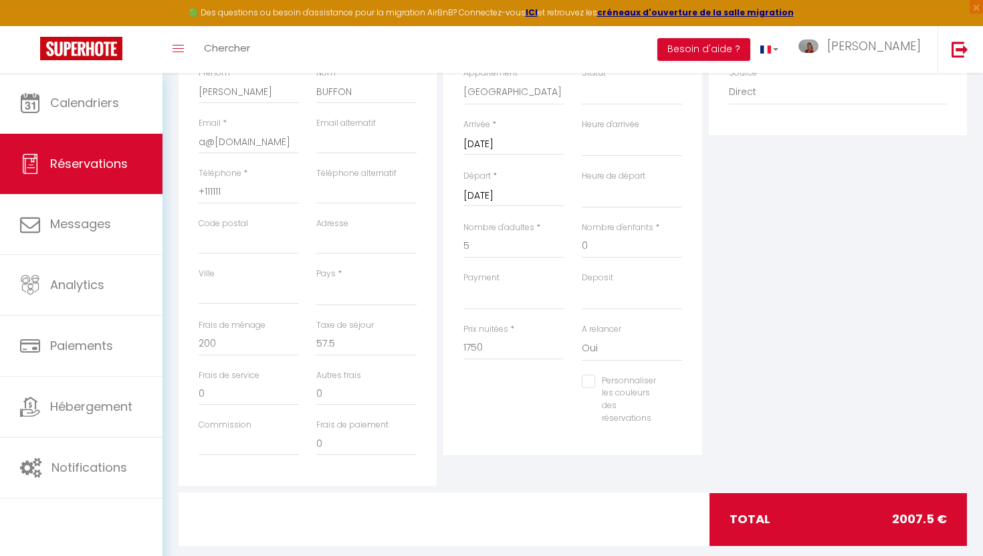
scroll to position [320, 0]
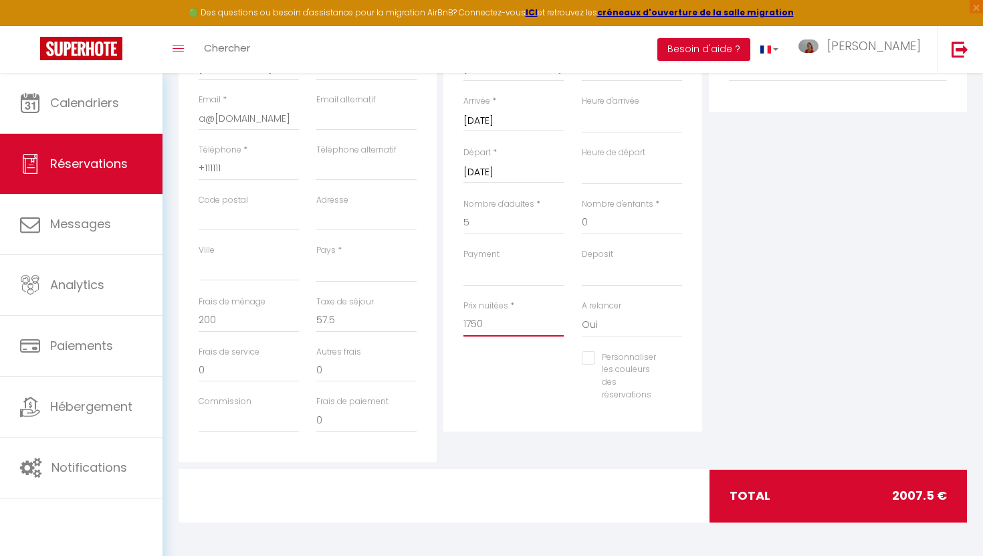
drag, startPoint x: 488, startPoint y: 321, endPoint x: 459, endPoint y: 322, distance: 29.4
click at [459, 322] on div "Prix nuitées * 1750" at bounding box center [514, 325] width 118 height 51
click at [330, 319] on input "0" at bounding box center [366, 320] width 100 height 24
click at [219, 318] on input "0" at bounding box center [249, 320] width 100 height 24
drag, startPoint x: 325, startPoint y: 318, endPoint x: 317, endPoint y: 318, distance: 8.0
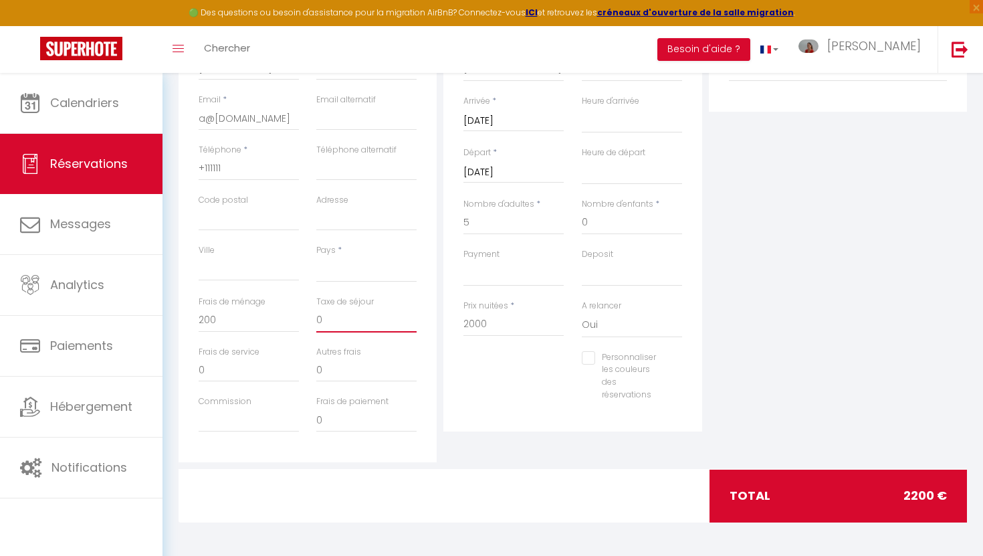
click at [317, 318] on input "0" at bounding box center [366, 320] width 100 height 24
click at [847, 259] on div "Plateformes Source Direct [DOMAIN_NAME] [DOMAIN_NAME] Chalet montagne Expedia G…" at bounding box center [838, 223] width 265 height 478
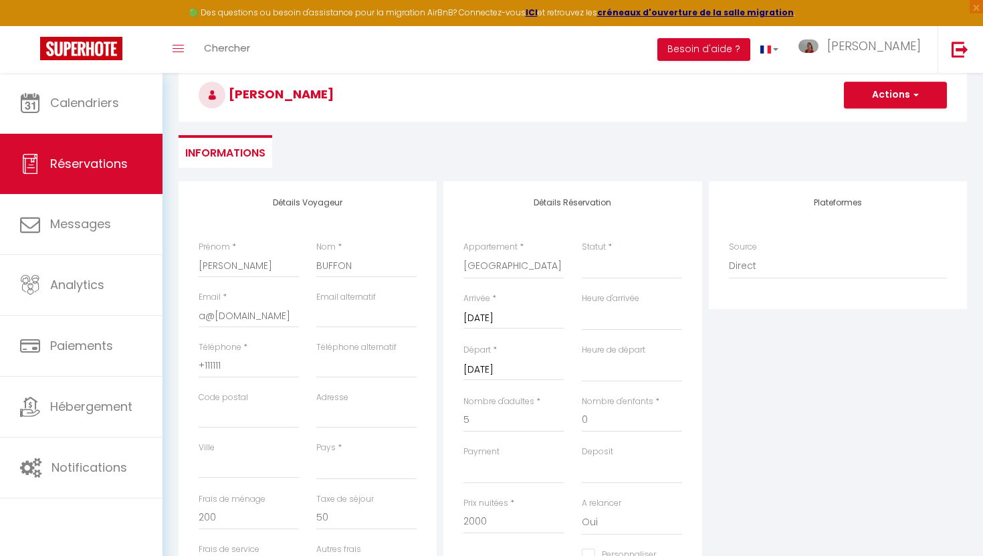
scroll to position [0, 0]
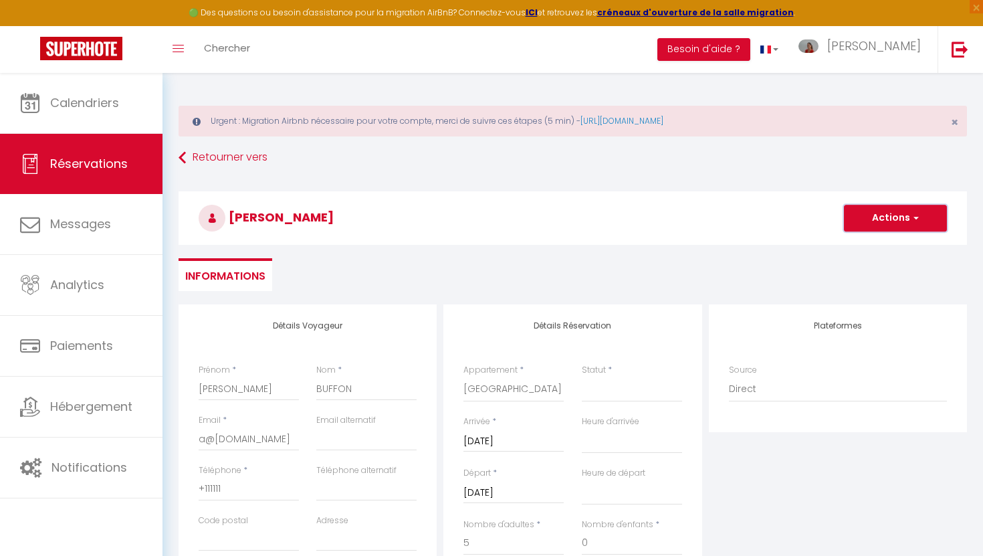
click at [889, 217] on button "Actions" at bounding box center [895, 218] width 103 height 27
click at [870, 249] on link "Enregistrer" at bounding box center [882, 247] width 106 height 17
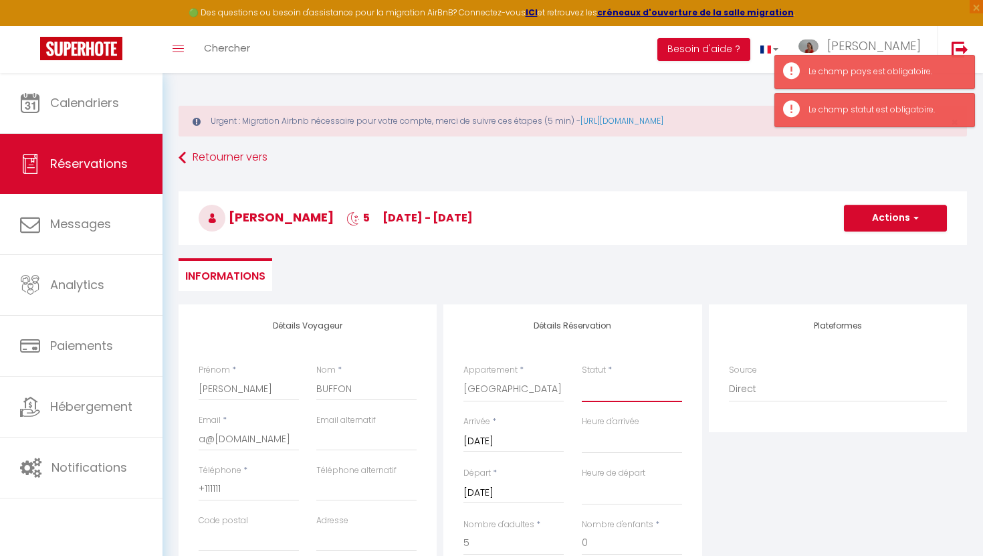
click at [637, 389] on select "Confirmé Non Confirmé [PERSON_NAME] par le voyageur No Show Request" at bounding box center [632, 388] width 100 height 25
click at [582, 376] on select "Confirmé Non Confirmé [PERSON_NAME] par le voyageur No Show Request" at bounding box center [632, 388] width 100 height 25
click at [888, 221] on button "Actions" at bounding box center [895, 218] width 103 height 27
click at [862, 252] on link "Enregistrer" at bounding box center [882, 247] width 106 height 17
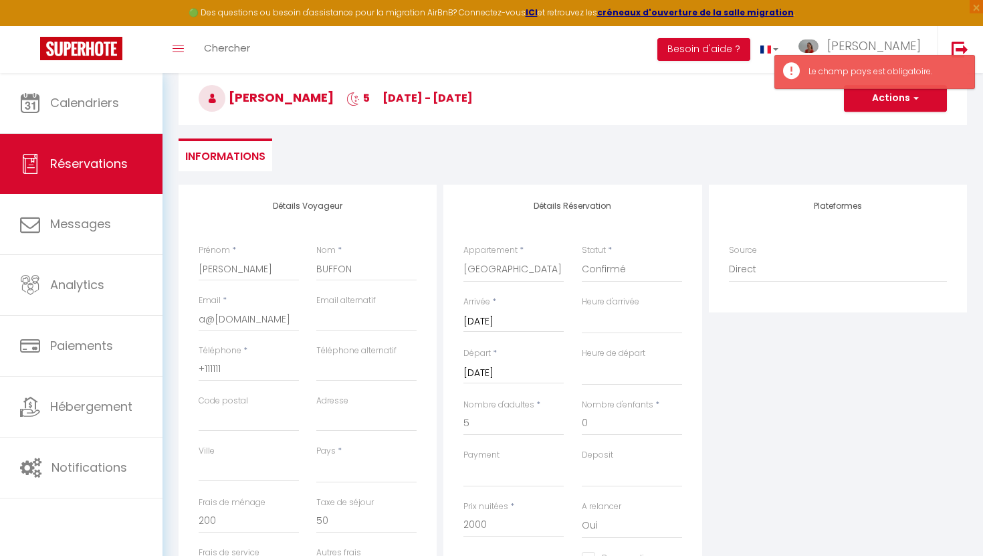
scroll to position [135, 0]
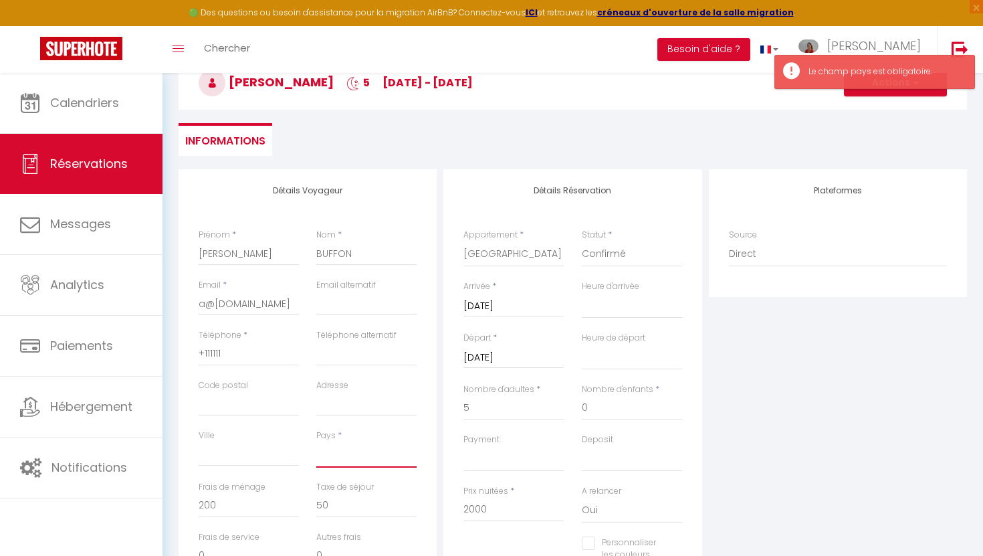
click at [356, 462] on select "[GEOGRAPHIC_DATA] [GEOGRAPHIC_DATA] [GEOGRAPHIC_DATA] [GEOGRAPHIC_DATA] [GEOGRA…" at bounding box center [366, 454] width 100 height 25
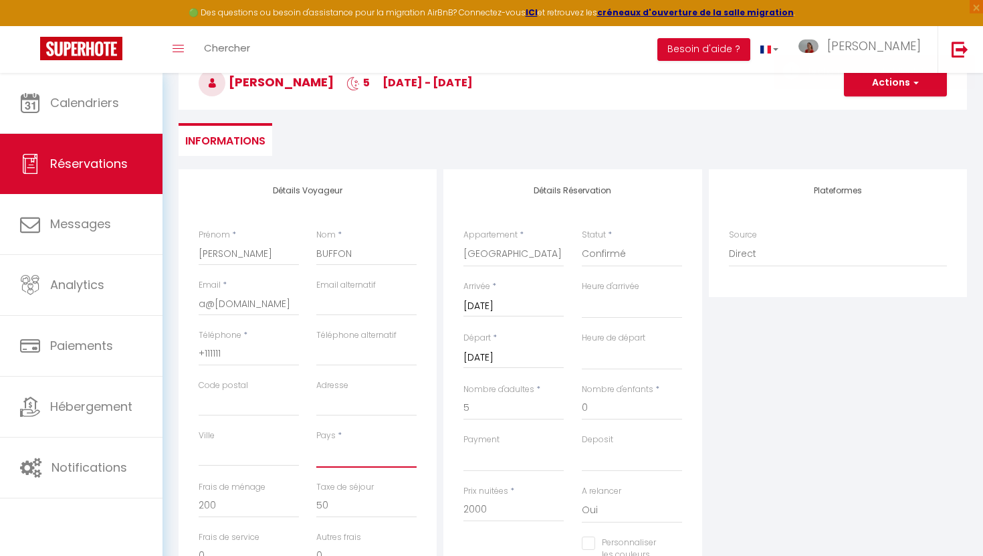
click at [316, 442] on select "[GEOGRAPHIC_DATA] [GEOGRAPHIC_DATA] [GEOGRAPHIC_DATA] [GEOGRAPHIC_DATA] [GEOGRA…" at bounding box center [366, 454] width 100 height 25
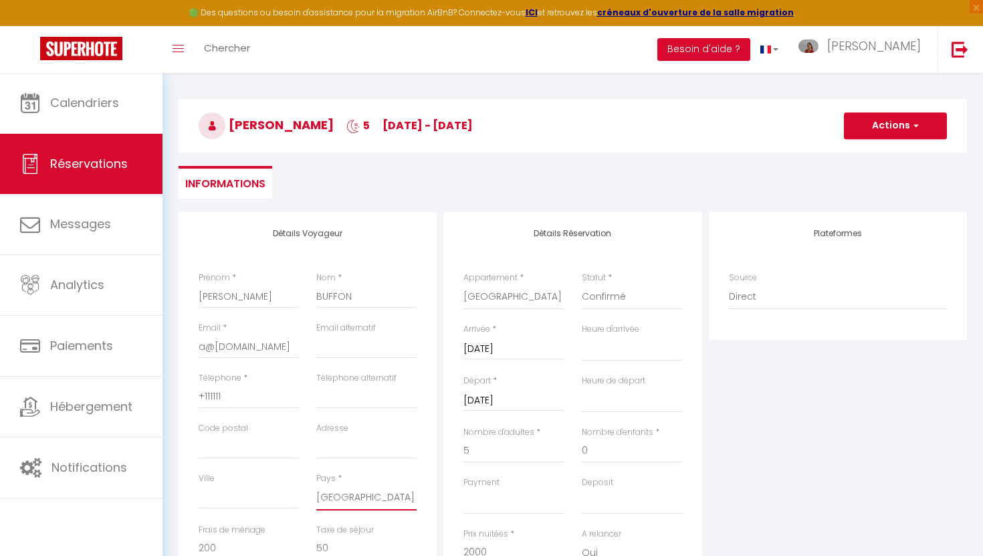
scroll to position [66, 0]
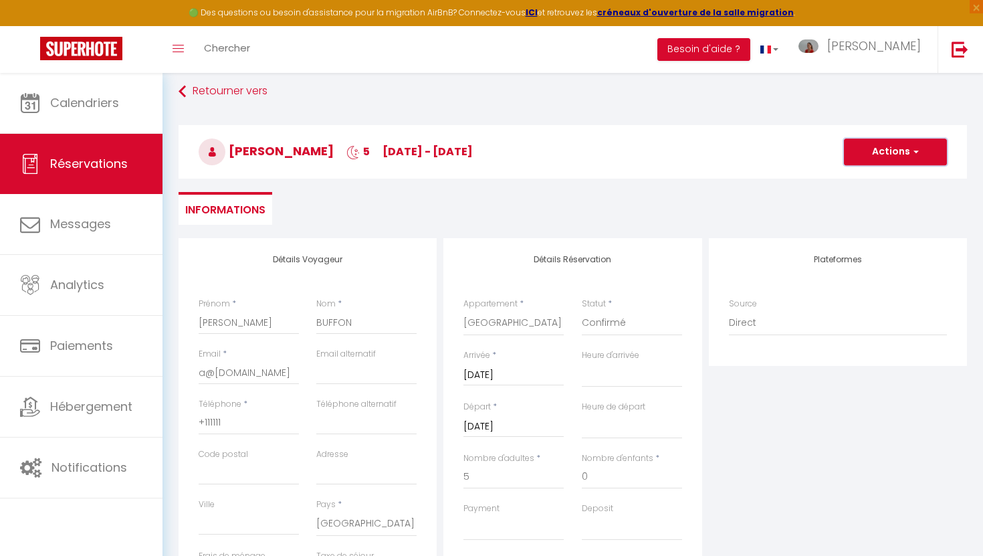
click at [893, 151] on button "Actions" at bounding box center [895, 151] width 103 height 27
click at [867, 179] on link "Enregistrer" at bounding box center [882, 181] width 106 height 17
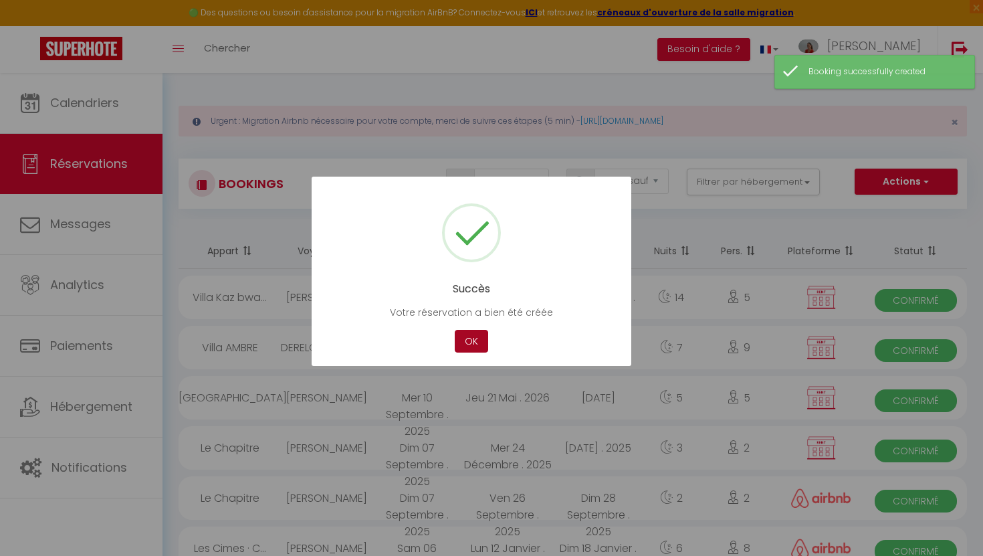
click at [472, 348] on button "OK" at bounding box center [471, 341] width 33 height 23
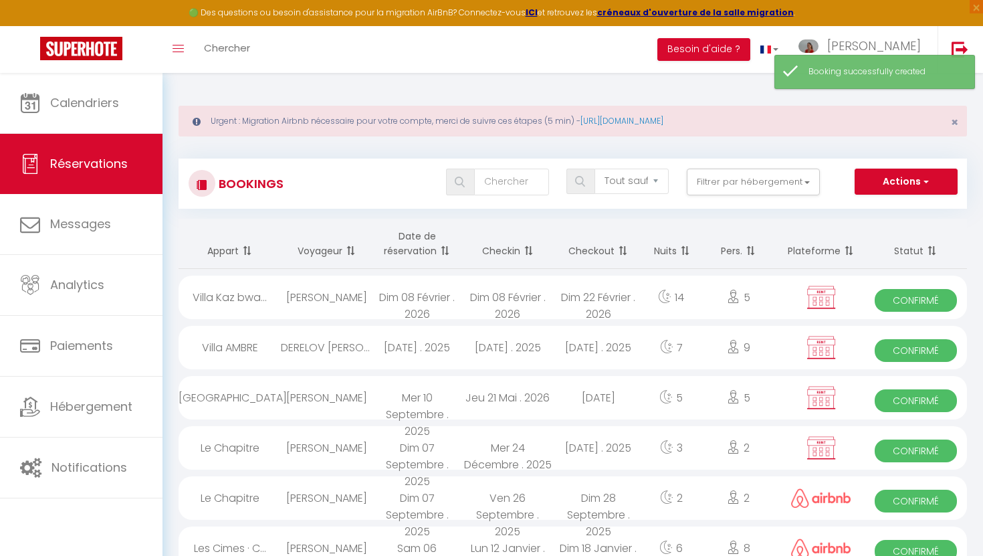
click at [617, 401] on div "[DATE]" at bounding box center [598, 397] width 91 height 43
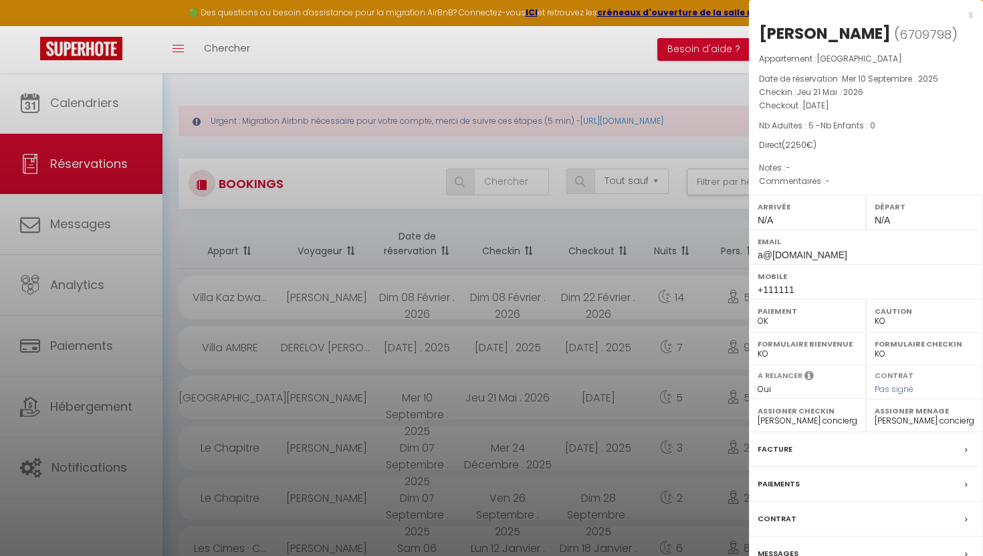
click at [73, 112] on div at bounding box center [491, 278] width 983 height 556
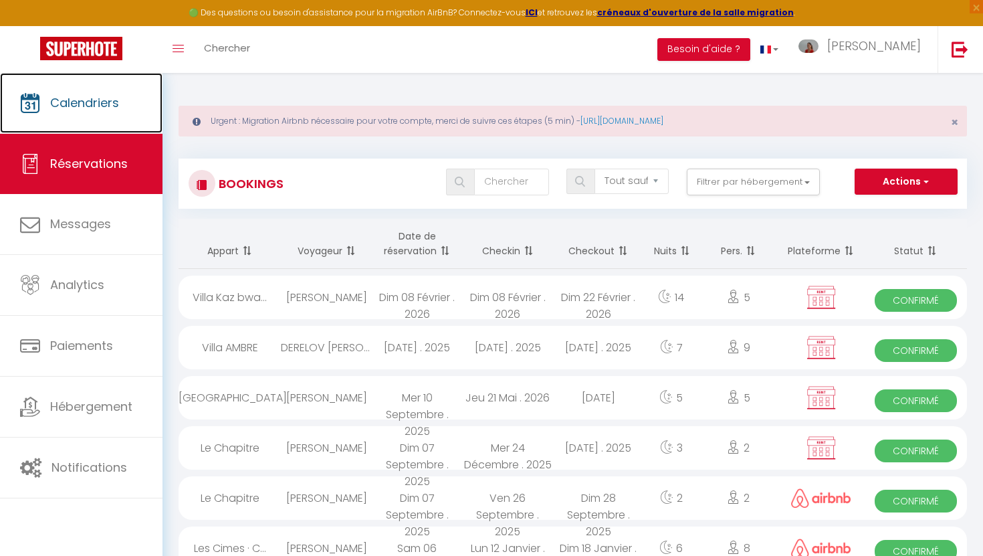
click at [73, 112] on link "Calendriers" at bounding box center [81, 103] width 163 height 60
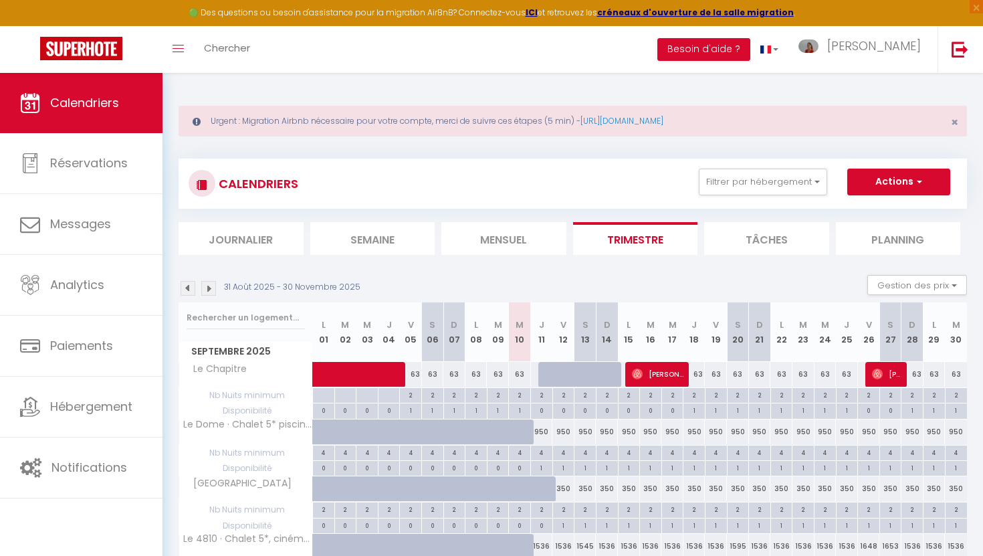
click at [210, 287] on img at bounding box center [208, 288] width 15 height 15
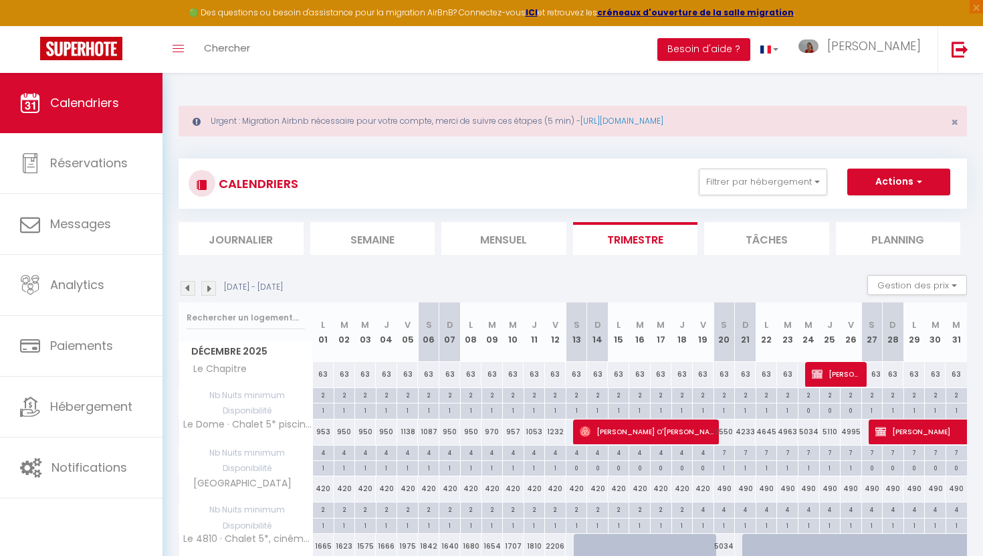
click at [210, 287] on img at bounding box center [208, 288] width 15 height 15
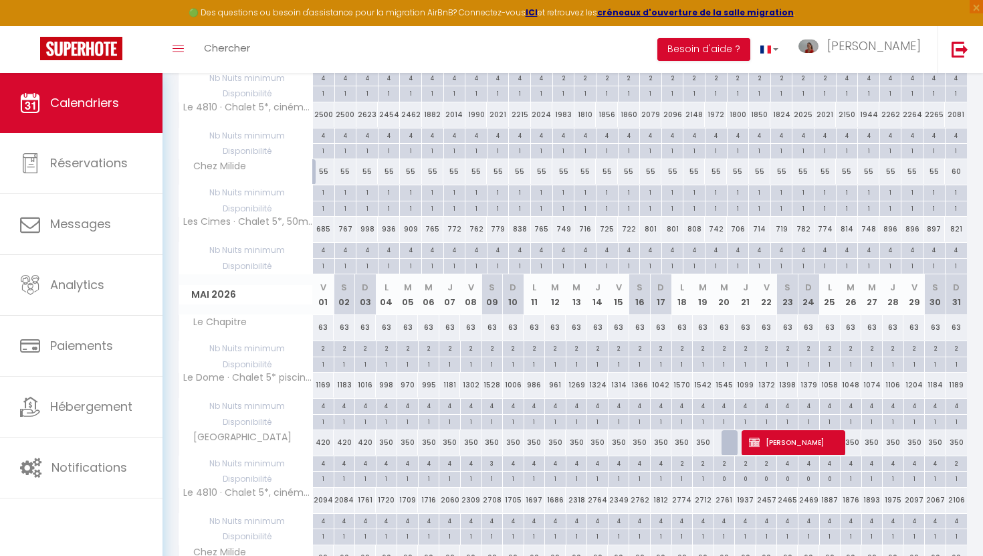
scroll to position [823, 0]
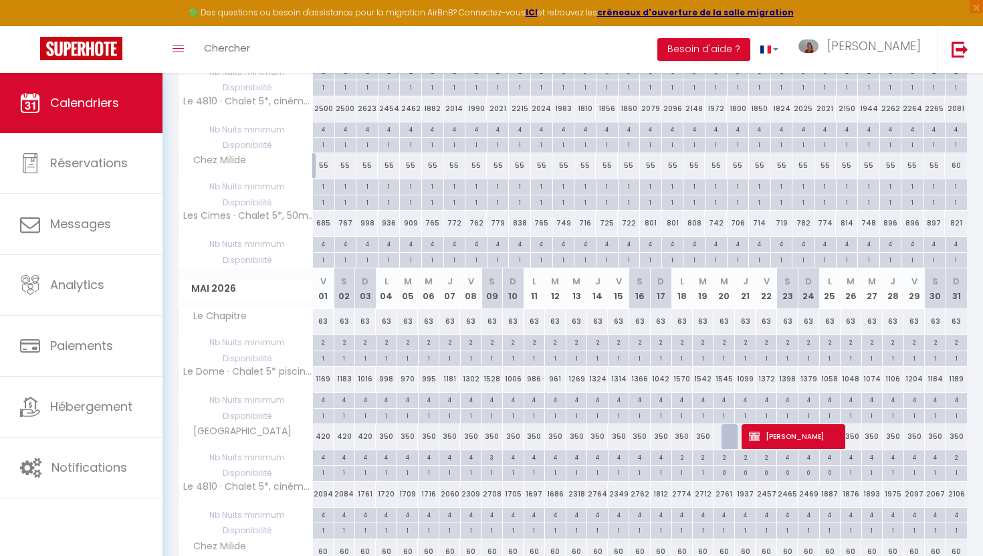
click at [729, 441] on div at bounding box center [732, 436] width 21 height 25
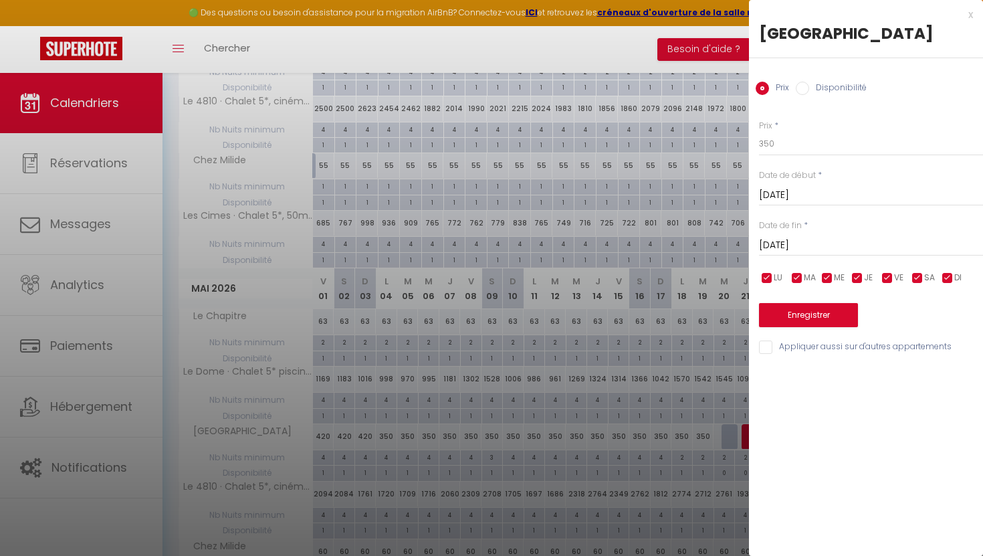
click at [801, 86] on input "Disponibilité" at bounding box center [802, 88] width 13 height 13
click at [793, 314] on button "Enregistrer" at bounding box center [808, 316] width 99 height 24
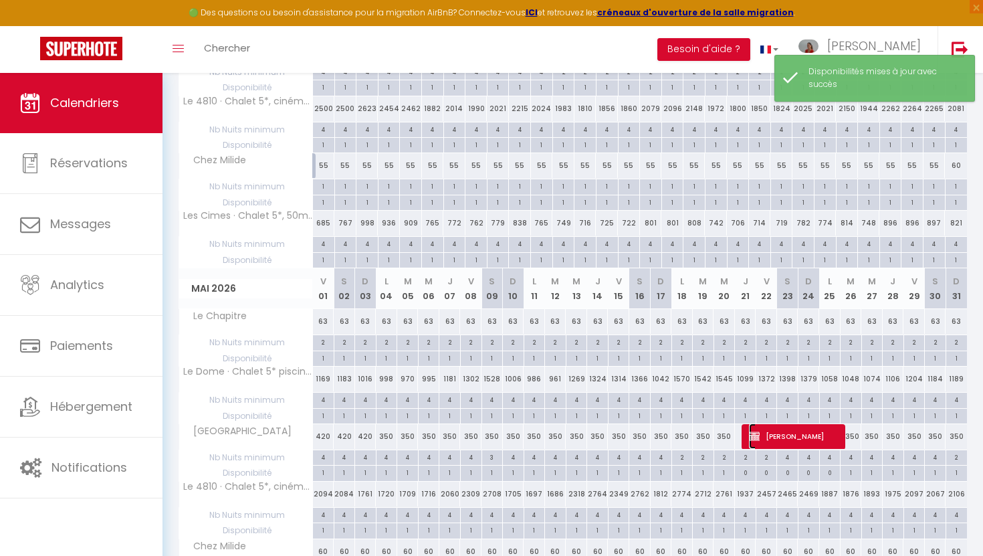
click at [779, 435] on span "[PERSON_NAME]" at bounding box center [795, 435] width 93 height 25
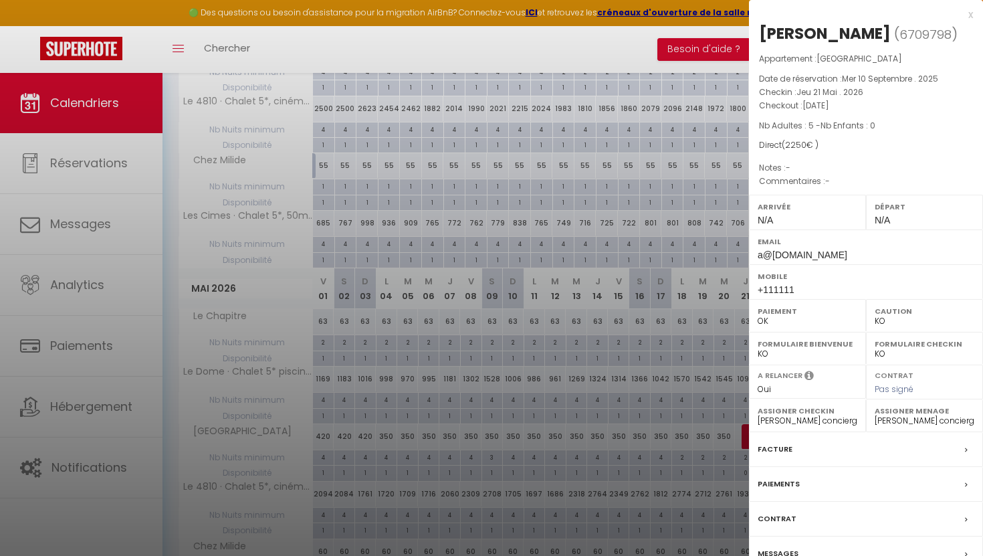
click at [780, 448] on label "Facture" at bounding box center [775, 449] width 35 height 14
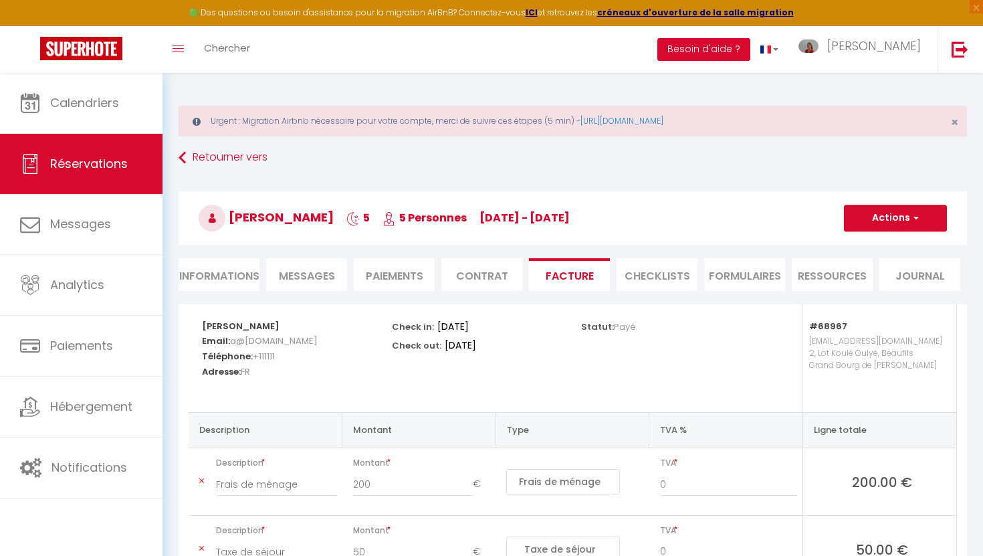
click at [221, 289] on li "Informations" at bounding box center [219, 274] width 81 height 33
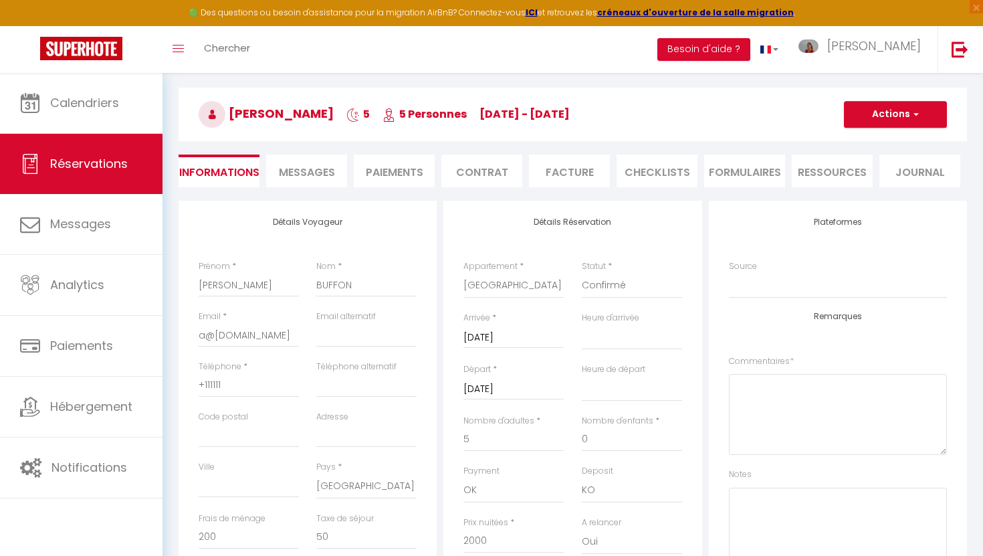
scroll to position [108, 0]
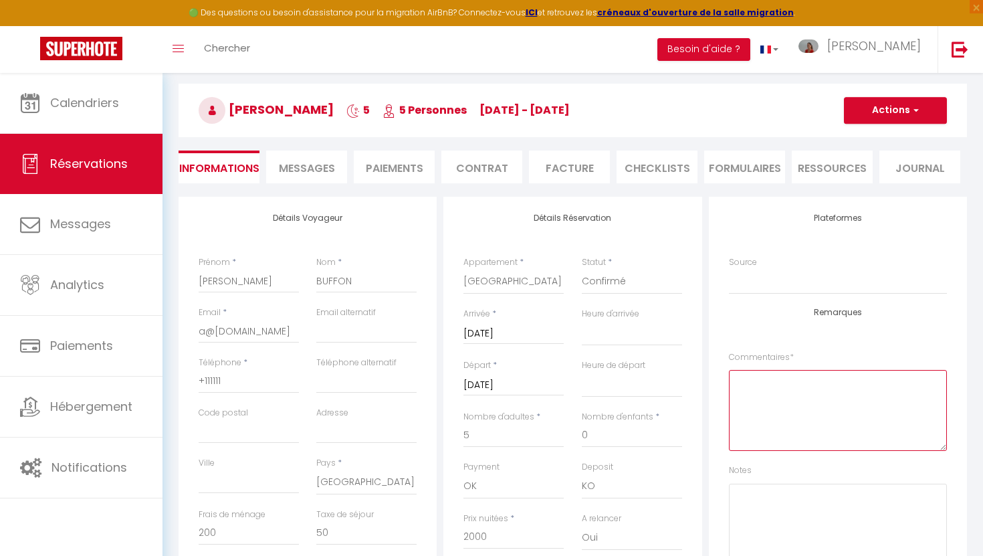
click at [742, 405] on textarea at bounding box center [838, 410] width 218 height 81
click at [886, 114] on button "Actions" at bounding box center [895, 110] width 103 height 27
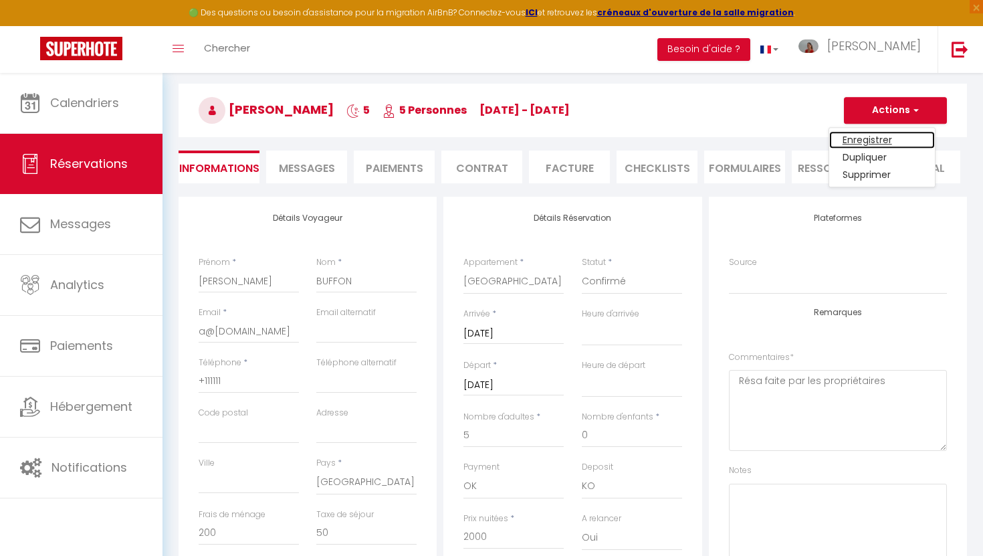
click at [876, 142] on link "Enregistrer" at bounding box center [882, 139] width 106 height 17
